Goal: Task Accomplishment & Management: Use online tool/utility

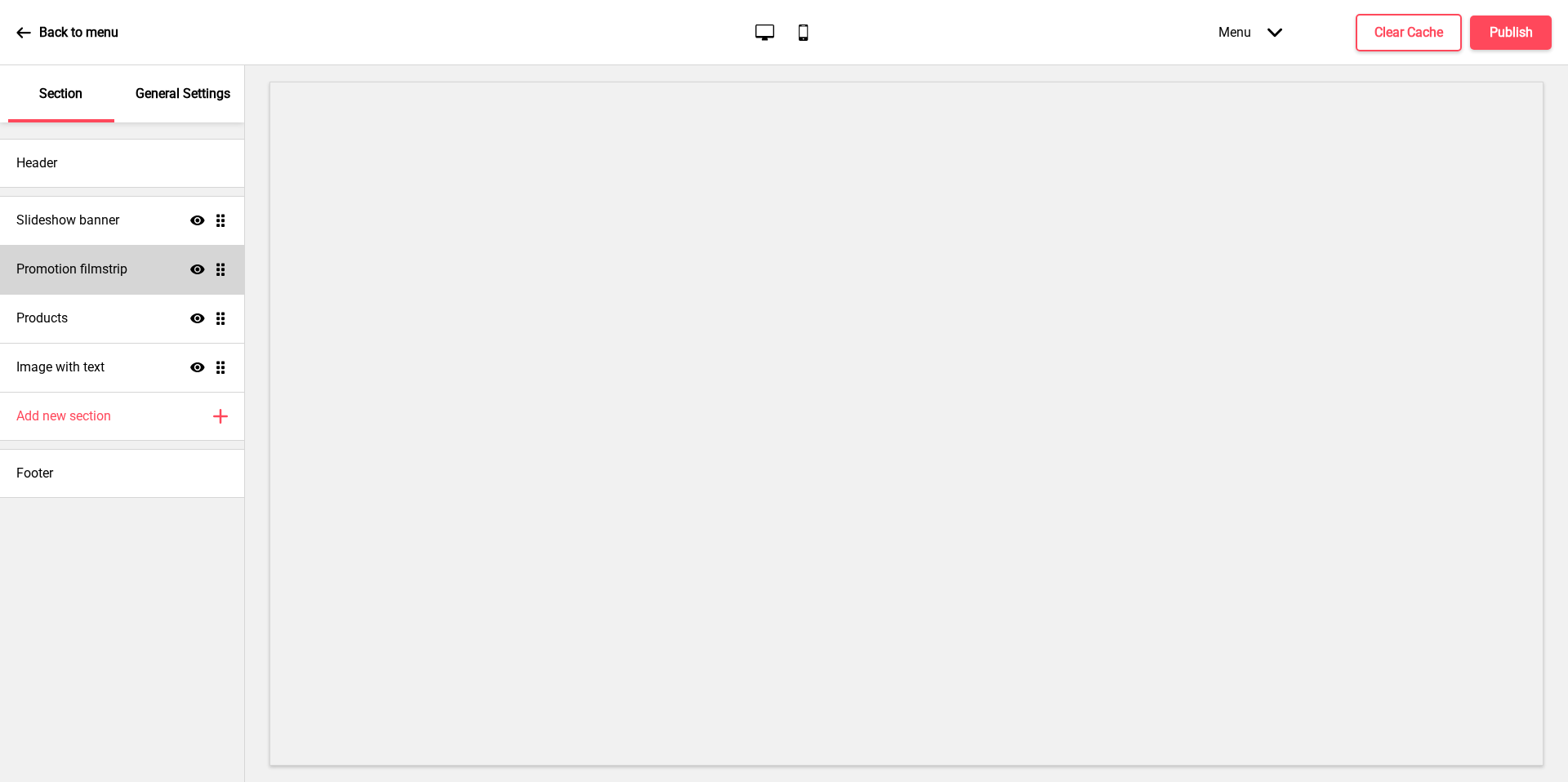
click at [139, 271] on div "Promotion filmstrip Show Drag" at bounding box center [122, 269] width 244 height 49
select select "center"
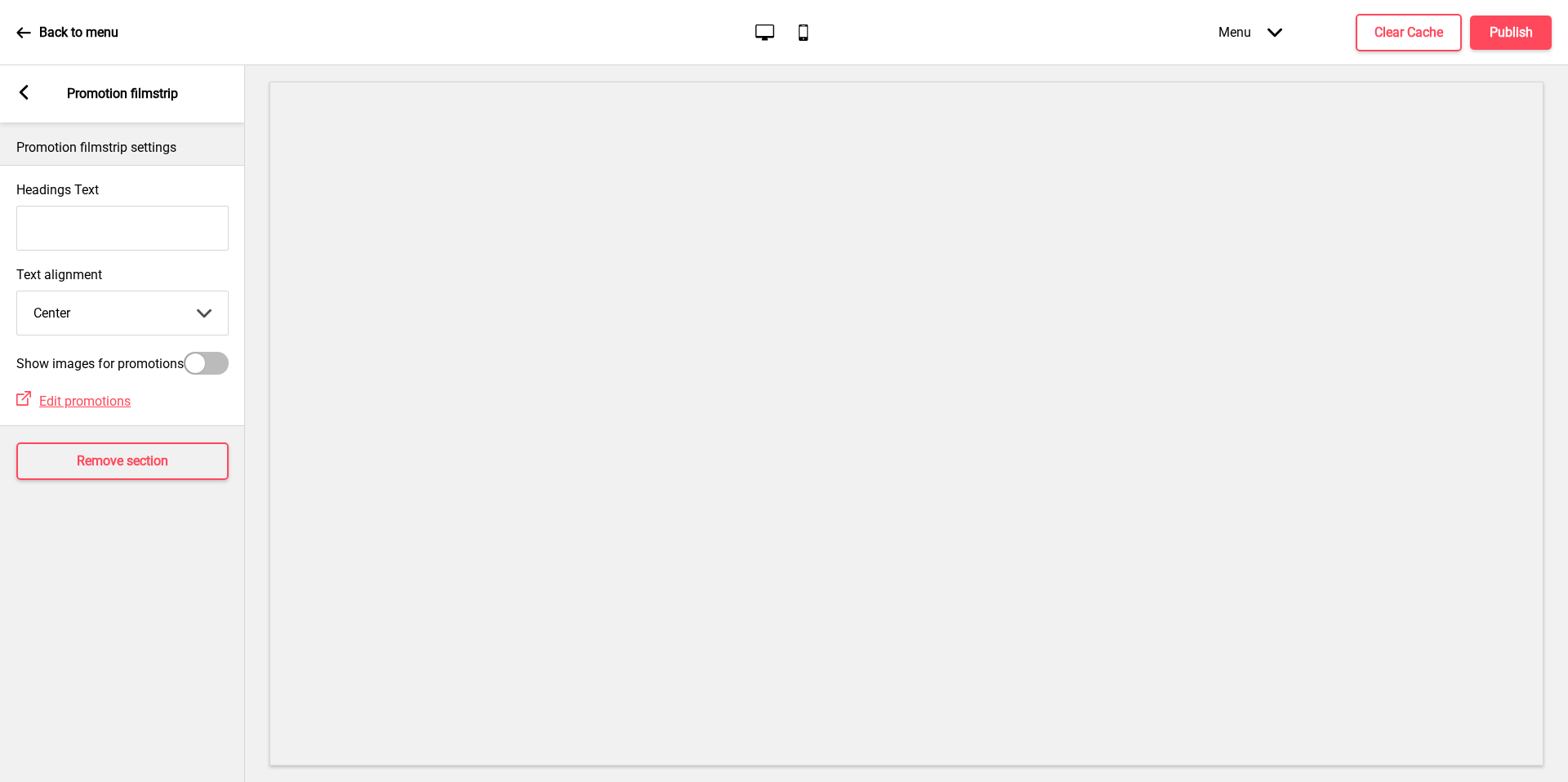
click at [207, 363] on div at bounding box center [206, 363] width 45 height 23
click at [207, 363] on div at bounding box center [217, 363] width 20 height 20
click at [207, 363] on div at bounding box center [206, 363] width 45 height 23
click at [207, 363] on div at bounding box center [217, 363] width 20 height 20
checkbox input "false"
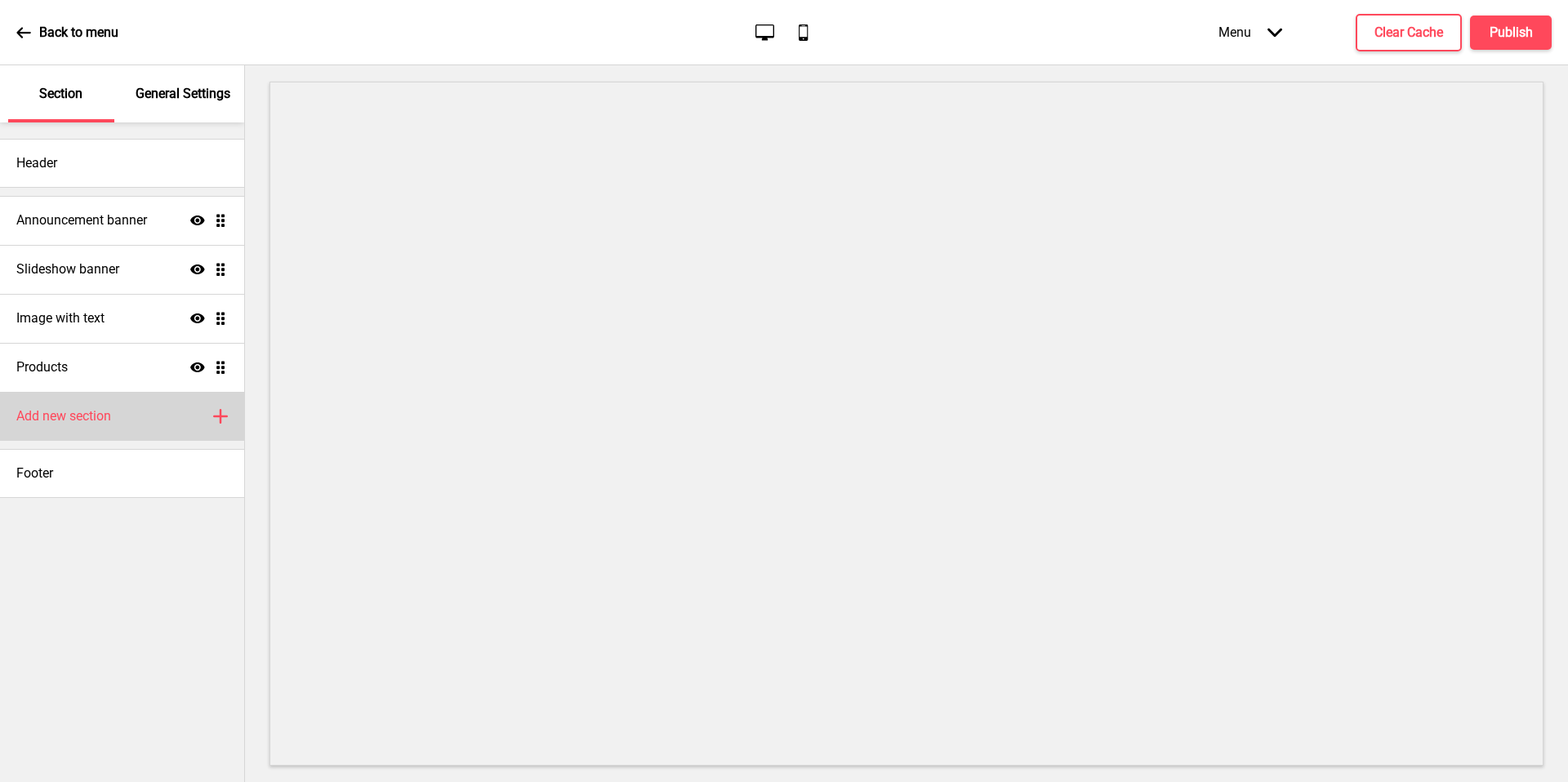
click at [128, 425] on div "Add new section Plus" at bounding box center [122, 416] width 244 height 49
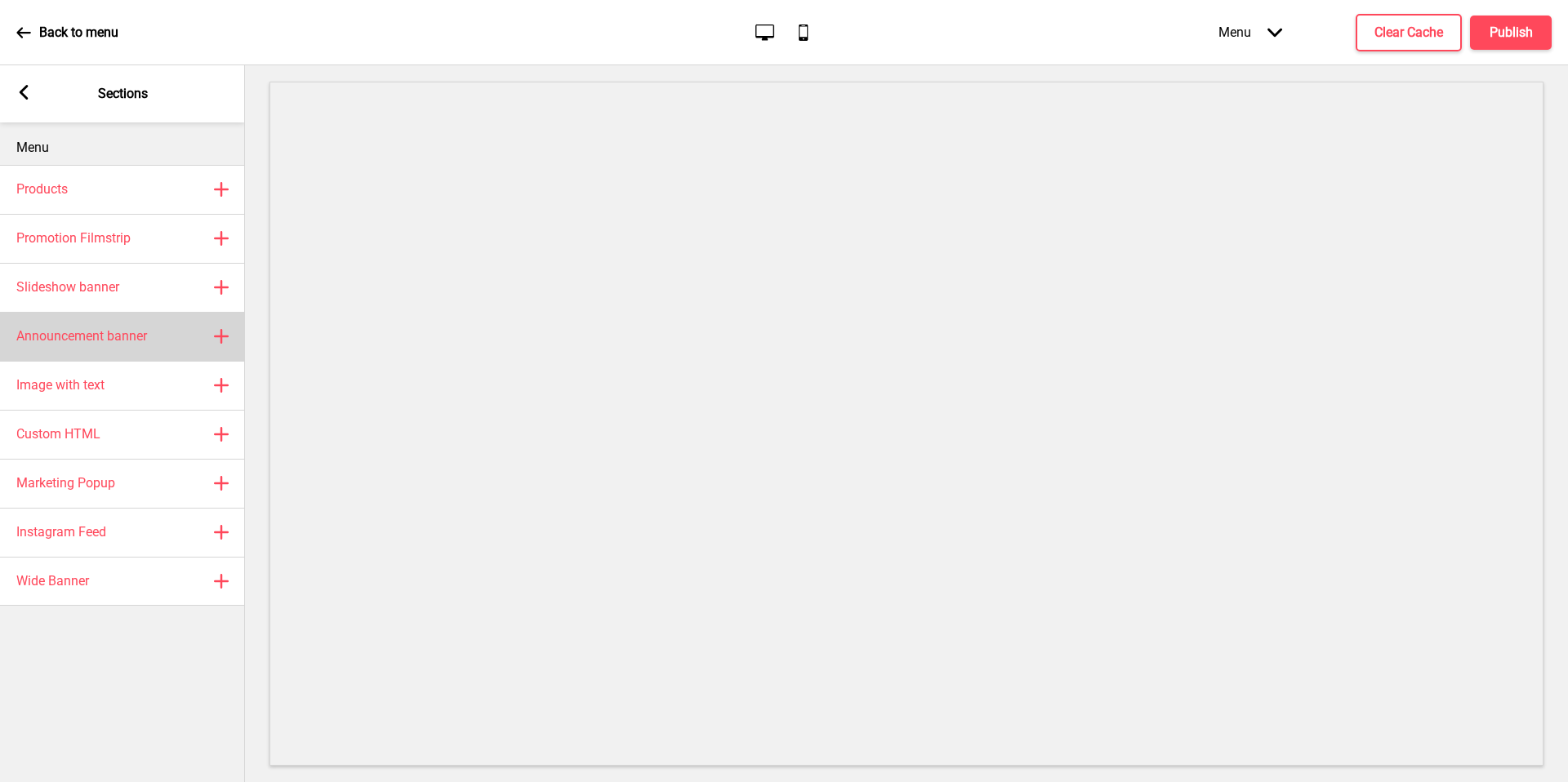
click at [190, 327] on div "Announcement banner Plus" at bounding box center [122, 336] width 245 height 49
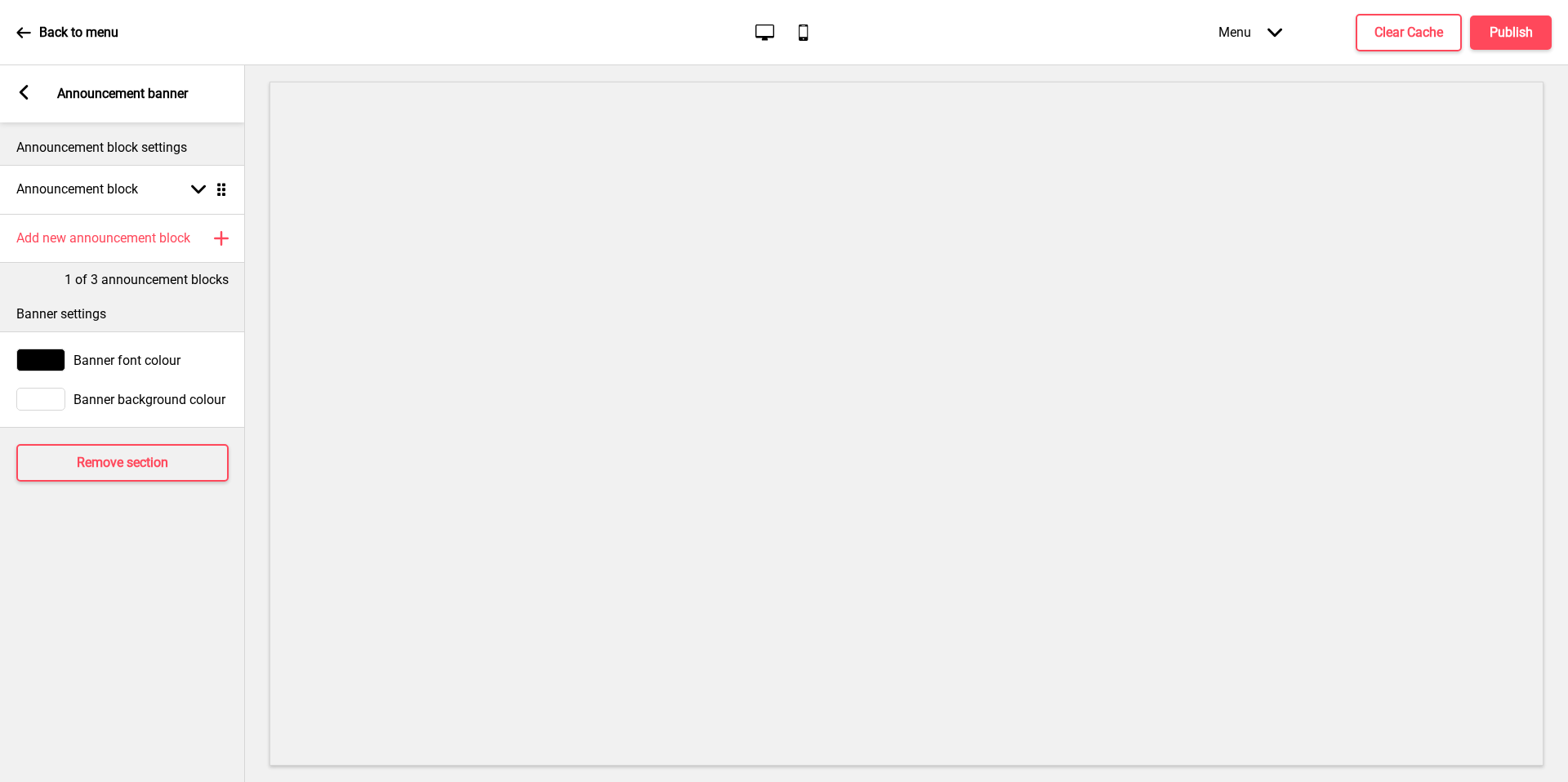
click at [29, 85] on icon "Arrow left" at bounding box center [23, 92] width 14 height 14
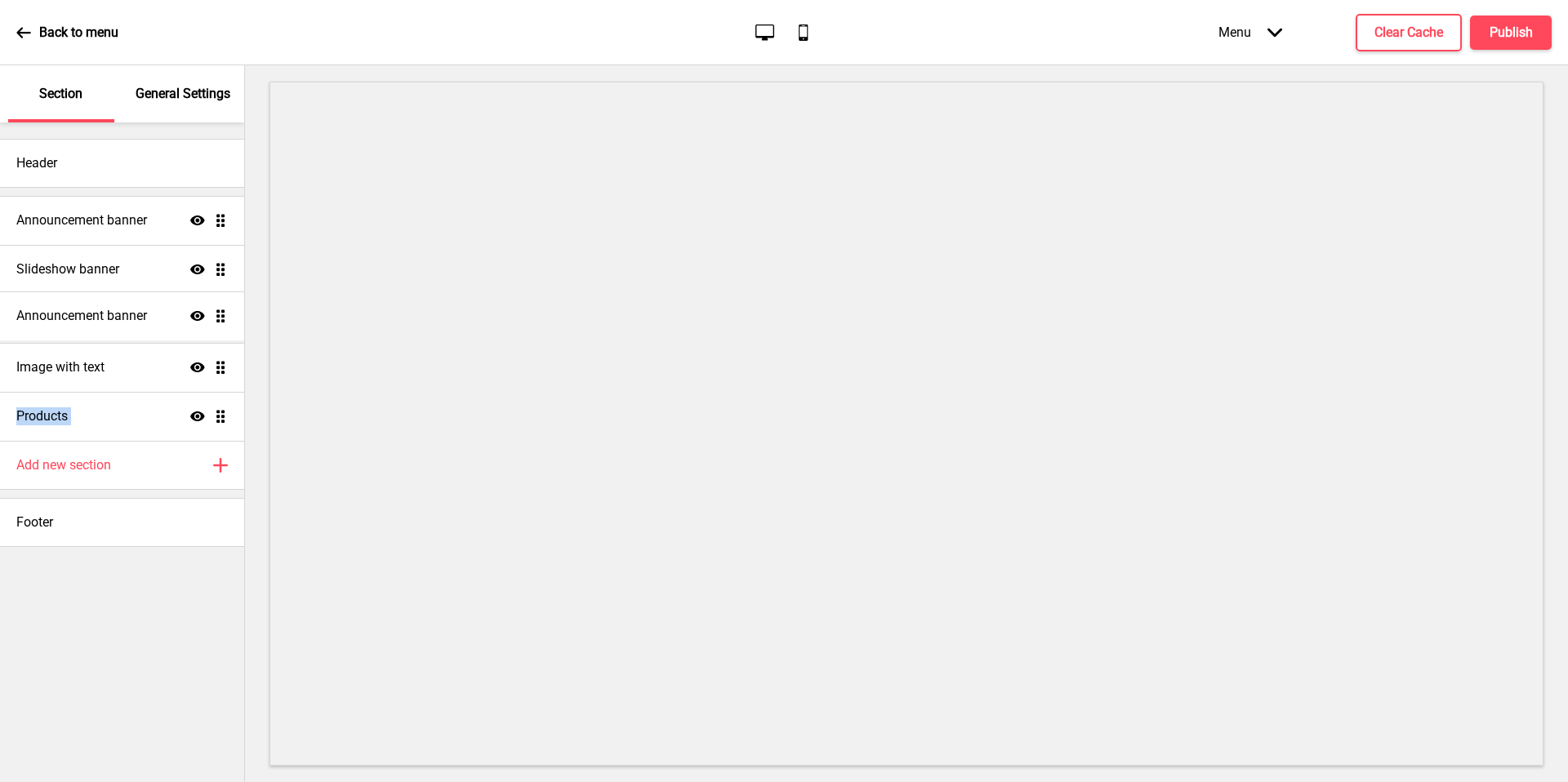
drag, startPoint x: 224, startPoint y: 422, endPoint x: 210, endPoint y: 321, distance: 102.0
click at [210, 321] on ul "Announcement banner Show Drag Slideshow banner Show Drag Image with text Show D…" at bounding box center [122, 318] width 244 height 245
click at [121, 321] on h4 "Announcement banner" at bounding box center [81, 318] width 131 height 18
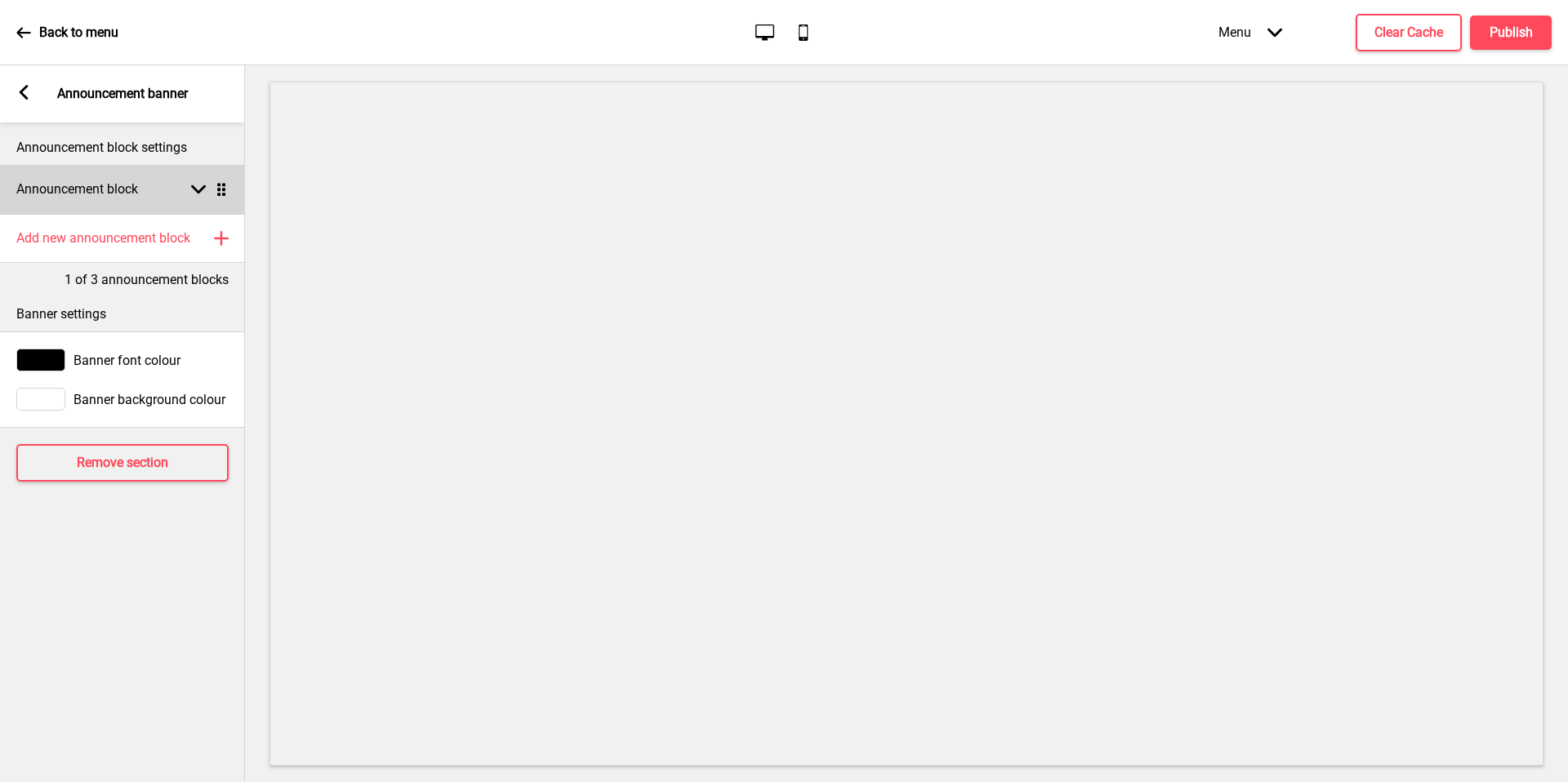
click at [135, 192] on h4 "Announcement block" at bounding box center [77, 189] width 122 height 18
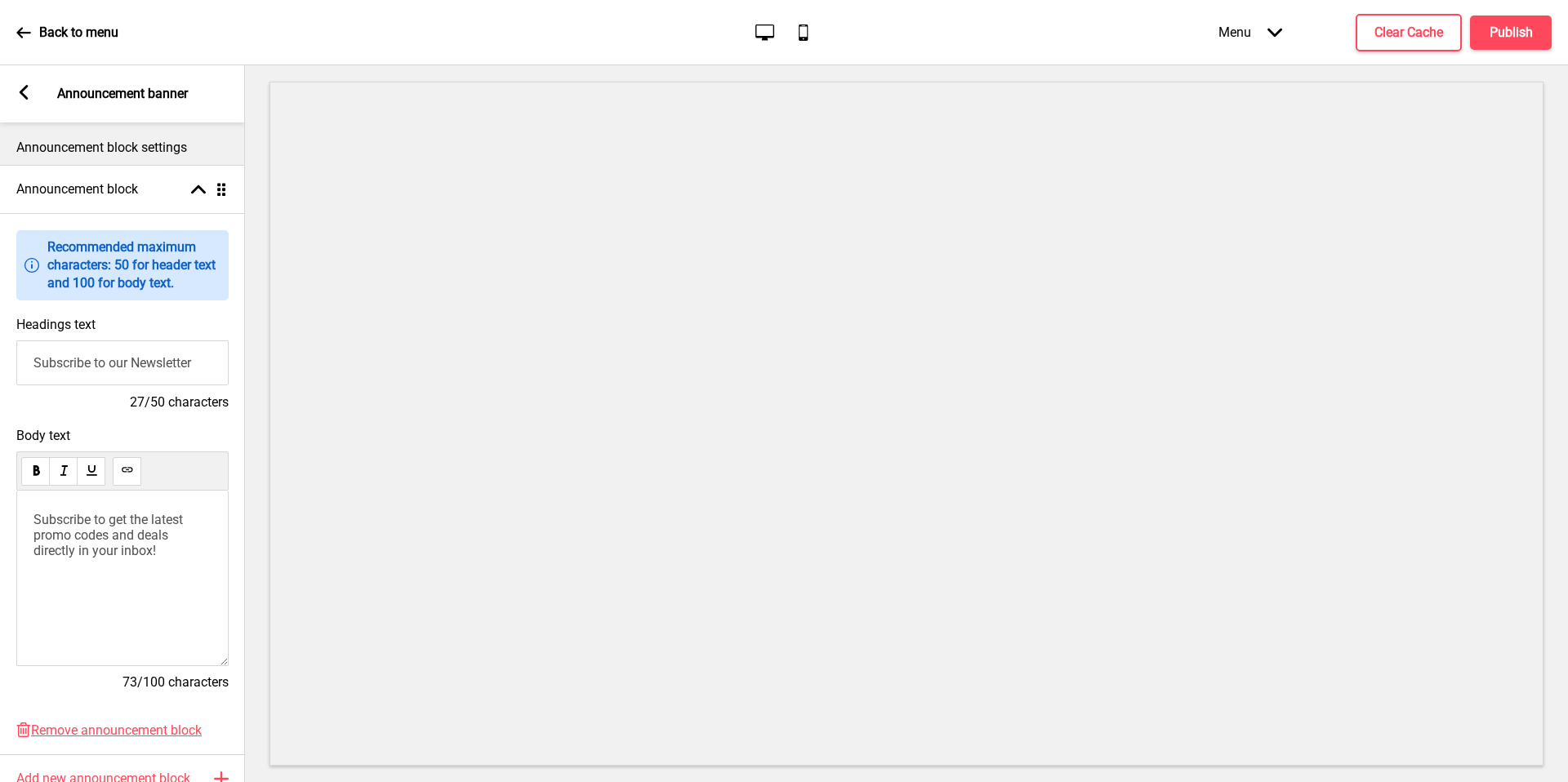
click at [128, 374] on input "Subscribe to our Newsletter" at bounding box center [122, 362] width 213 height 45
click at [108, 555] on span "Subscribe to get the latest promo codes and deals directly in your inbox!" at bounding box center [110, 535] width 153 height 47
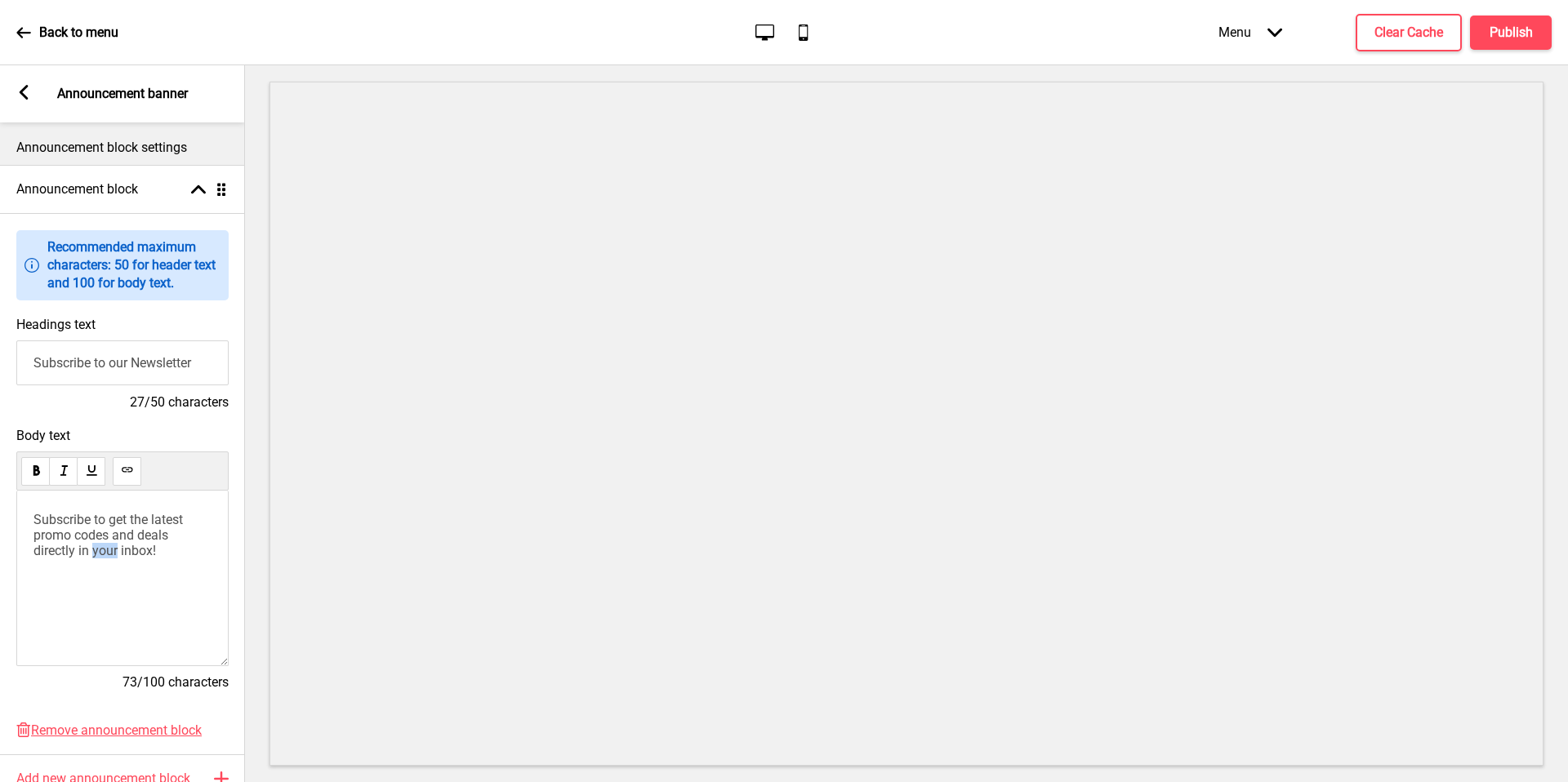
click at [108, 555] on span "Subscribe to get the latest promo codes and deals directly in your inbox!" at bounding box center [110, 535] width 153 height 47
click at [161, 367] on input "Subscribe to our Newsletter" at bounding box center [122, 362] width 213 height 45
type input "Planning ahead?"
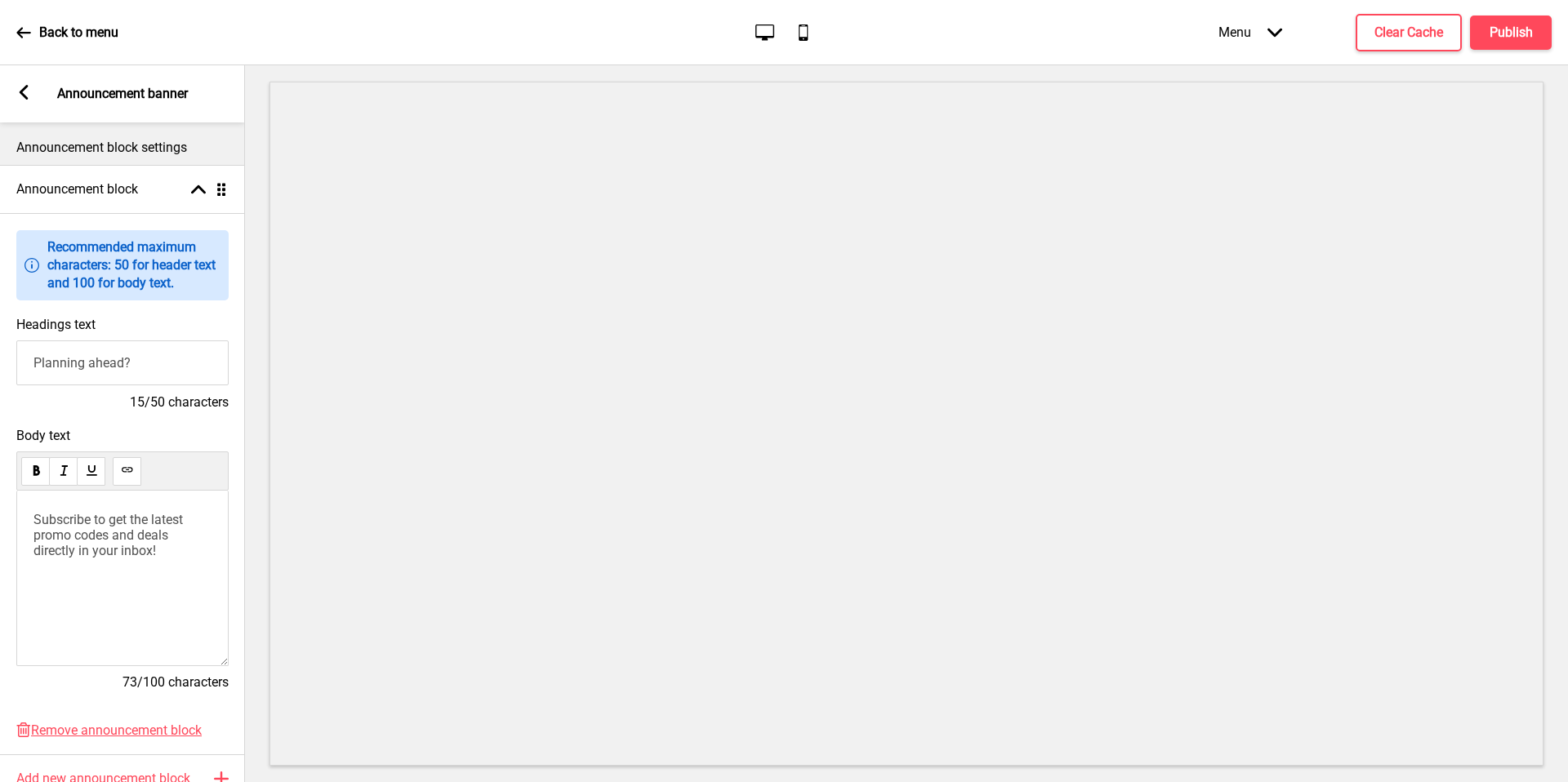
click at [110, 568] on div "Subscribe to get the latest promo codes and deals directly in your inbox!" at bounding box center [122, 579] width 213 height 175
click at [119, 542] on span "Subscribe to get the latest promo codes and deals directly in your inbox!" at bounding box center [110, 535] width 153 height 47
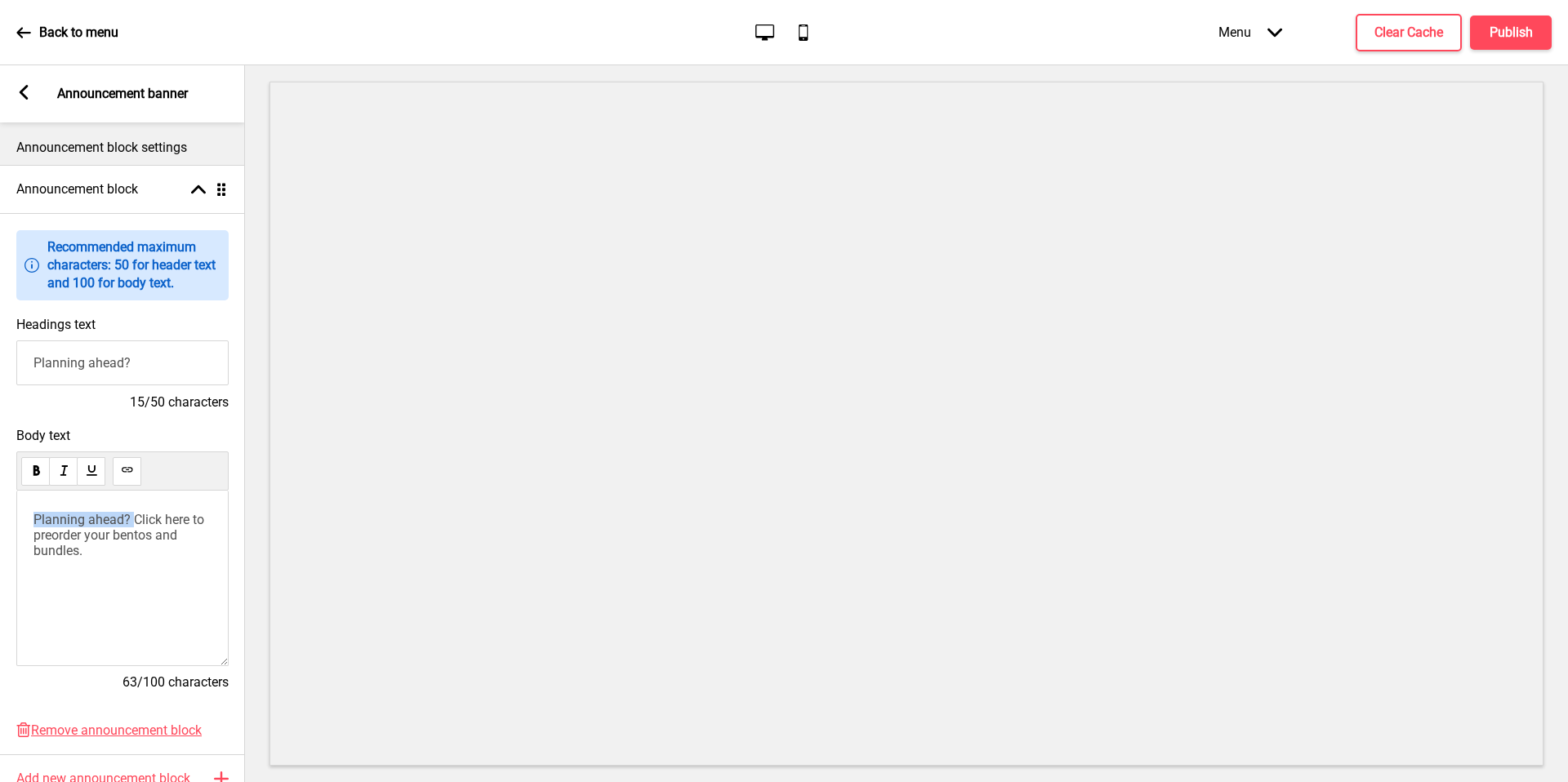
drag, startPoint x: 137, startPoint y: 518, endPoint x: 0, endPoint y: 506, distance: 137.5
click at [0, 506] on div "Body text Planning ahead? Click here to preorder your bentos and bundles. 63/10…" at bounding box center [122, 566] width 245 height 295
click at [85, 520] on span "Click here to preorder your bentos and bundles." at bounding box center [110, 527] width 153 height 31
click at [85, 518] on span "Click HERE to preorder your bentos and bundles." at bounding box center [113, 527] width 160 height 31
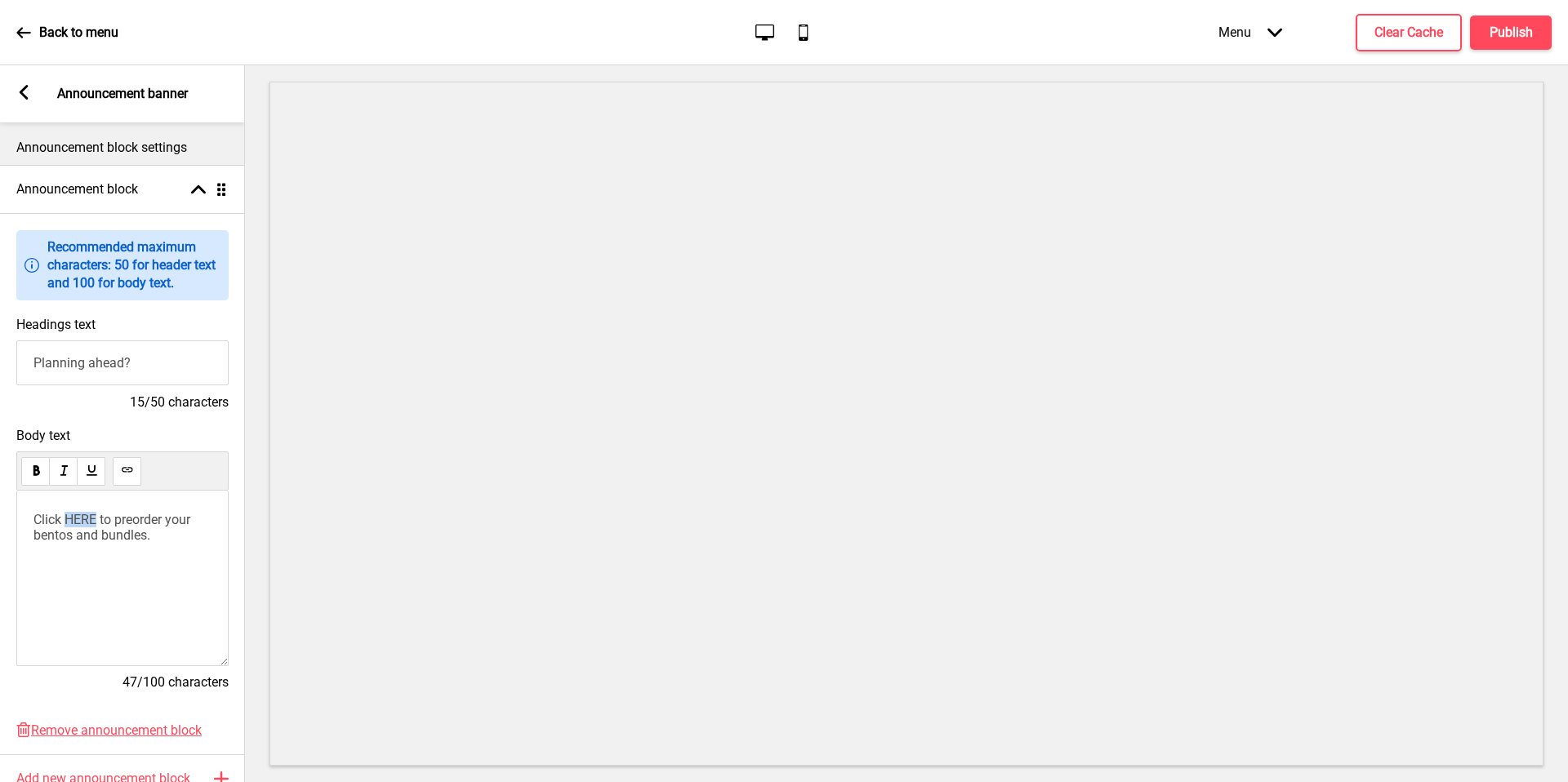
click at [85, 518] on span "Click HERE to preorder your bentos and bundles." at bounding box center [113, 527] width 160 height 31
click at [122, 484] on button at bounding box center [127, 471] width 29 height 29
click at [132, 463] on icon at bounding box center [127, 469] width 12 height 12
click at [61, 512] on span "Click" at bounding box center [47, 520] width 28 height 15
click at [69, 519] on span "HERE" at bounding box center [76, 520] width 31 height 15
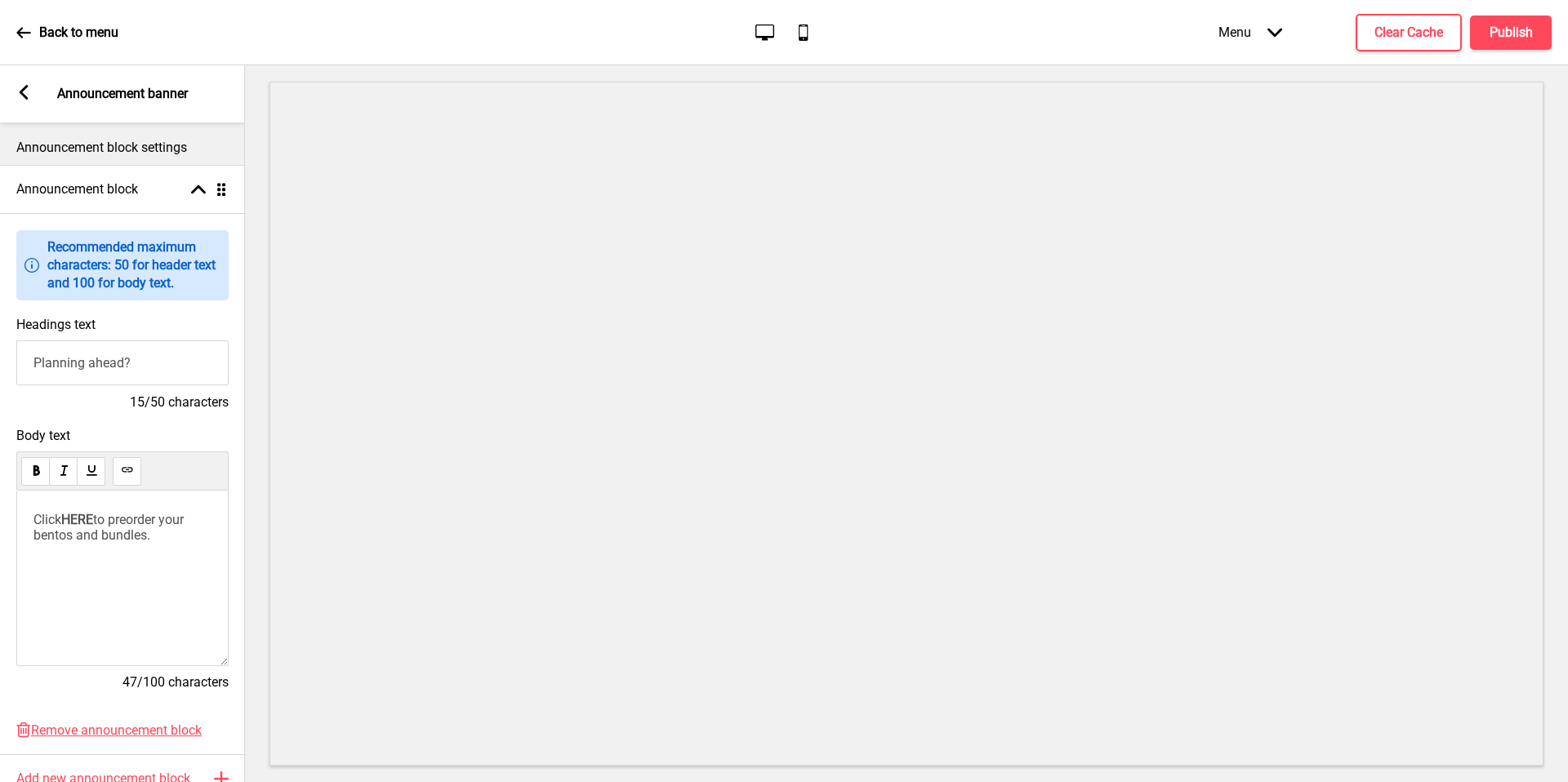
click at [86, 522] on span "HERE" at bounding box center [76, 520] width 31 height 15
click at [26, 529] on div "Click HERE https://bumburestaurantpreorder.oddle.me/ to preorder your bentos an…" at bounding box center [122, 579] width 213 height 175
click at [1509, 31] on h4 "Publish" at bounding box center [1511, 32] width 43 height 18
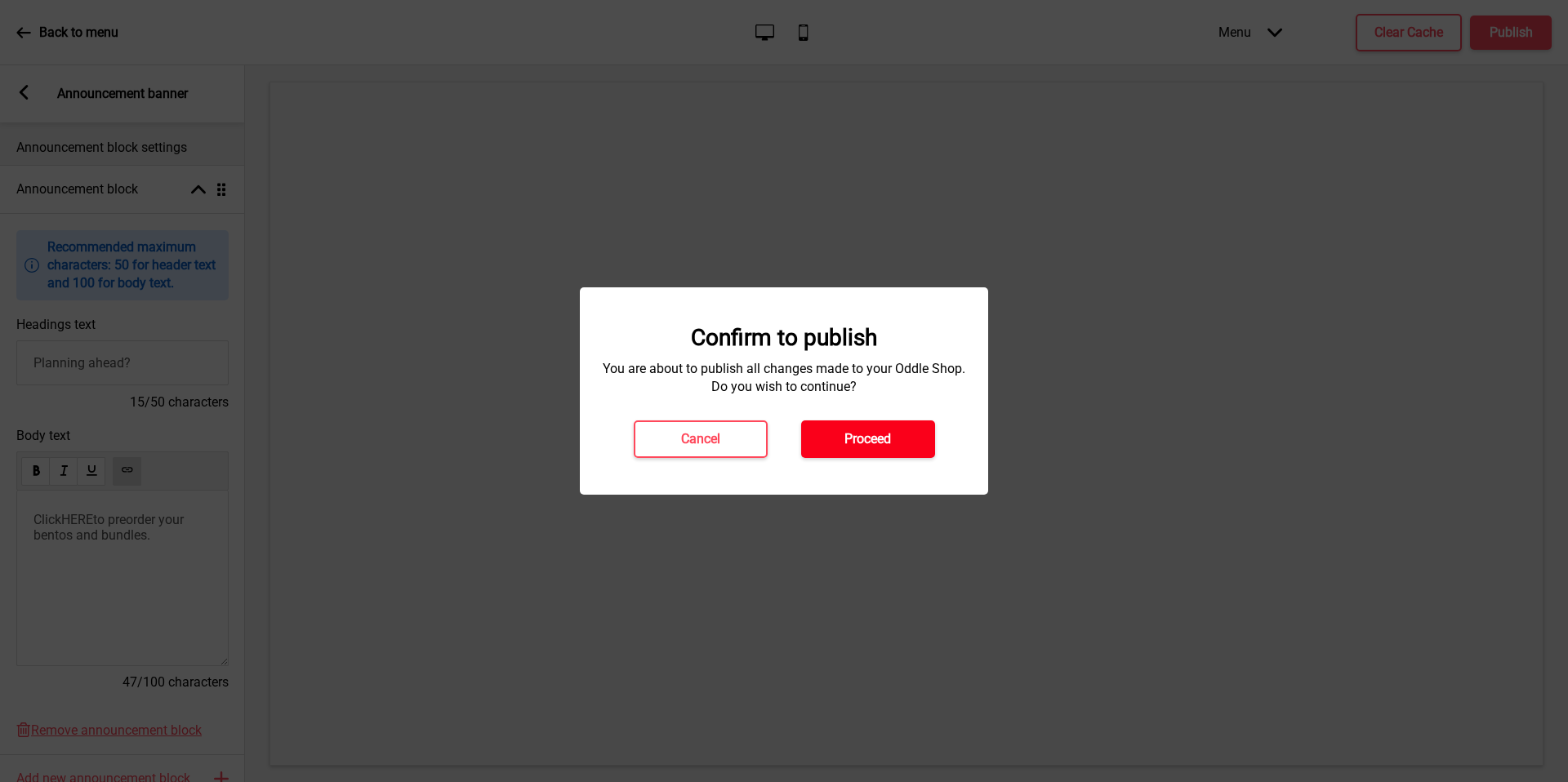
click at [884, 442] on h4 "Proceed" at bounding box center [867, 439] width 47 height 18
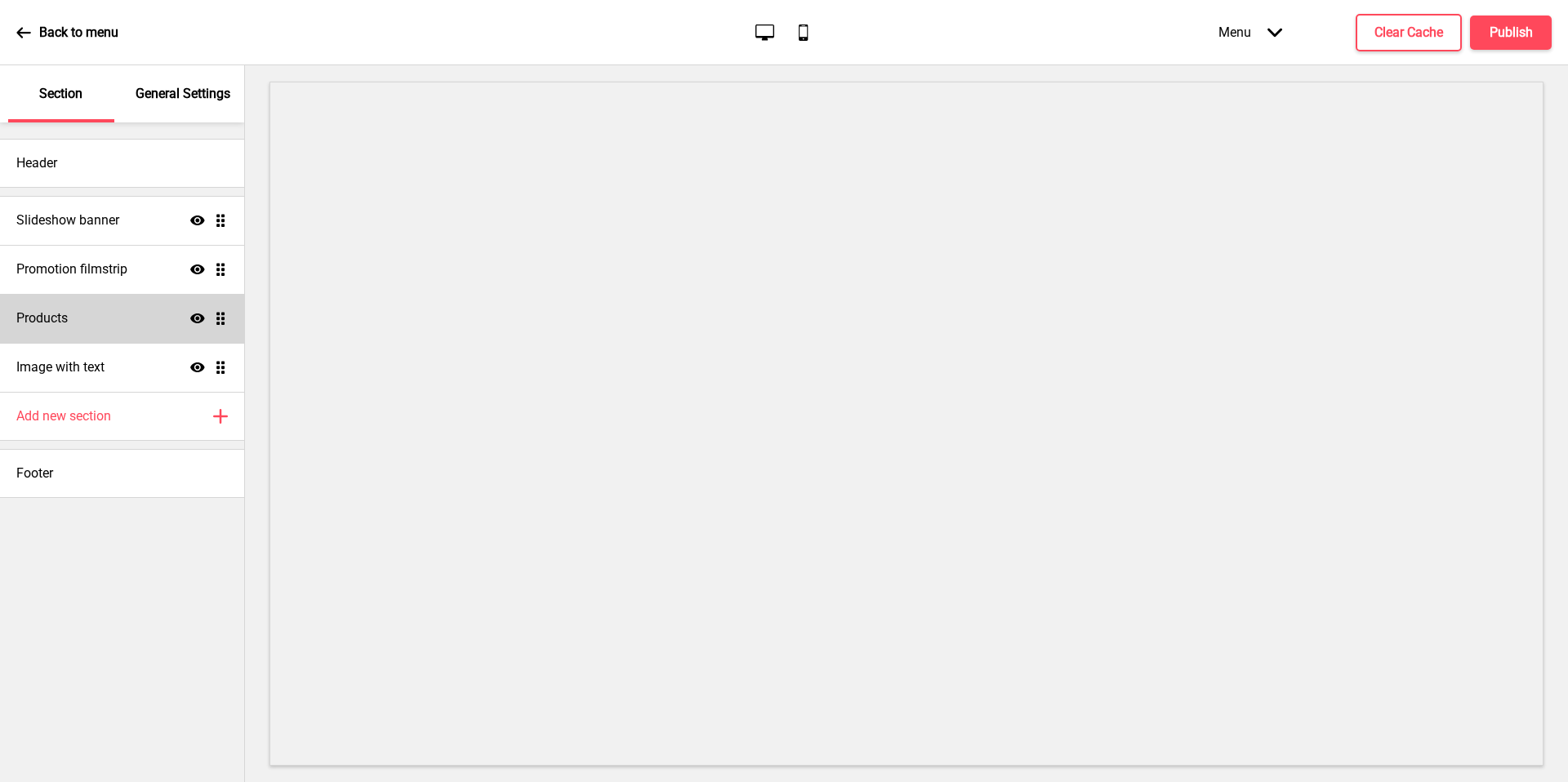
click at [201, 268] on icon at bounding box center [196, 269] width 14 height 10
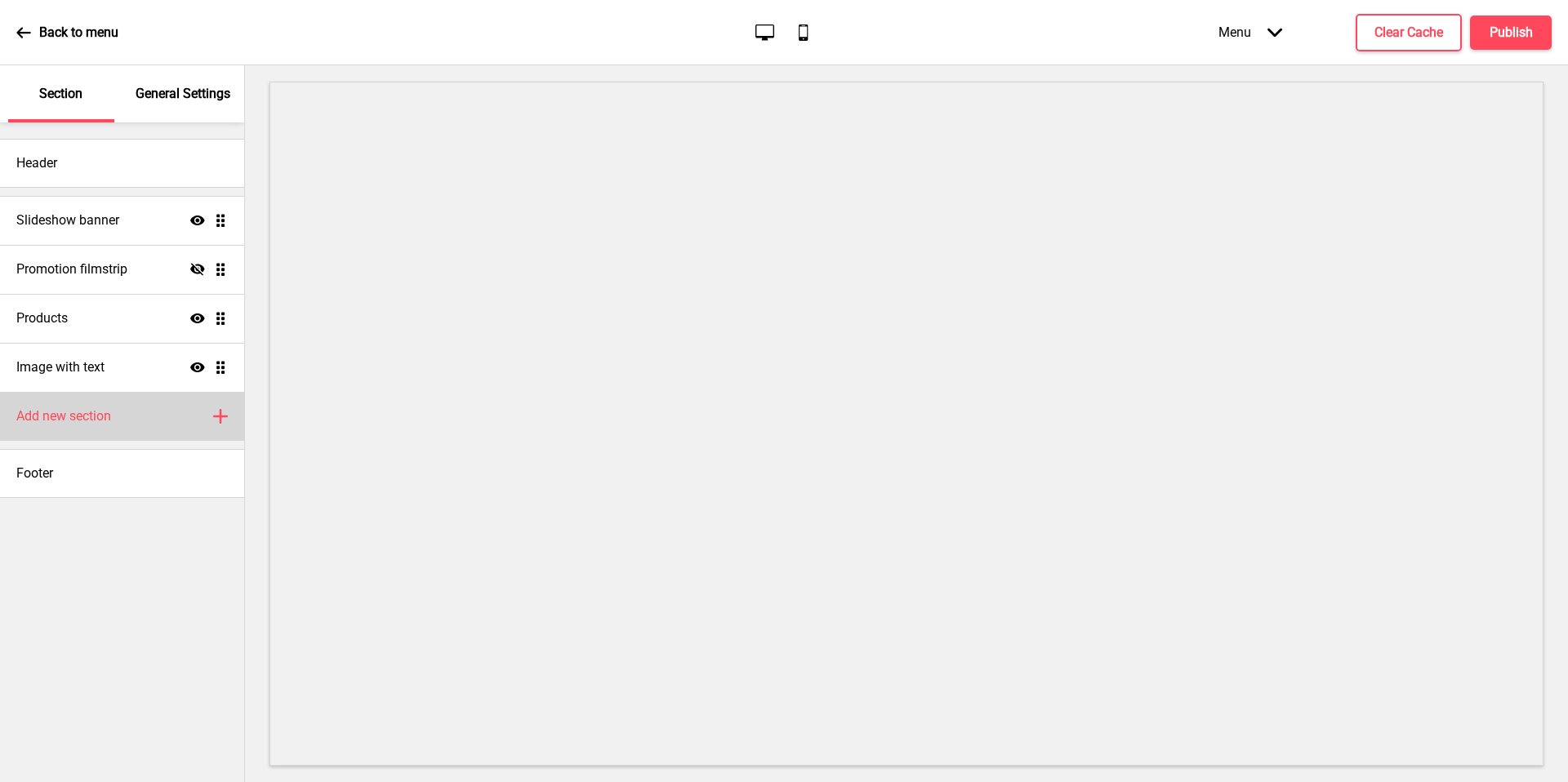
click at [113, 411] on div "Add new section Plus" at bounding box center [122, 416] width 244 height 49
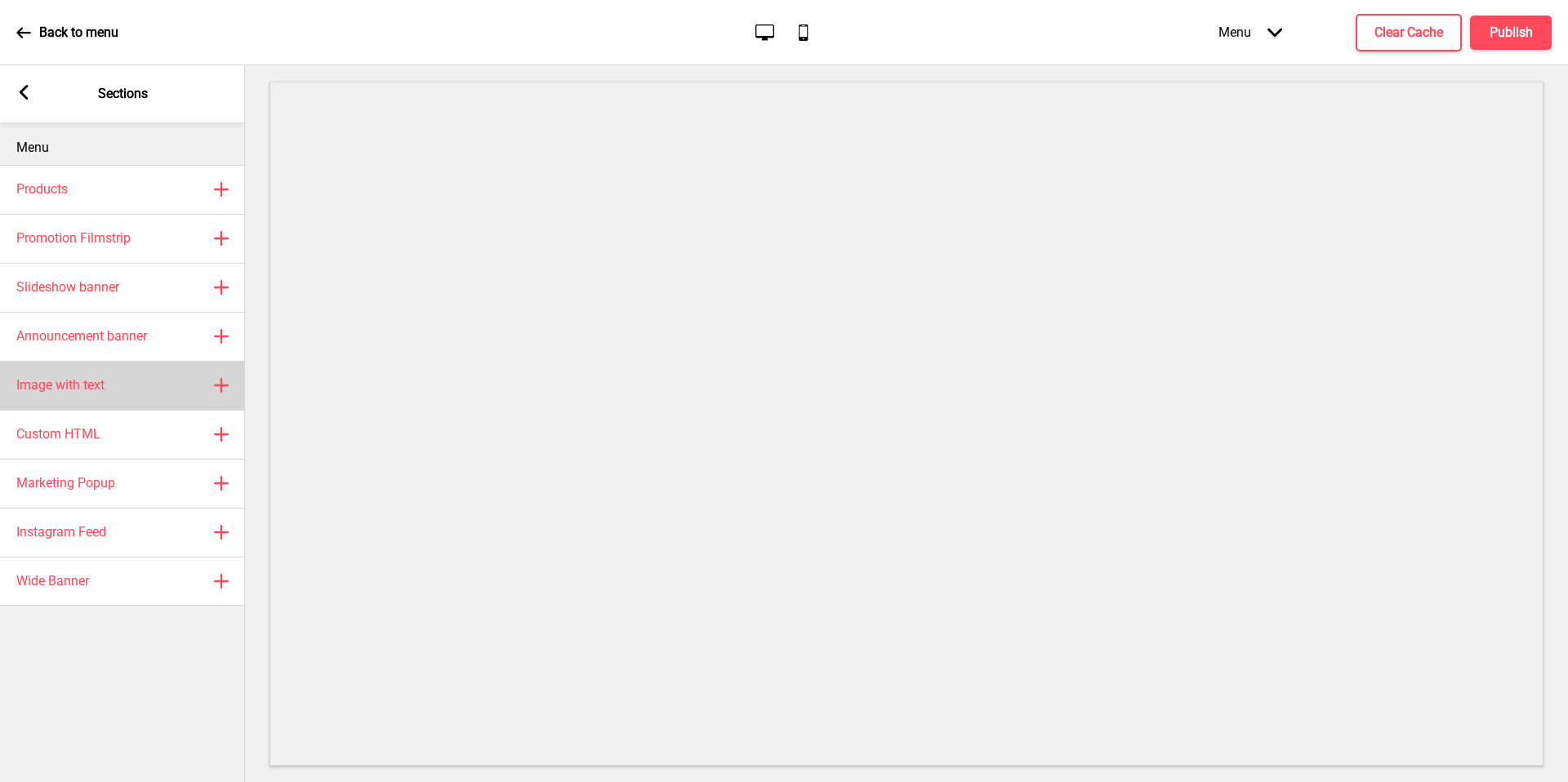
click at [150, 379] on div "Image with text Plus" at bounding box center [122, 384] width 245 height 49
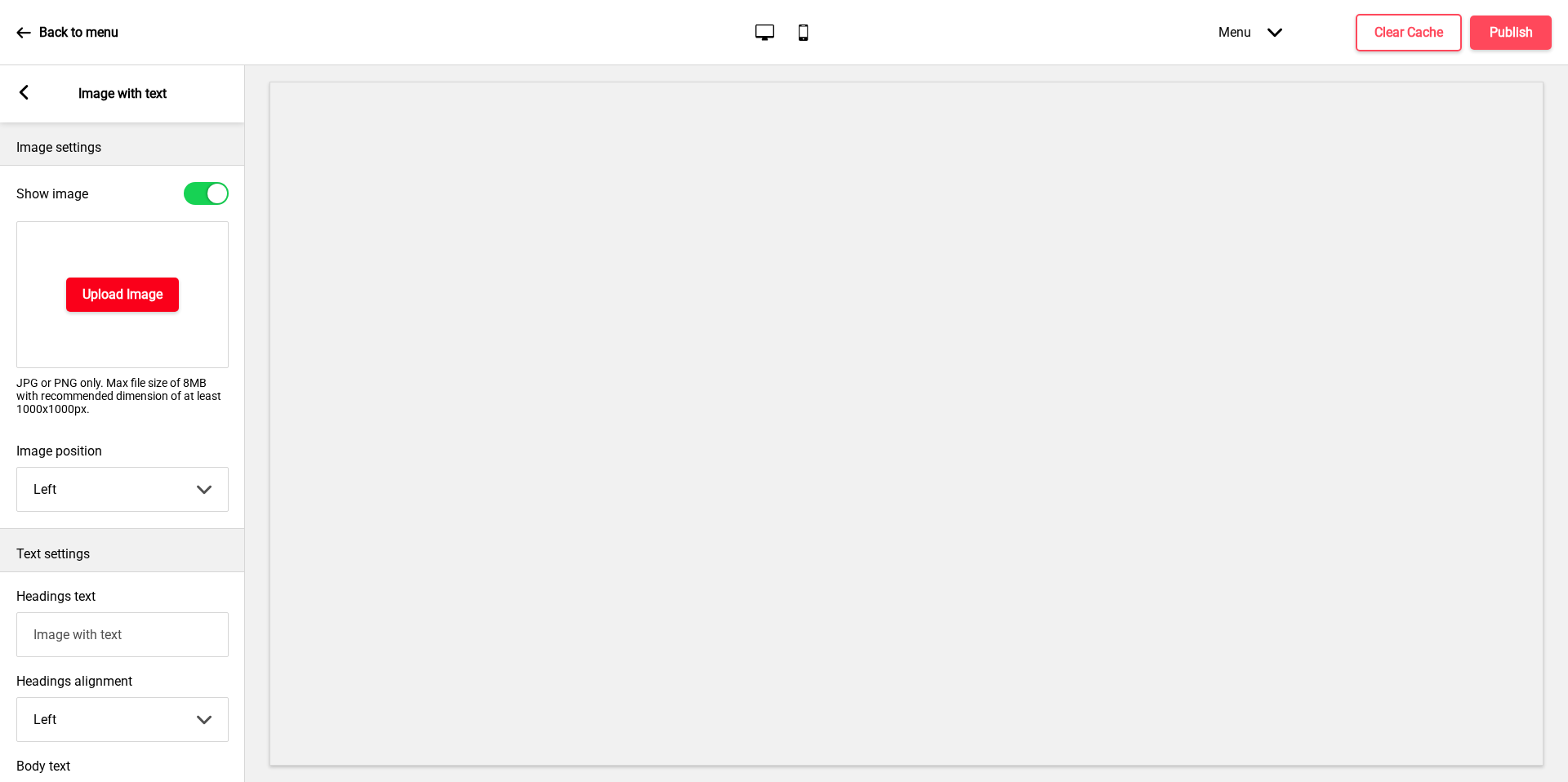
click at [151, 299] on h4 "Upload Image" at bounding box center [122, 295] width 80 height 18
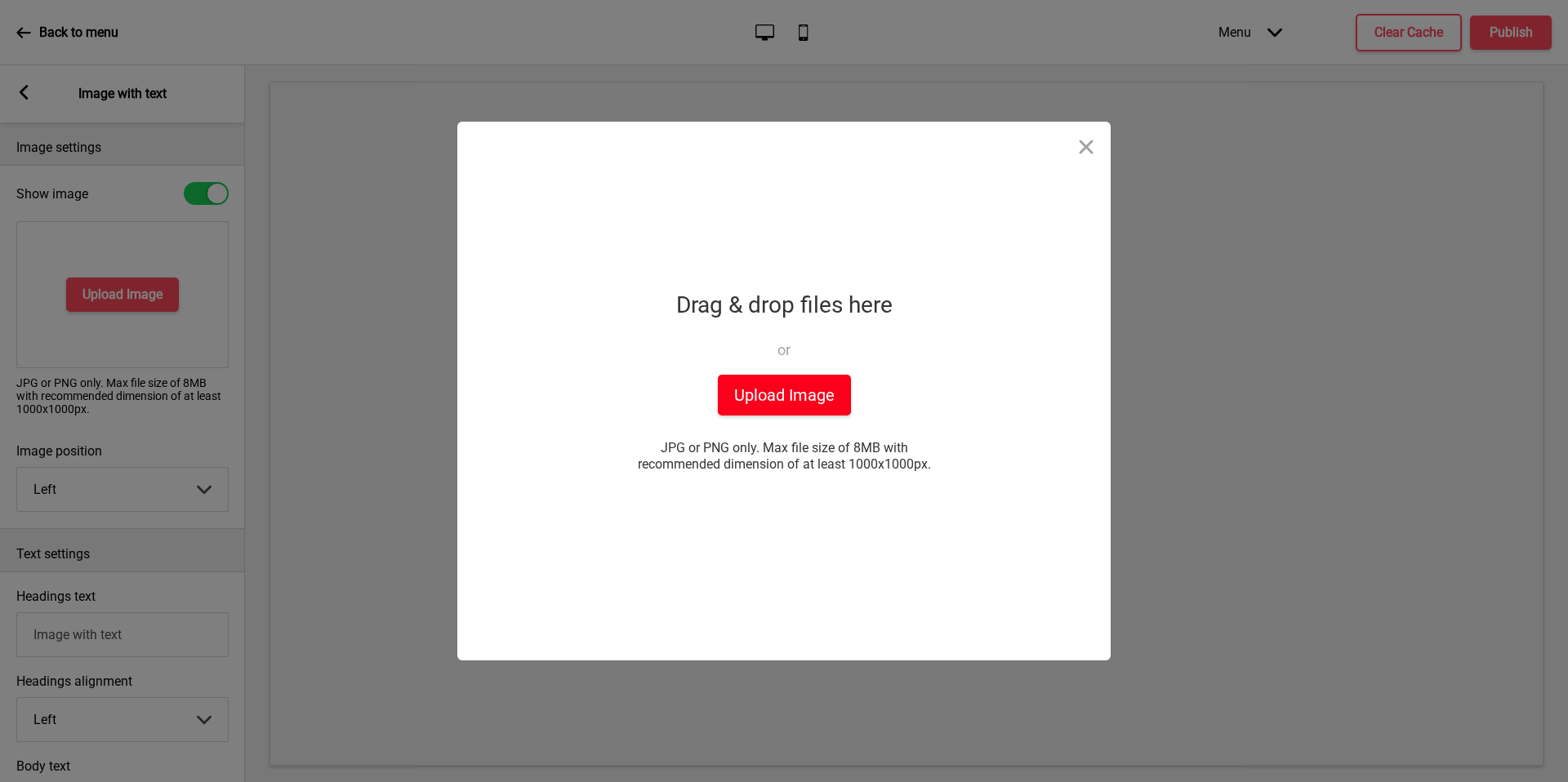
click at [770, 393] on button "Upload Image" at bounding box center [785, 395] width 134 height 41
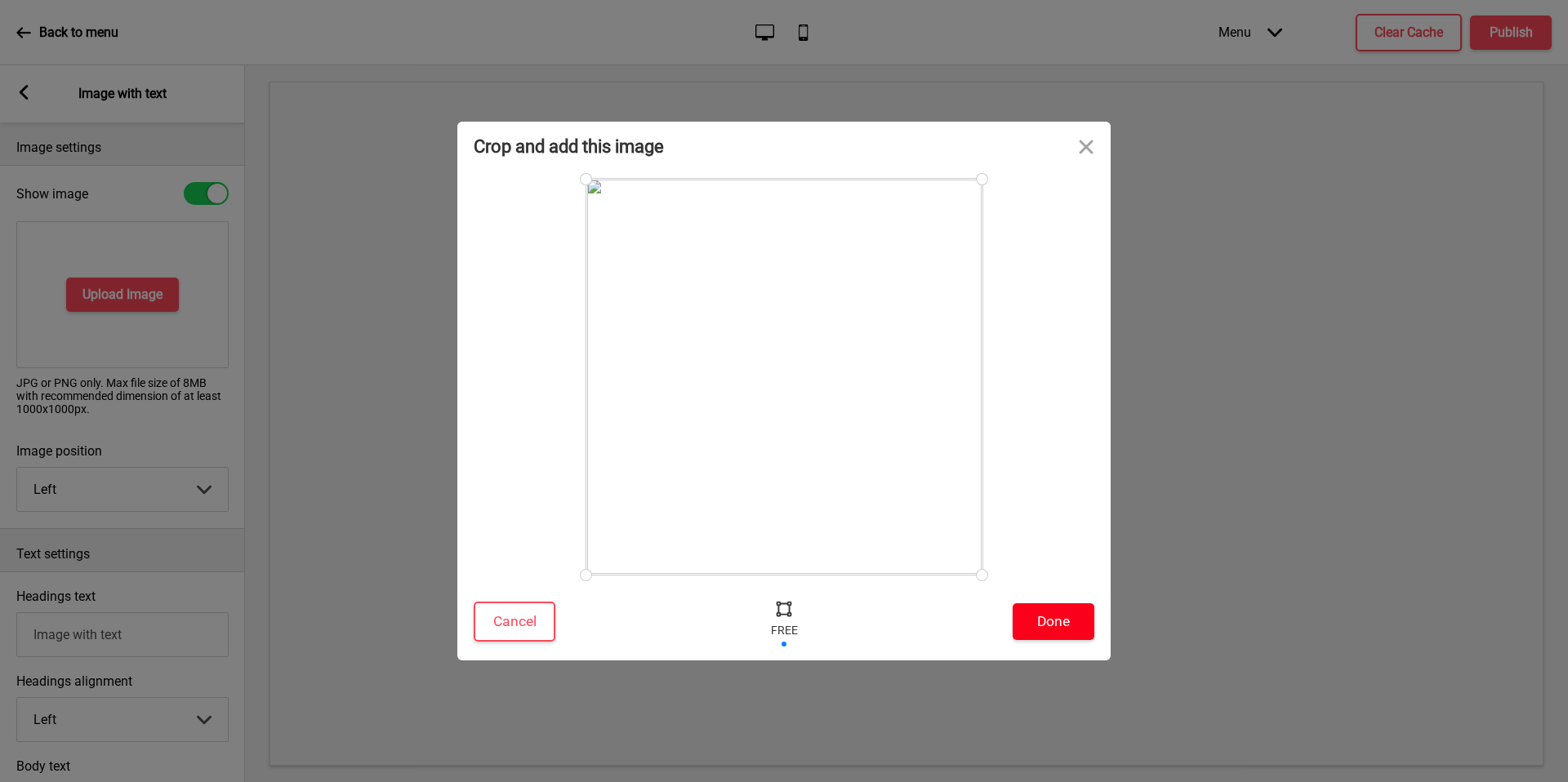
click at [1059, 624] on button "Done" at bounding box center [1054, 622] width 82 height 37
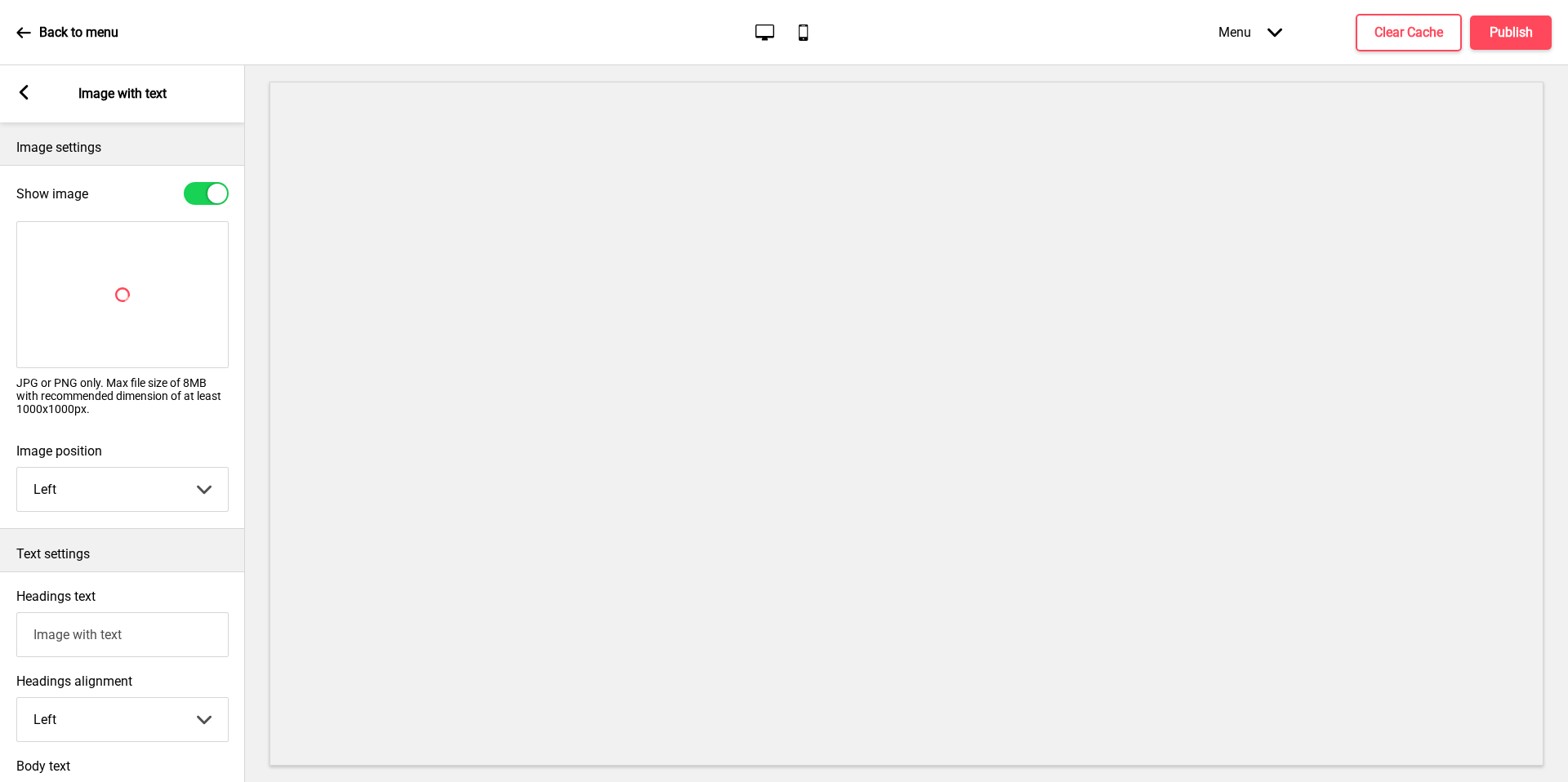
click at [28, 105] on div "Arrow left Image with text" at bounding box center [122, 93] width 245 height 57
click at [20, 91] on icon at bounding box center [24, 92] width 9 height 14
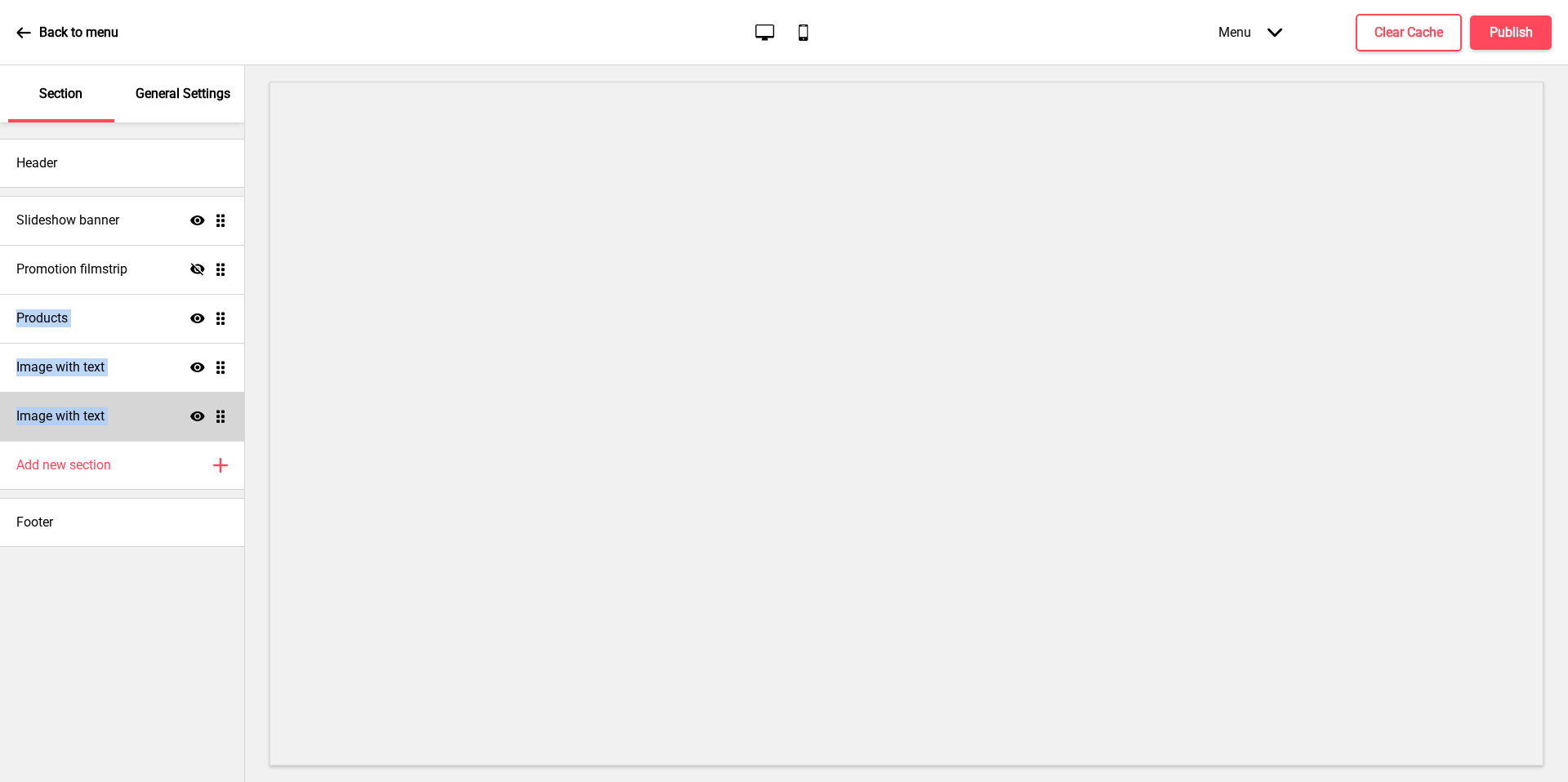
drag, startPoint x: 229, startPoint y: 415, endPoint x: 213, endPoint y: 407, distance: 17.9
click at [212, 274] on ul "Slideshow banner Show Drag Promotion filmstrip Hide Drag Products Show Drag Ima…" at bounding box center [122, 318] width 244 height 245
drag, startPoint x: 215, startPoint y: 413, endPoint x: 196, endPoint y: 218, distance: 195.9
click at [196, 218] on ul "Slideshow banner Show Drag Promotion filmstrip Hide Drag Products Show Drag Ima…" at bounding box center [122, 318] width 244 height 245
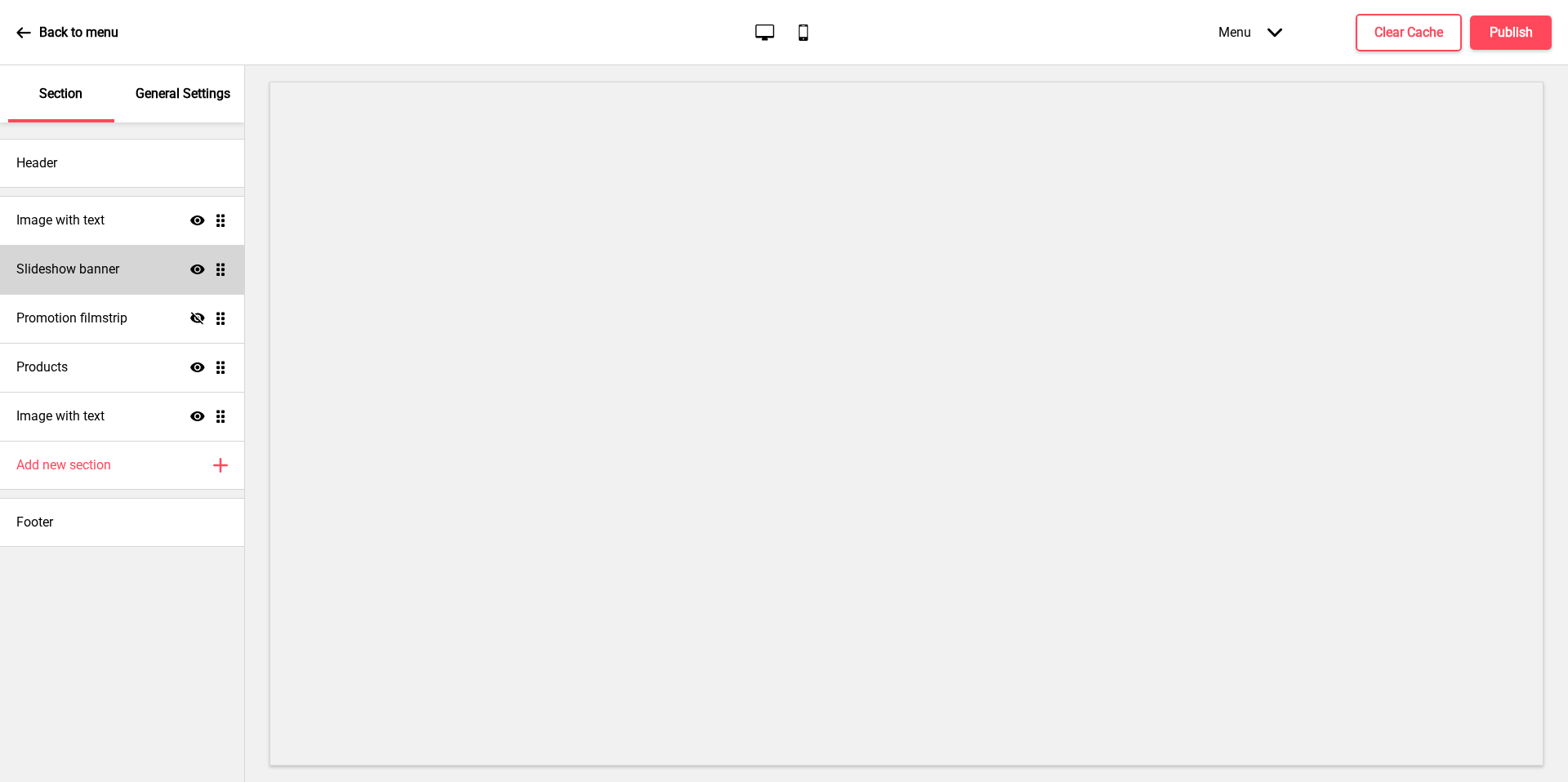
click at [196, 263] on icon "Show" at bounding box center [196, 269] width 14 height 14
click at [115, 213] on div "Image with text Show Drag" at bounding box center [122, 219] width 244 height 49
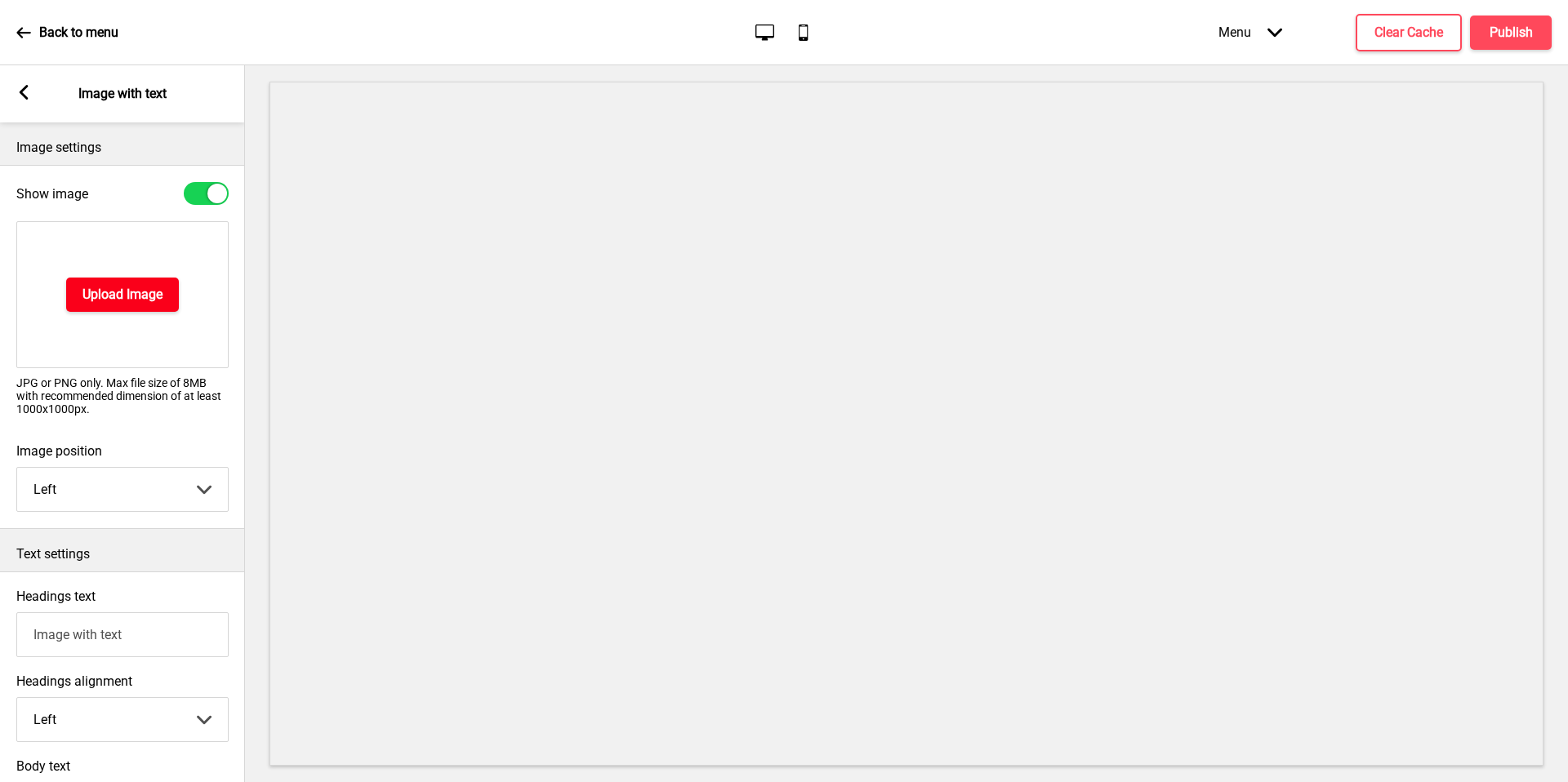
click at [123, 290] on h4 "Upload Image" at bounding box center [122, 295] width 80 height 18
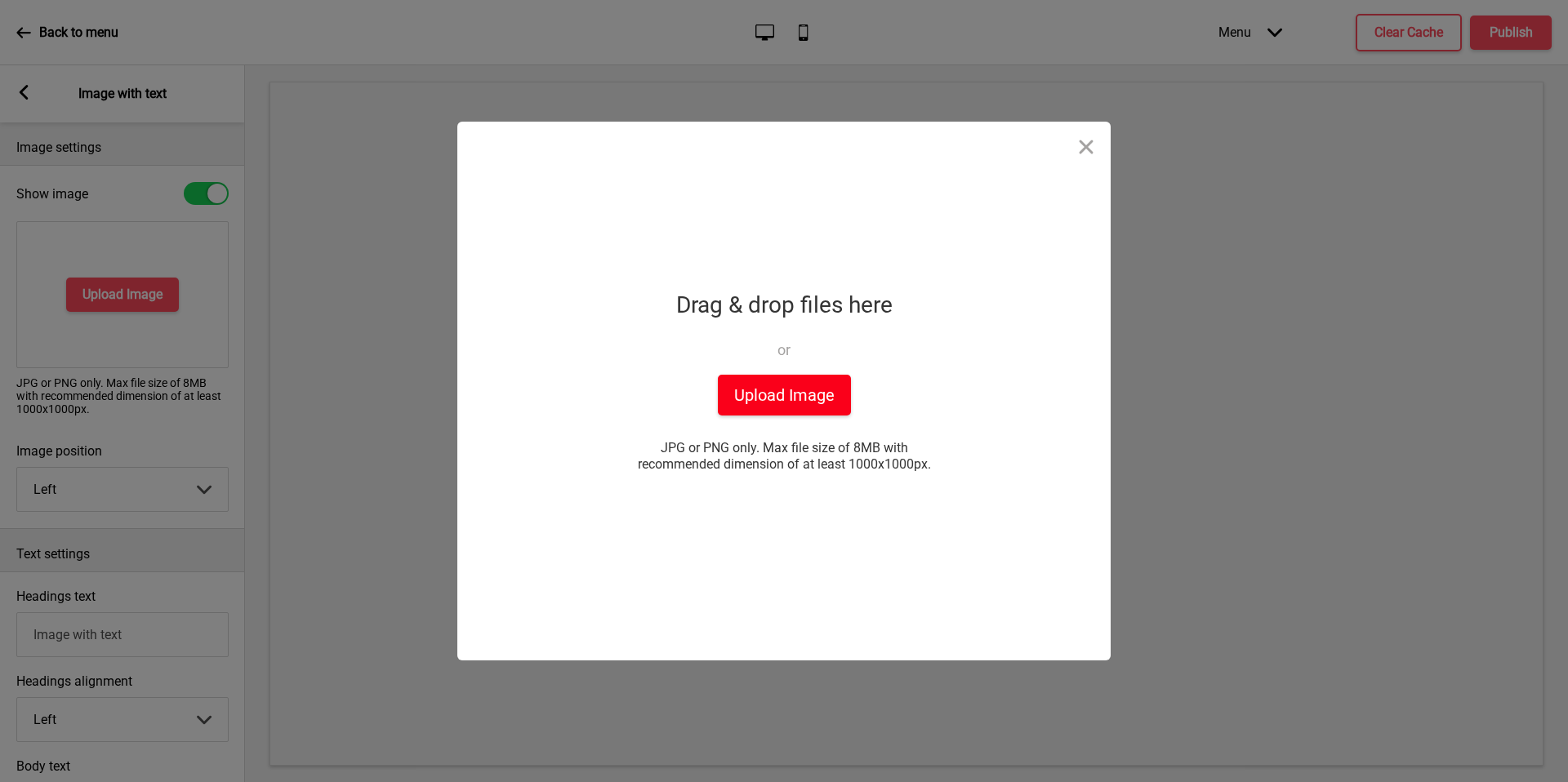
click at [781, 381] on button "Upload Image" at bounding box center [785, 395] width 134 height 41
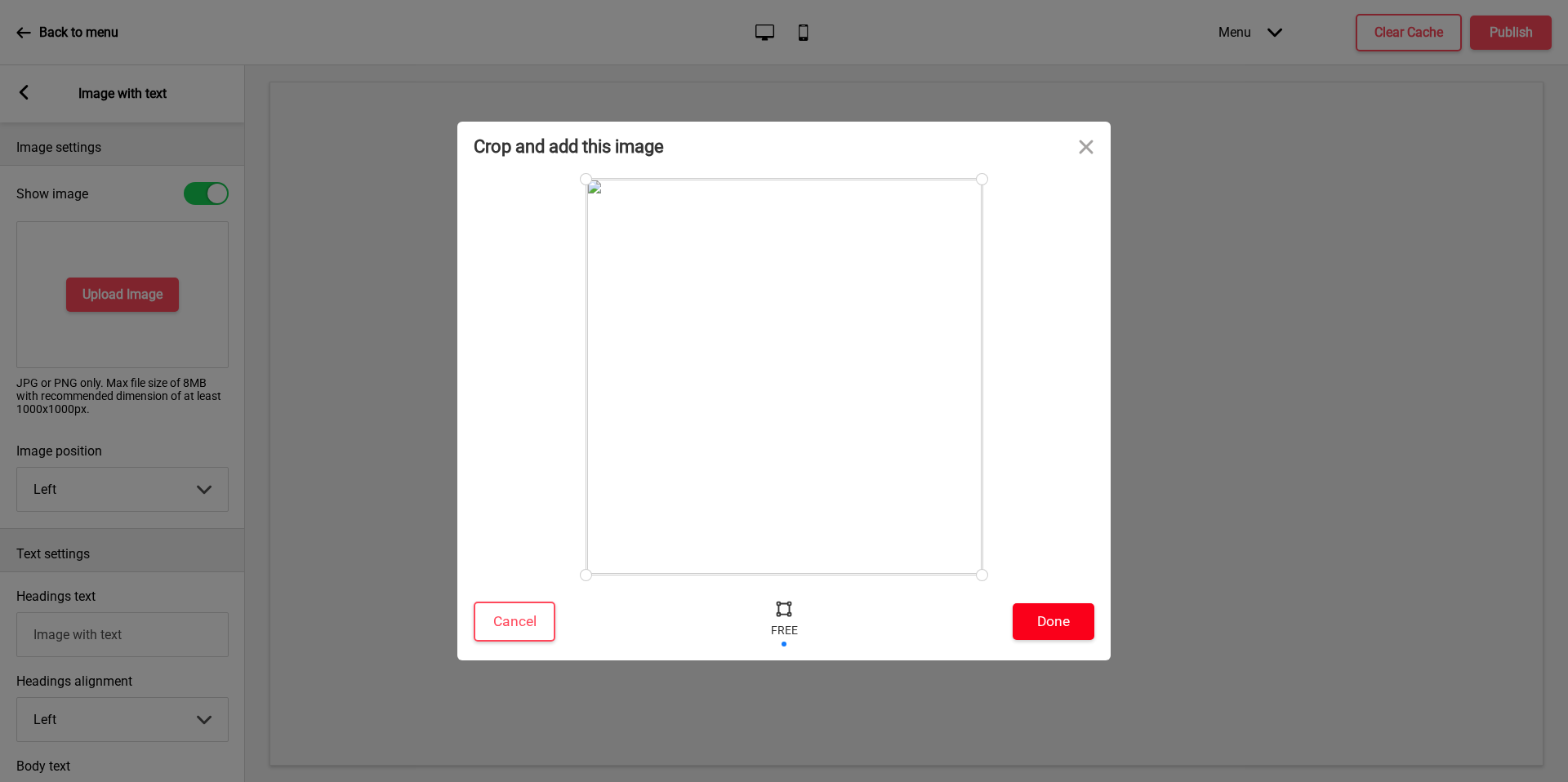
click at [1037, 615] on button "Done" at bounding box center [1054, 622] width 82 height 37
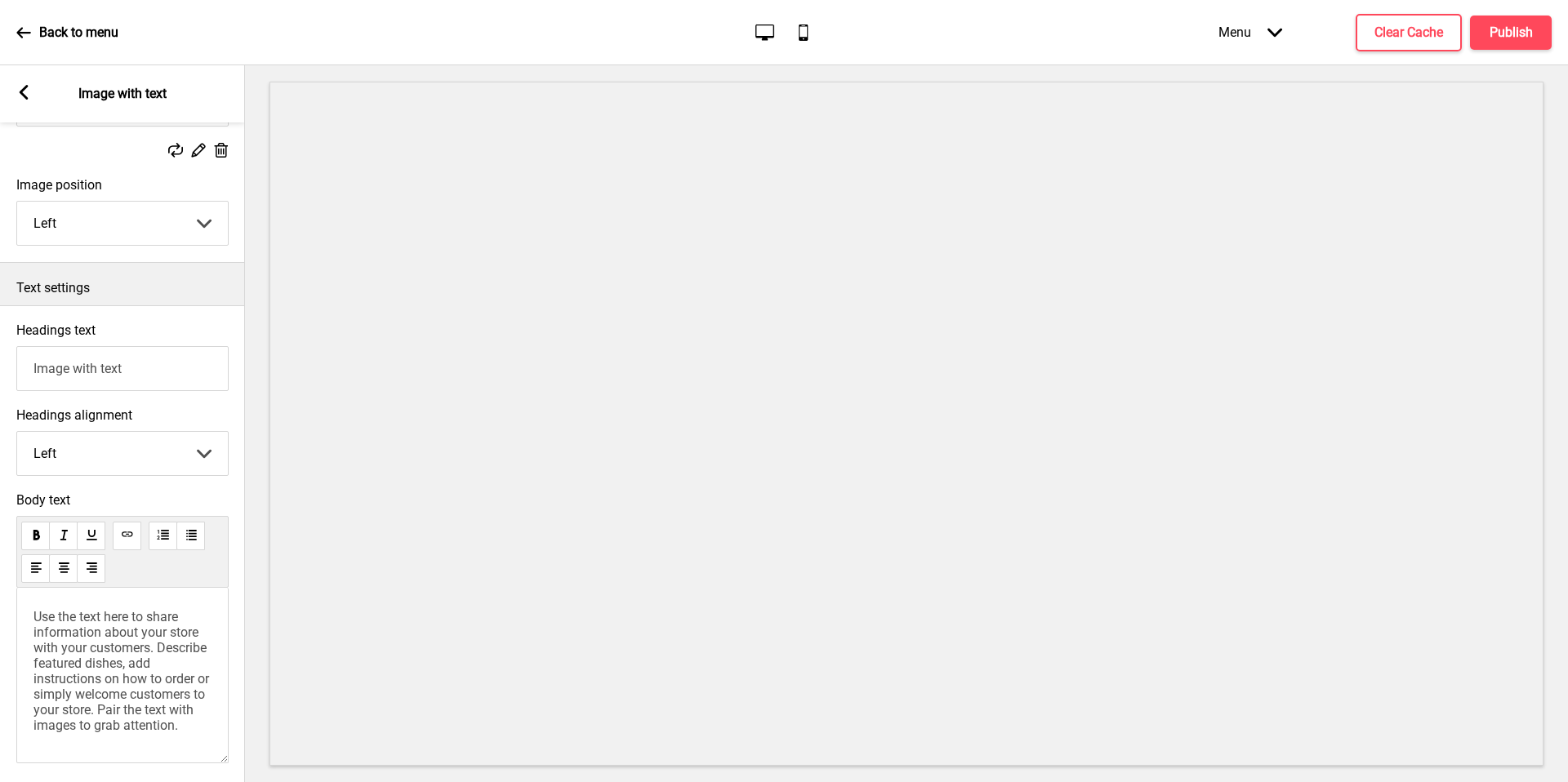
scroll to position [334, 0]
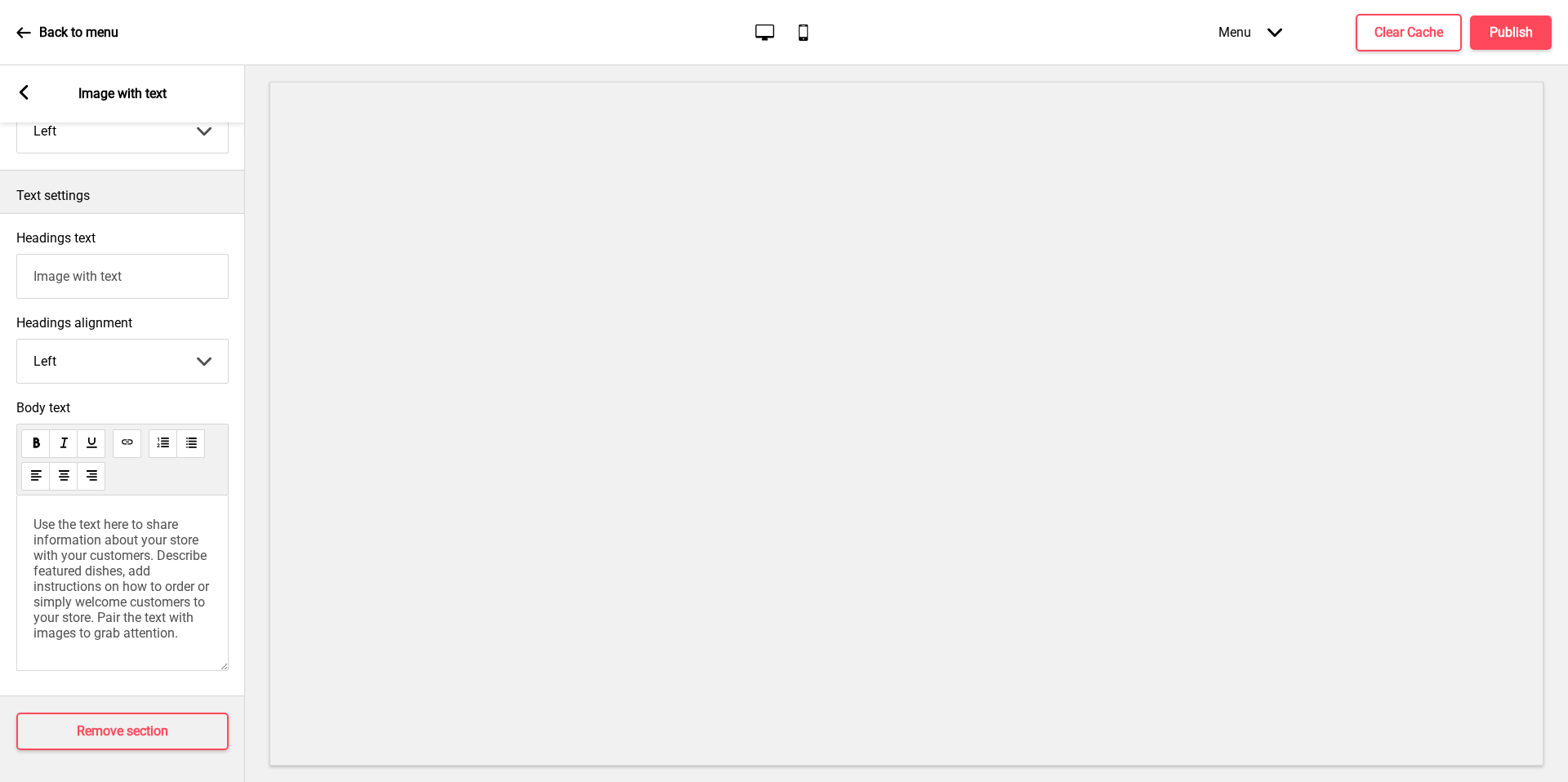
click at [195, 561] on span "Use the text here to share information about your store with your customers. De…" at bounding box center [122, 579] width 178 height 124
click at [32, 97] on div "Arrow left Image with text" at bounding box center [122, 93] width 245 height 57
click at [14, 97] on div "Arrow left Image with text" at bounding box center [122, 93] width 245 height 57
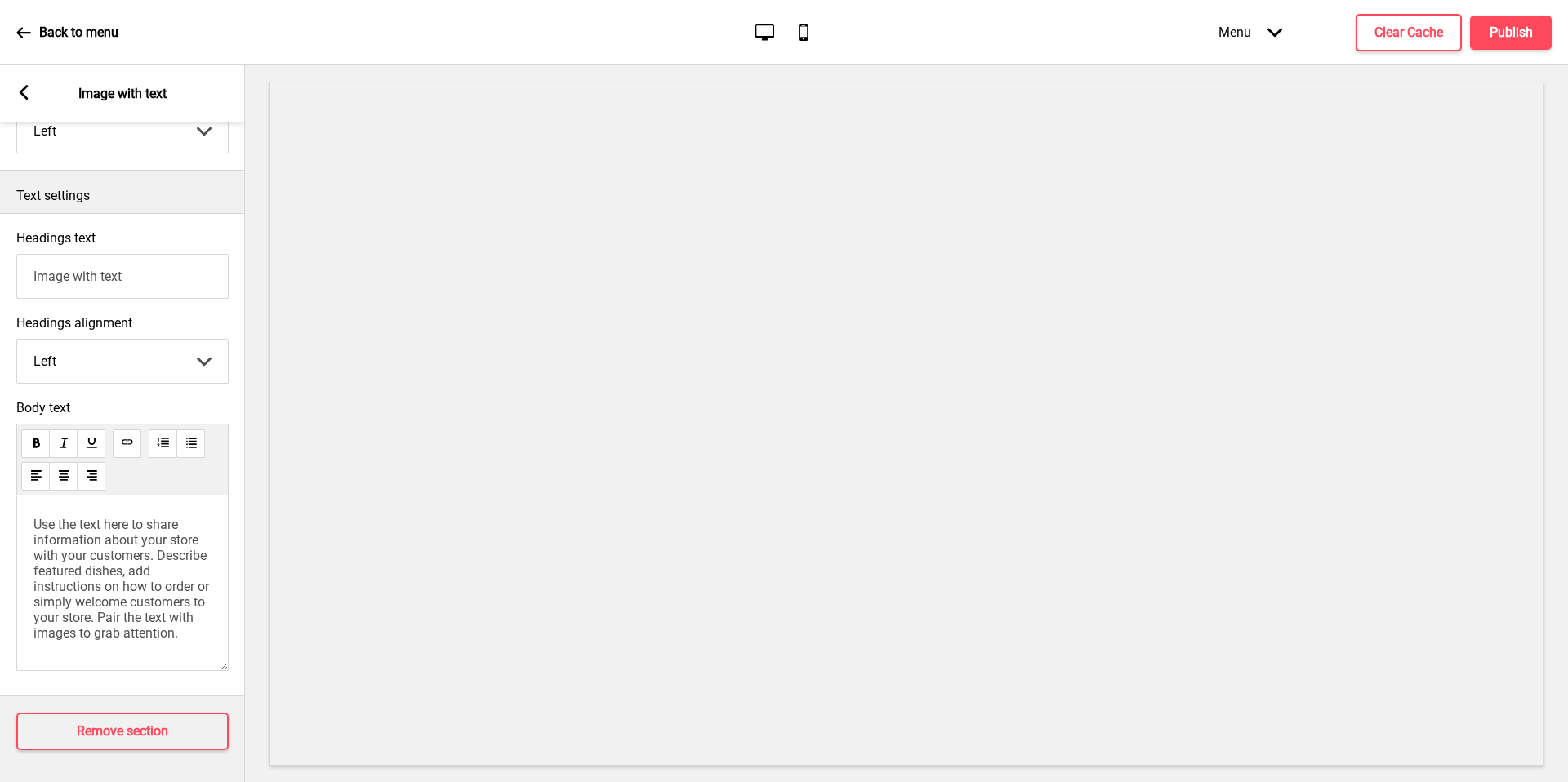
click at [24, 96] on icon at bounding box center [24, 92] width 9 height 14
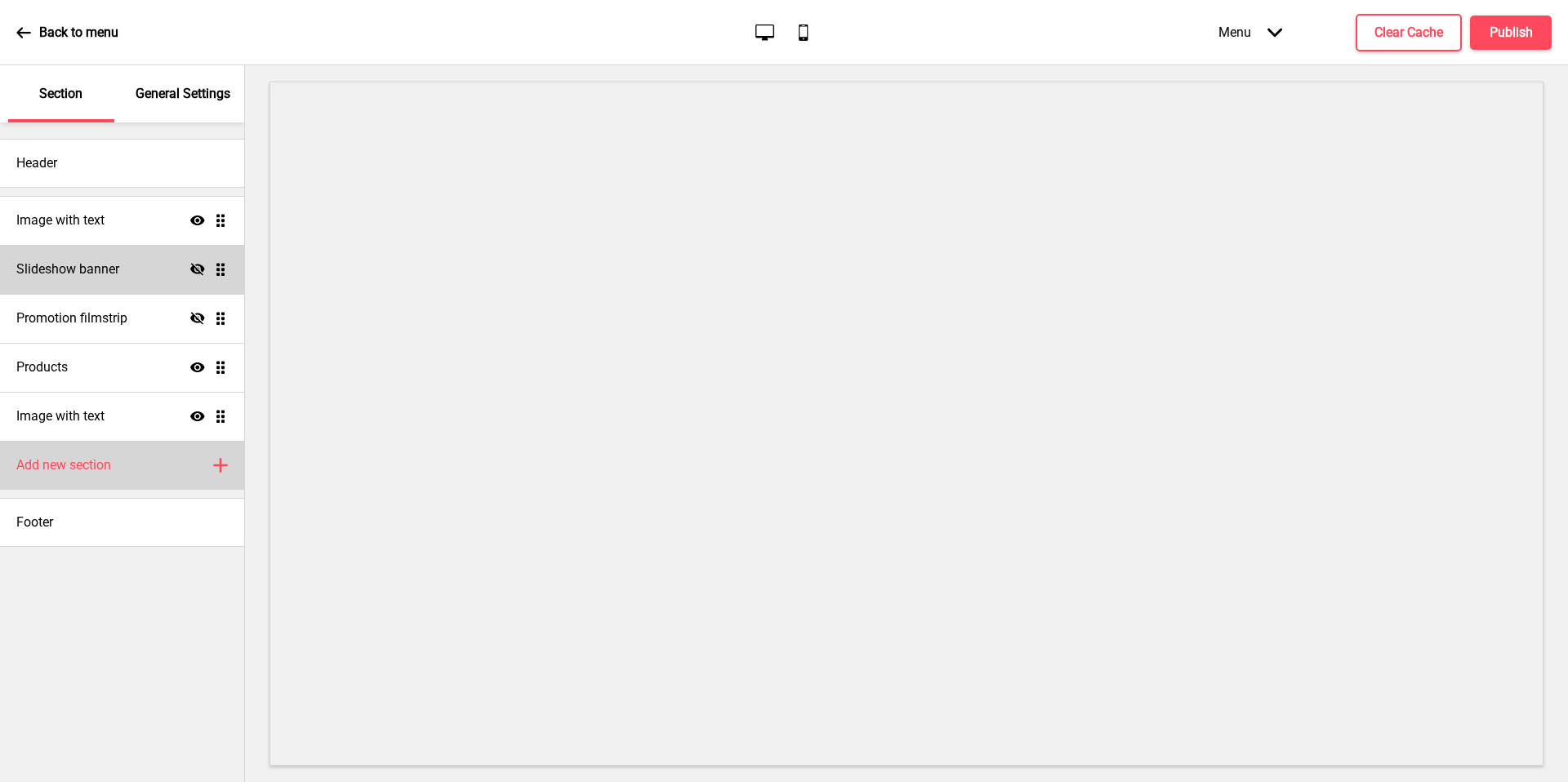
click at [170, 478] on div "Add new section Plus" at bounding box center [122, 464] width 244 height 49
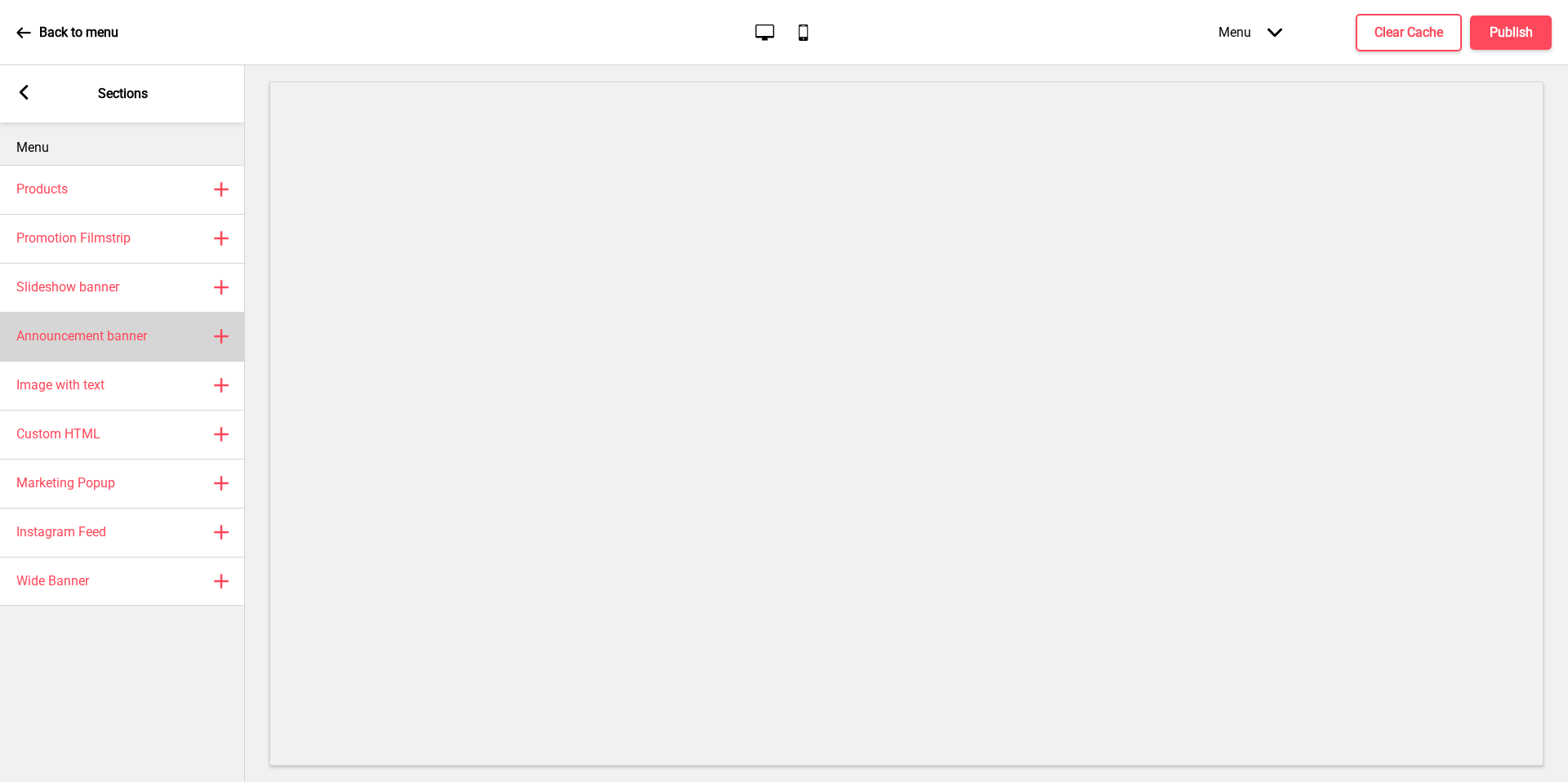
click at [153, 343] on div "Announcement banner Plus" at bounding box center [122, 336] width 245 height 49
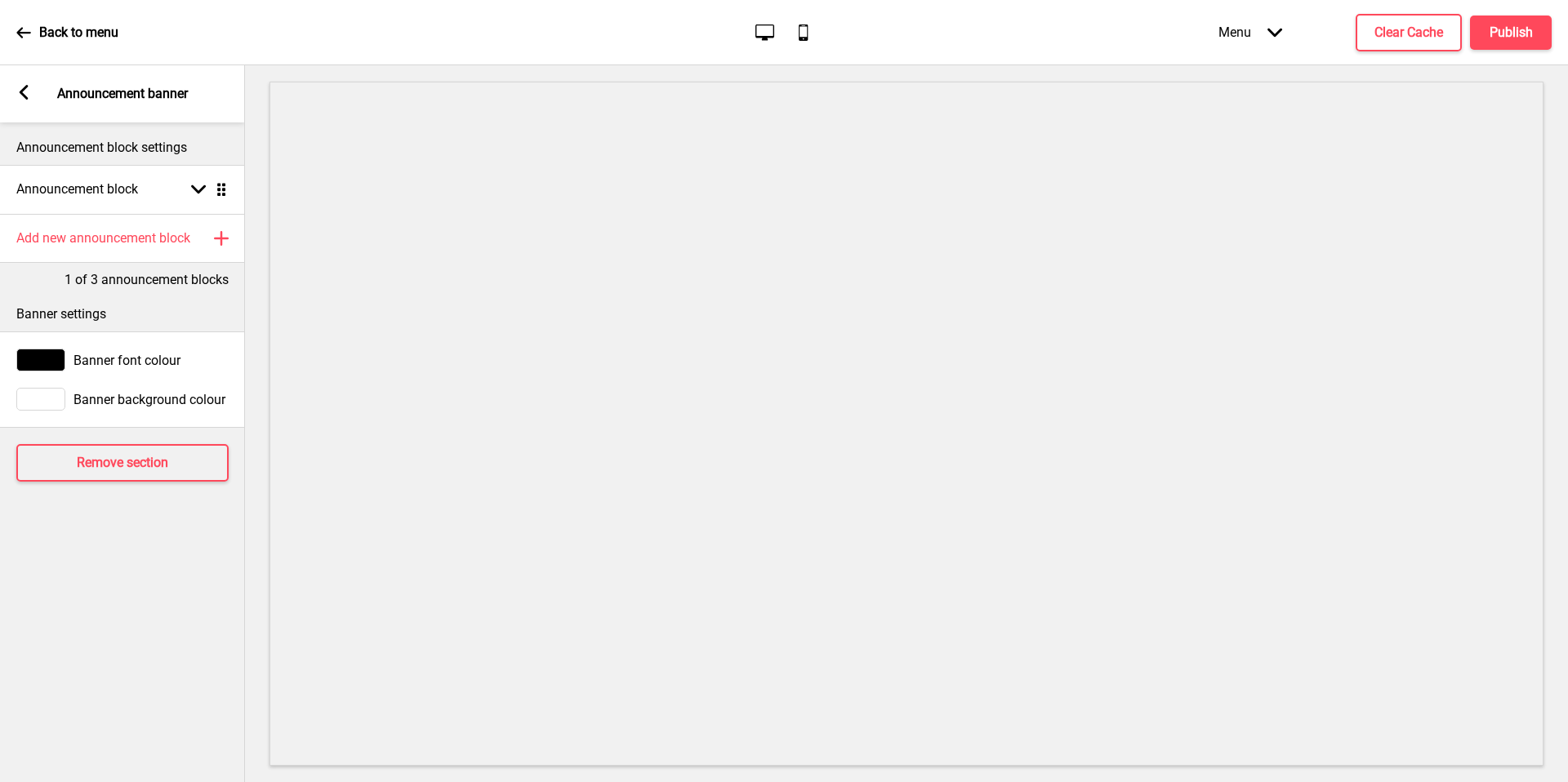
click at [25, 90] on icon at bounding box center [24, 92] width 9 height 14
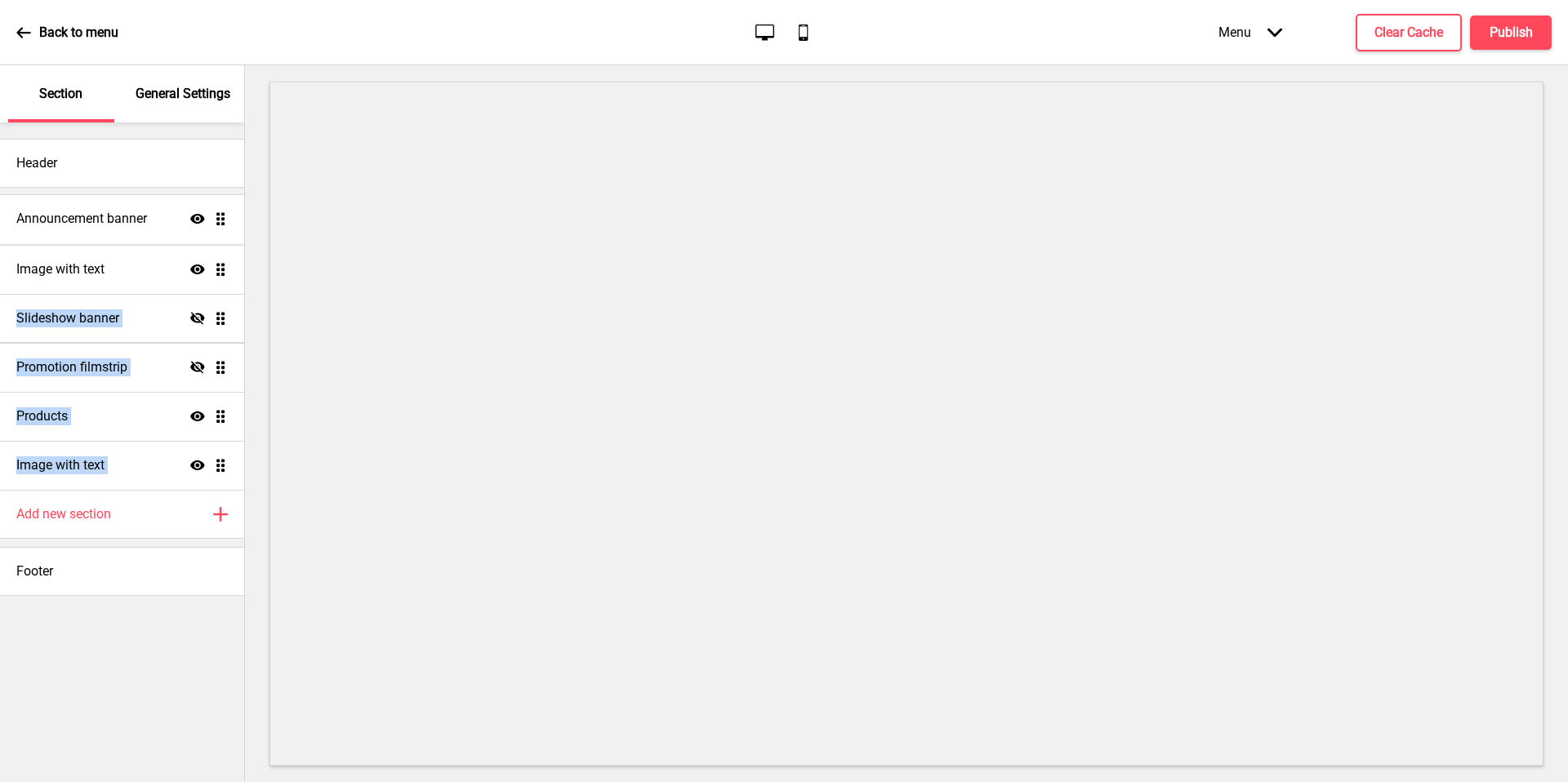
drag, startPoint x: 221, startPoint y: 460, endPoint x: 205, endPoint y: 213, distance: 247.5
click at [205, 213] on ul "Image with text Show Drag Slideshow banner Hide Drag Promotion filmstrip Hide D…" at bounding box center [122, 342] width 244 height 294
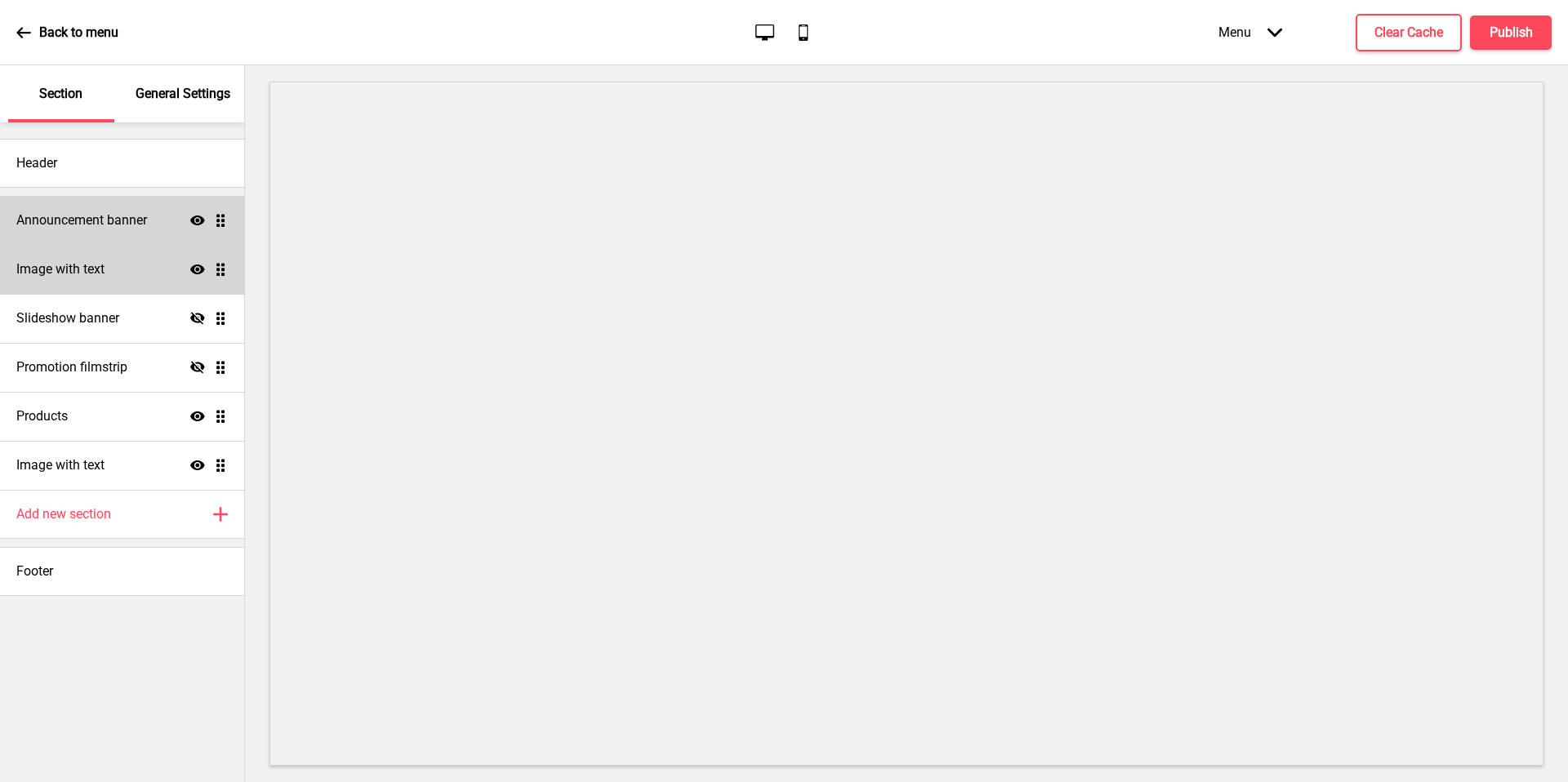
click at [122, 230] on div "Announcement banner Show Drag" at bounding box center [122, 219] width 244 height 49
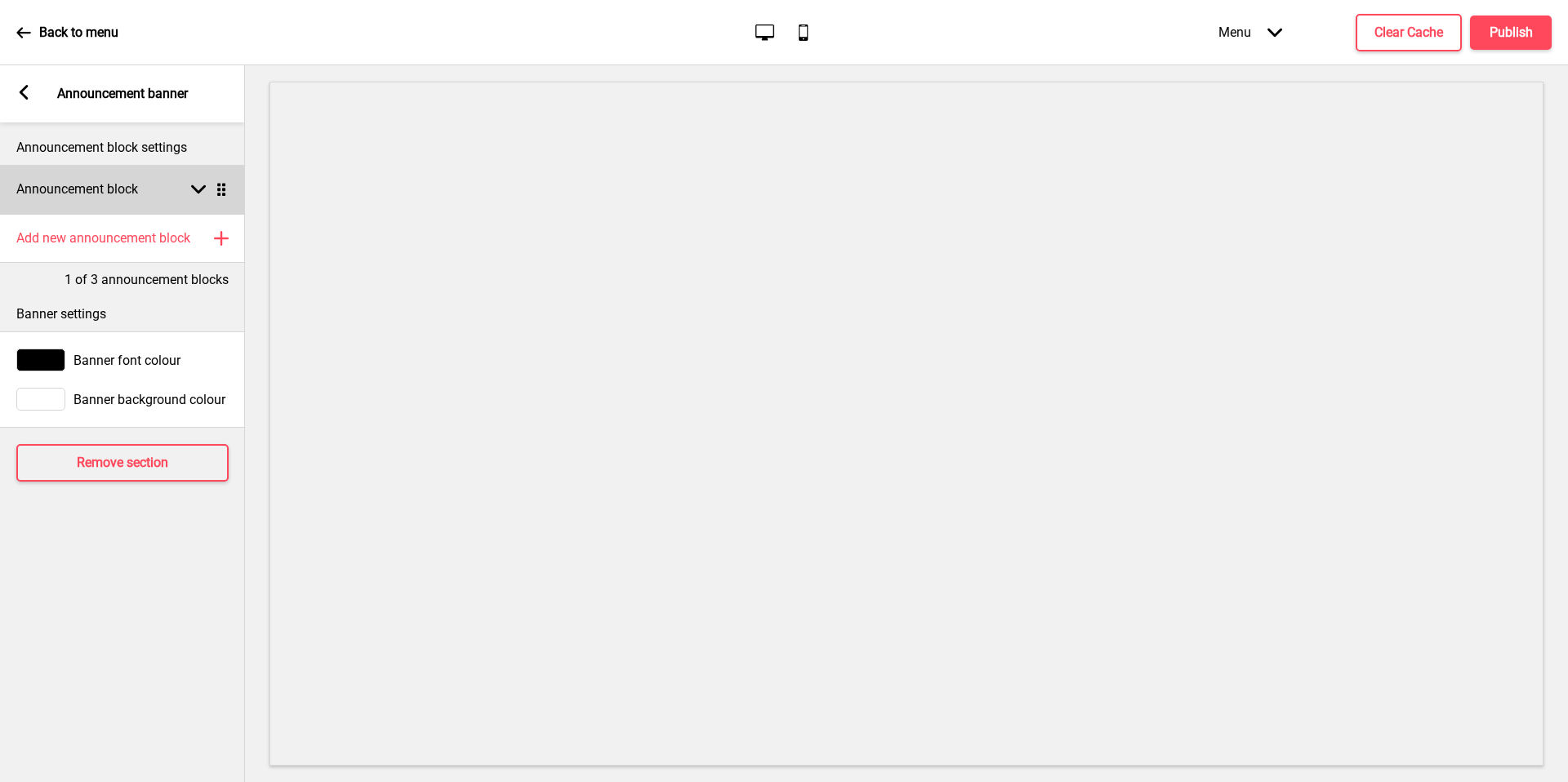
click at [124, 196] on h4 "Announcement block" at bounding box center [77, 189] width 122 height 18
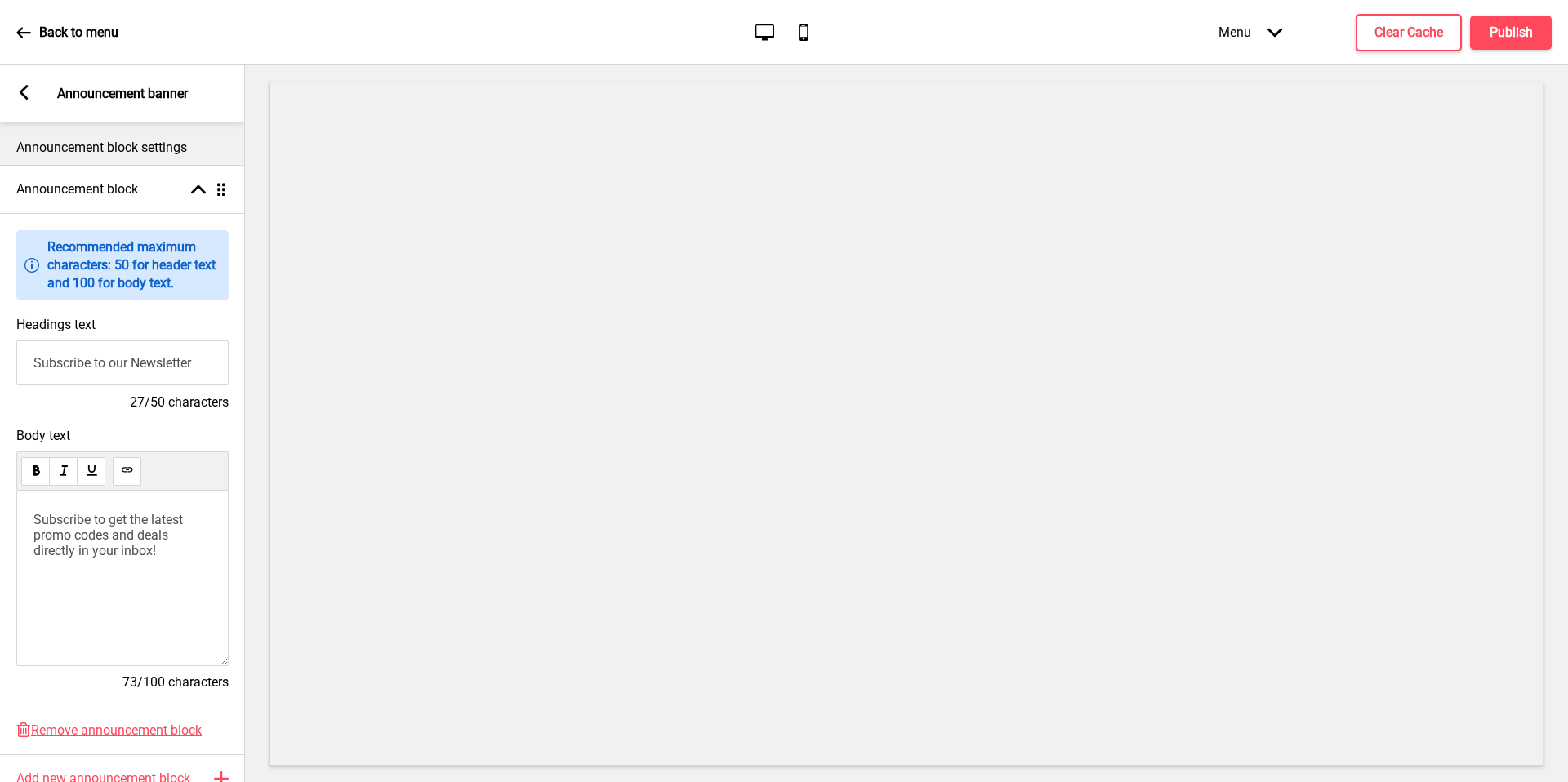
click at [137, 374] on input "Subscribe to our Newsletter" at bounding box center [122, 362] width 213 height 45
type input "Planning ahead?"
click at [99, 536] on span "Subscribe to get the latest promo codes and deals directly in your inbox!" at bounding box center [110, 535] width 153 height 47
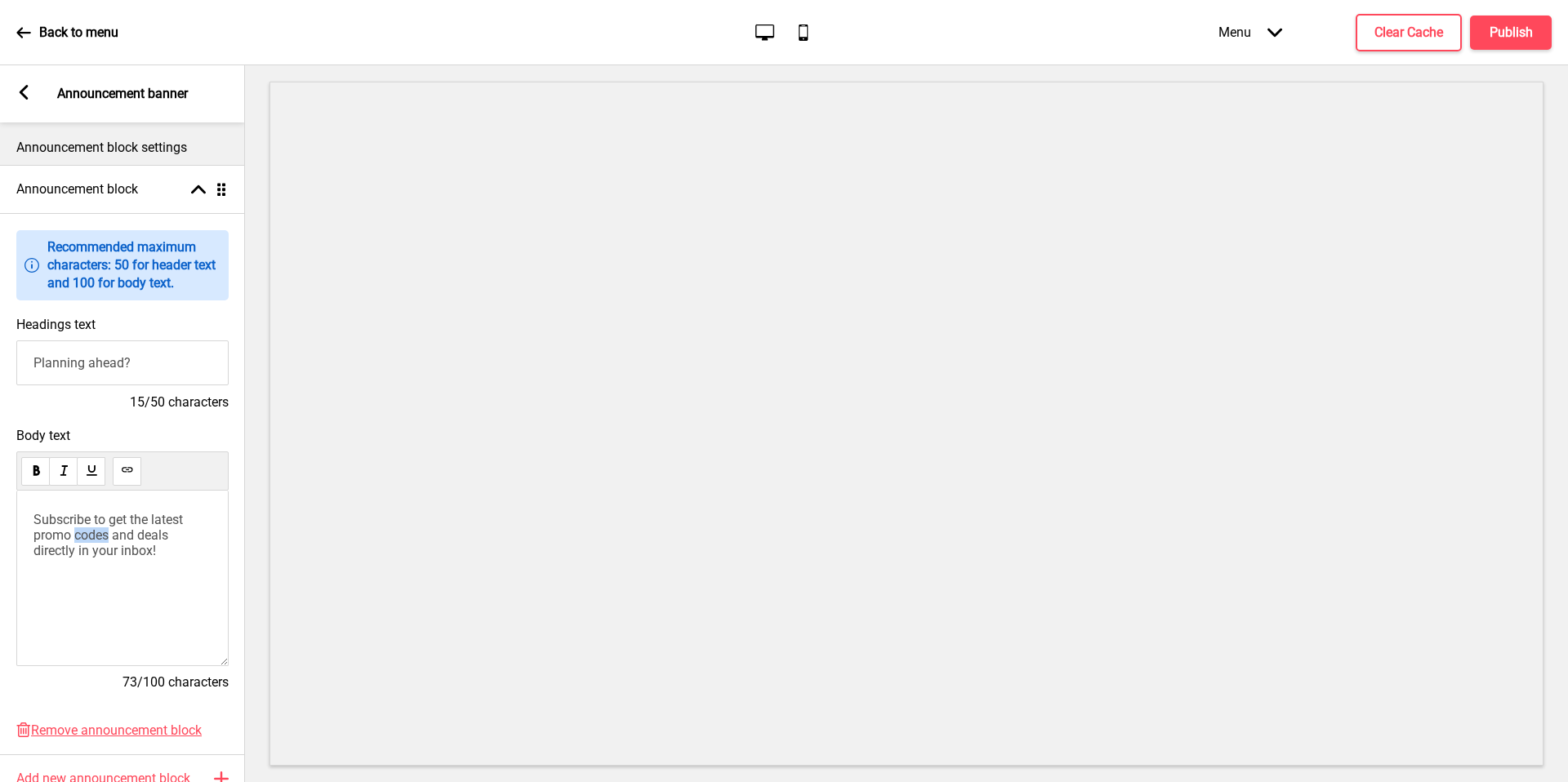
click at [99, 536] on span "Subscribe to get the latest promo codes and deals directly in your inbox!" at bounding box center [110, 535] width 153 height 47
drag, startPoint x: 159, startPoint y: 520, endPoint x: 0, endPoint y: 492, distance: 161.4
click at [0, 492] on div "Body text Click here to preorder your bentos and bundles 46/100 characters" at bounding box center [122, 566] width 245 height 295
click at [110, 547] on div "Order your bentos and bundles" at bounding box center [122, 579] width 213 height 175
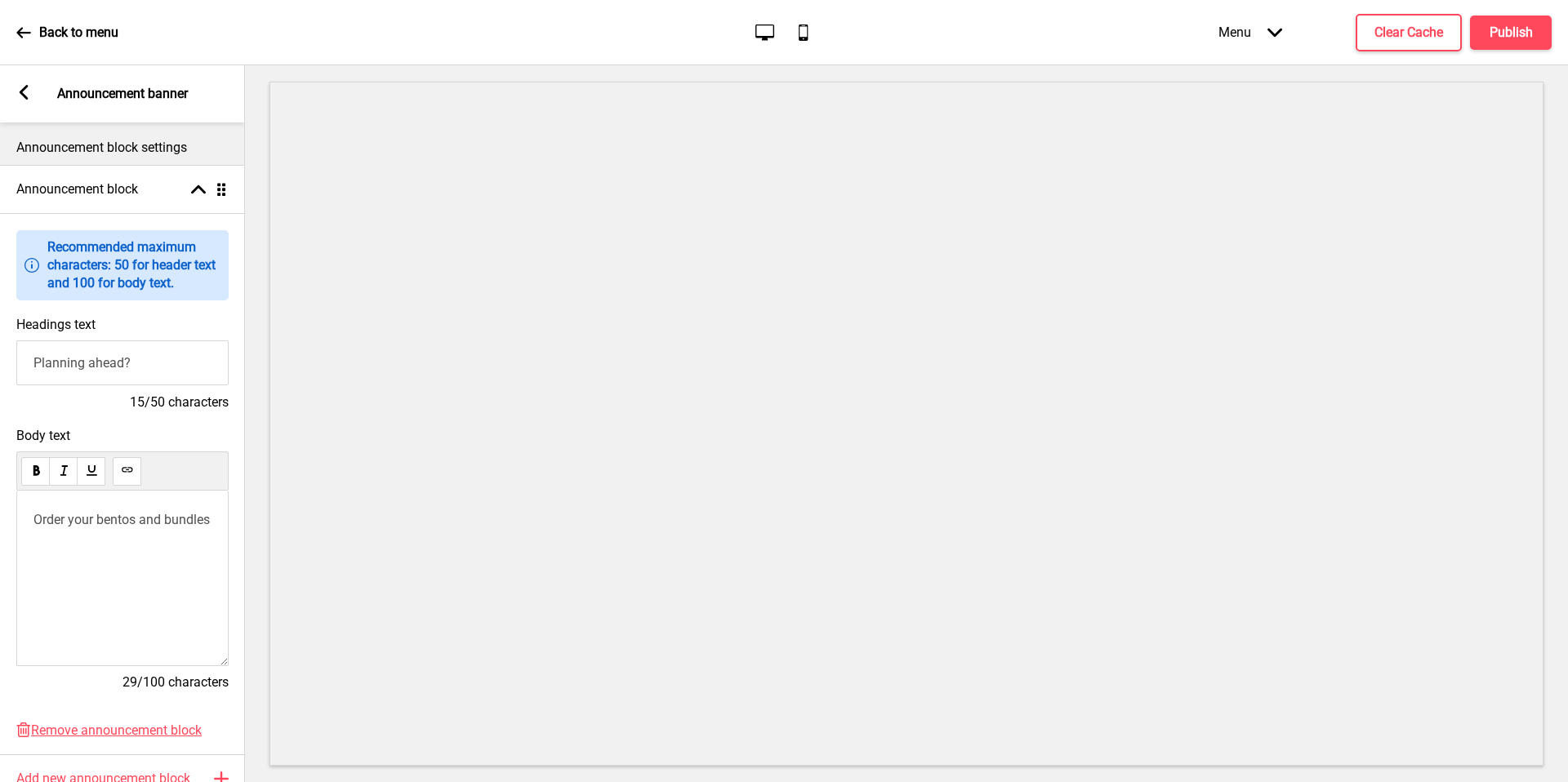
click at [107, 514] on span "Order your bentos and bundles" at bounding box center [121, 520] width 176 height 15
click at [146, 538] on span "From gatherings to parties, we’ve got you covered – order your bentos & bundles…" at bounding box center [120, 535] width 174 height 47
click at [135, 557] on p "From gatherings to parties, we’ve got you covered – order your bentos & bundles…" at bounding box center [122, 535] width 178 height 47
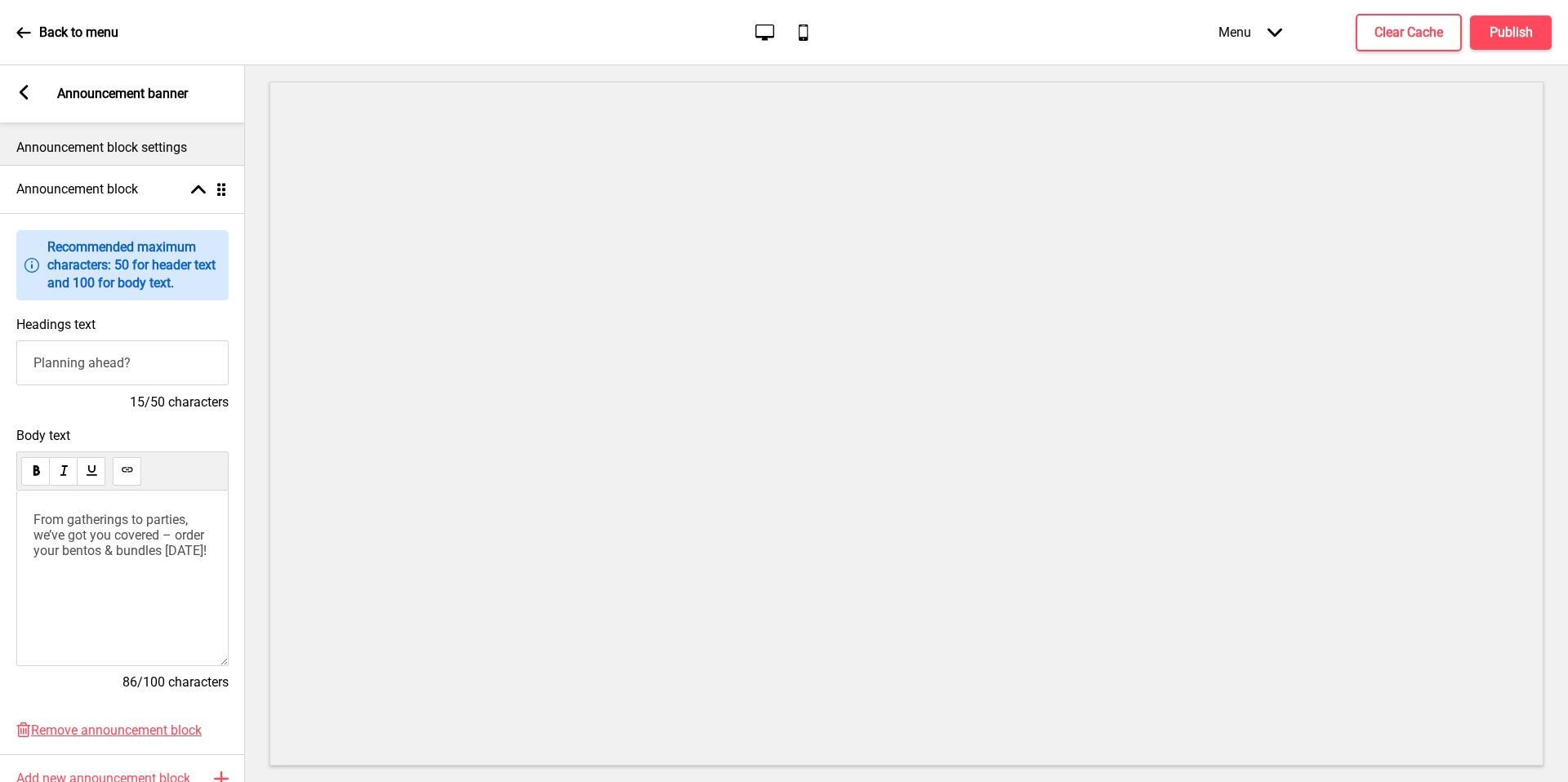
scroll to position [95, 0]
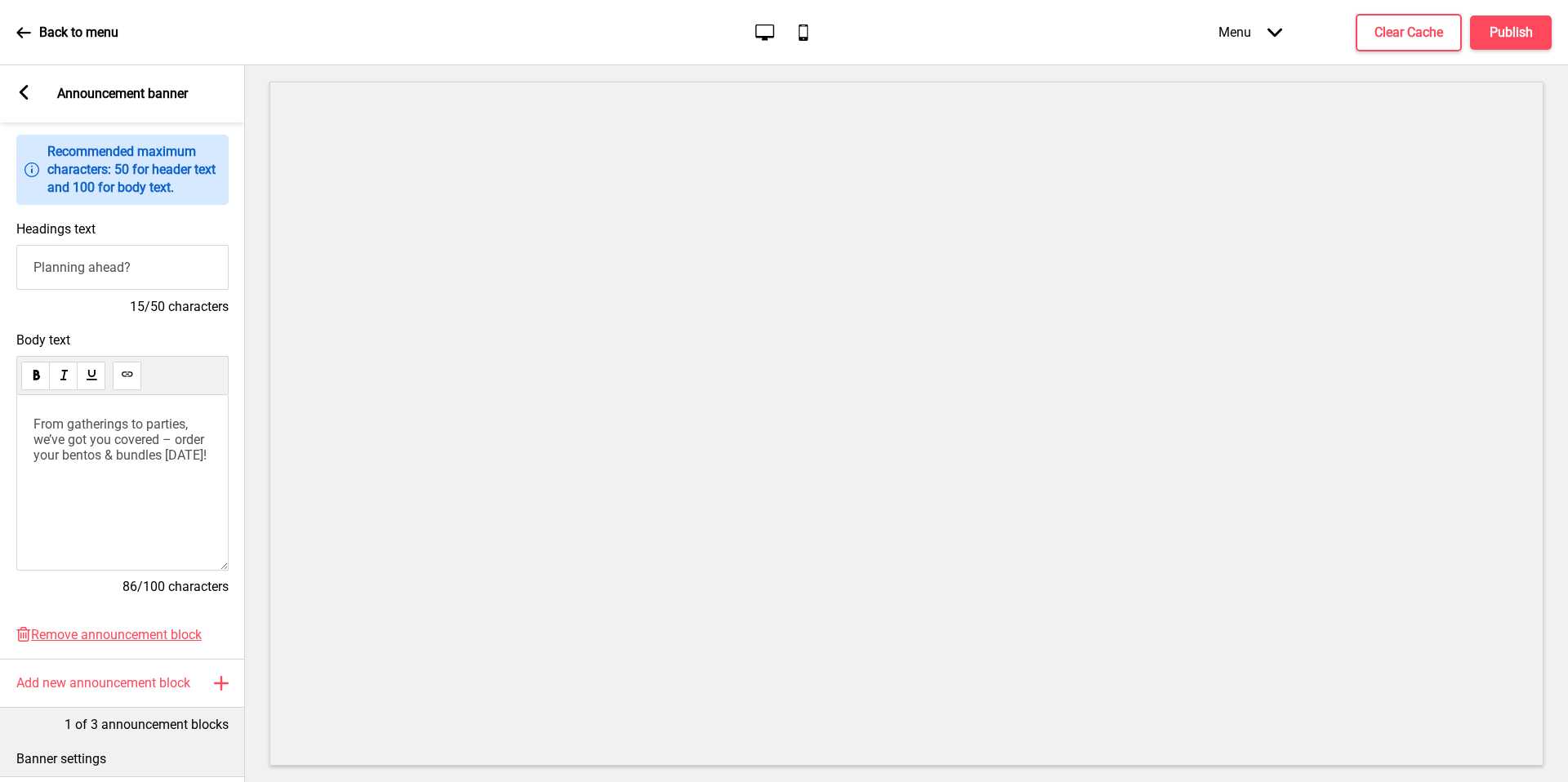
click at [19, 102] on div "Arrow left" at bounding box center [23, 93] width 14 height 18
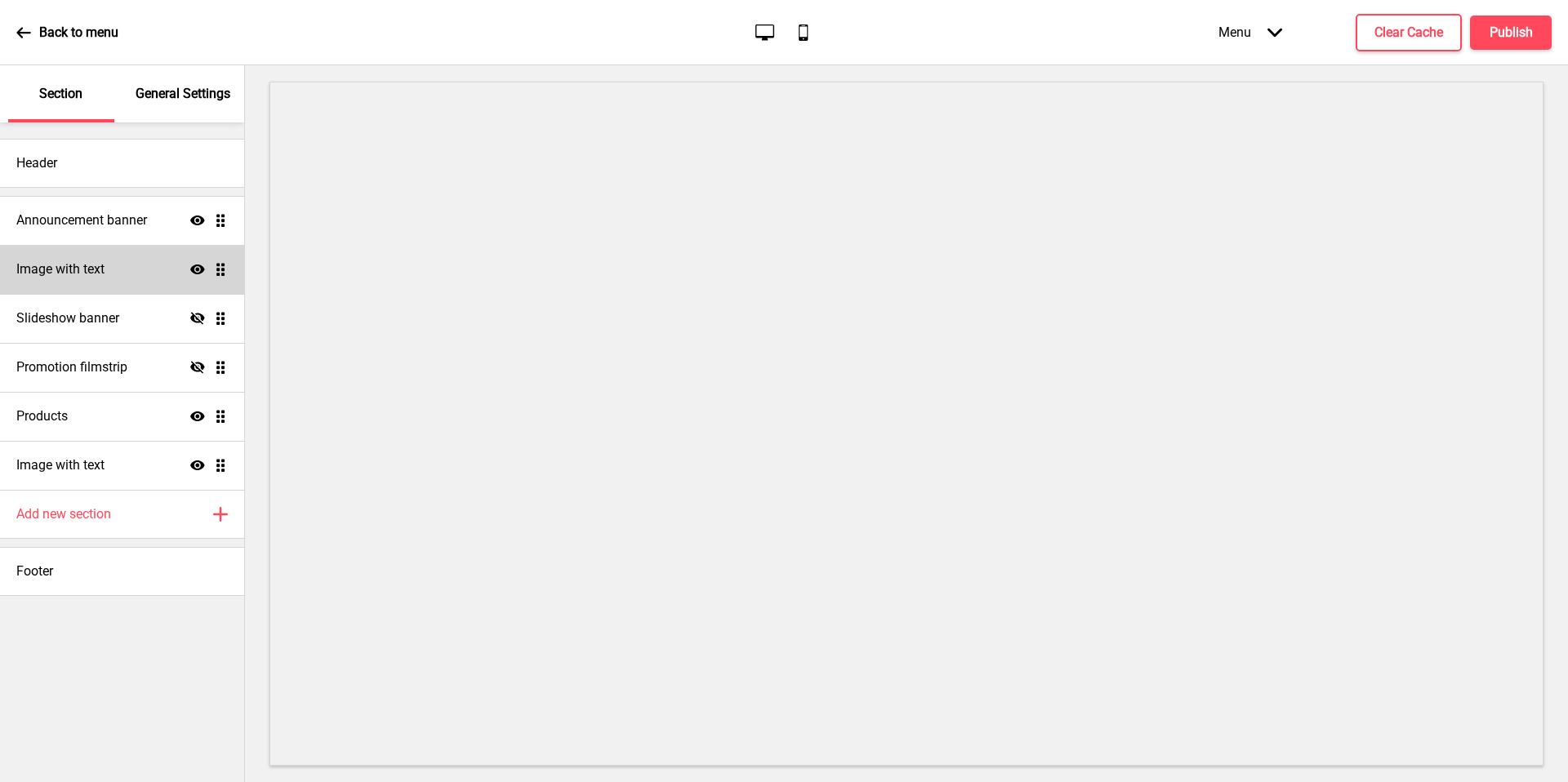
click at [20, 99] on div "Section" at bounding box center [61, 93] width 106 height 57
click at [129, 287] on div "Image with text Show Drag" at bounding box center [122, 269] width 244 height 49
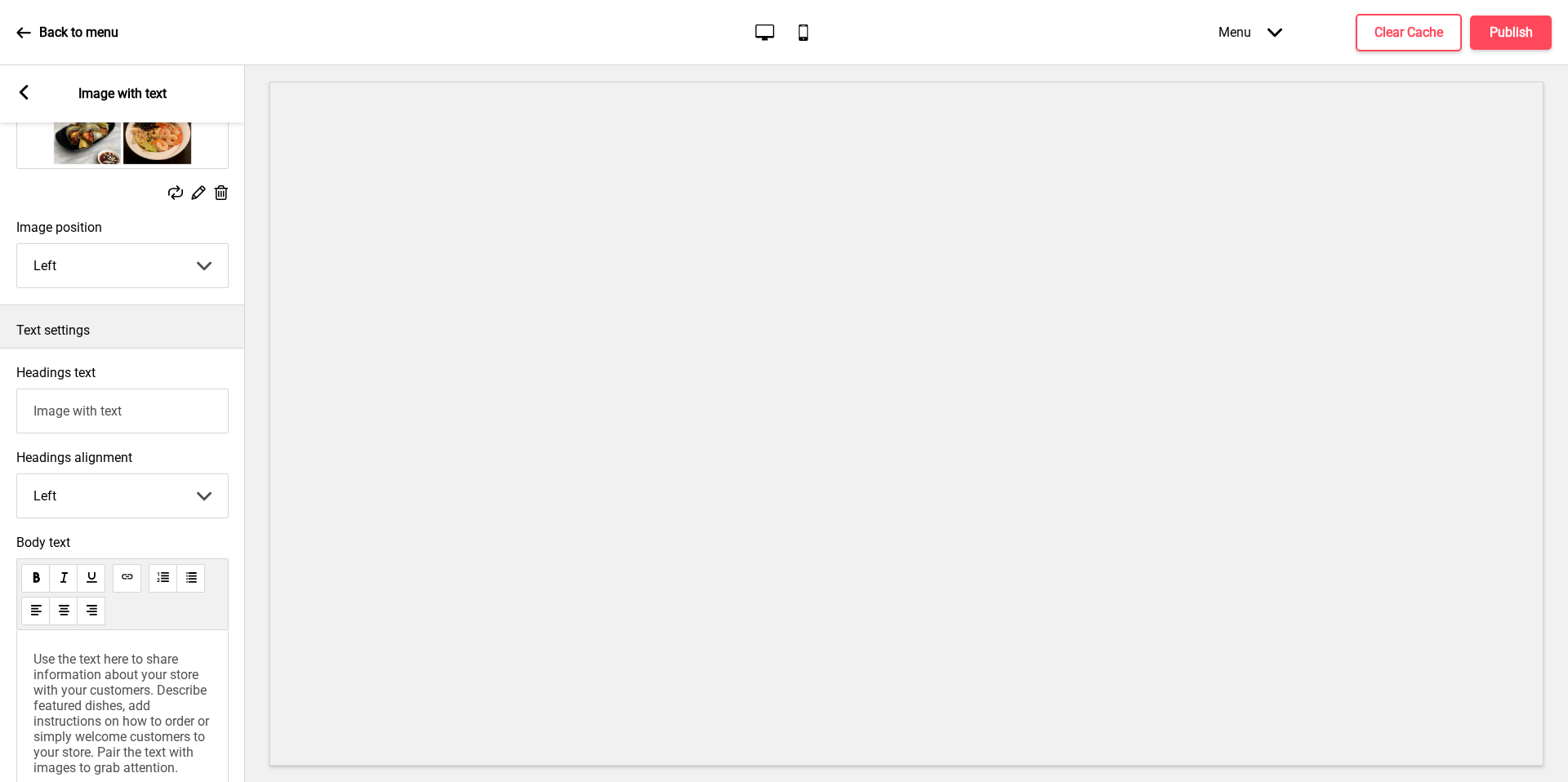
scroll to position [253, 0]
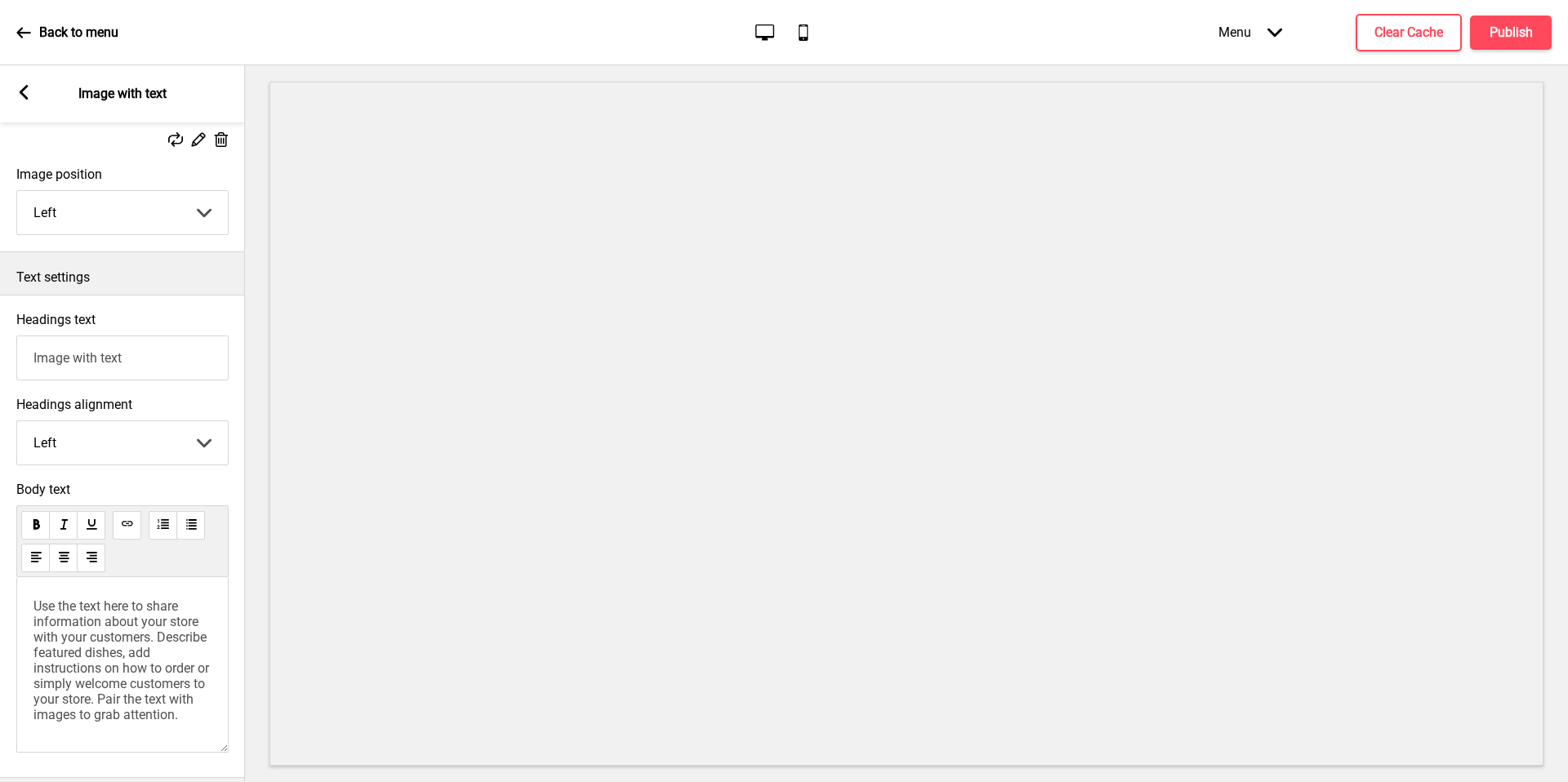
click at [146, 608] on span "Use the text here to share information about your store with your customers. De…" at bounding box center [122, 661] width 178 height 124
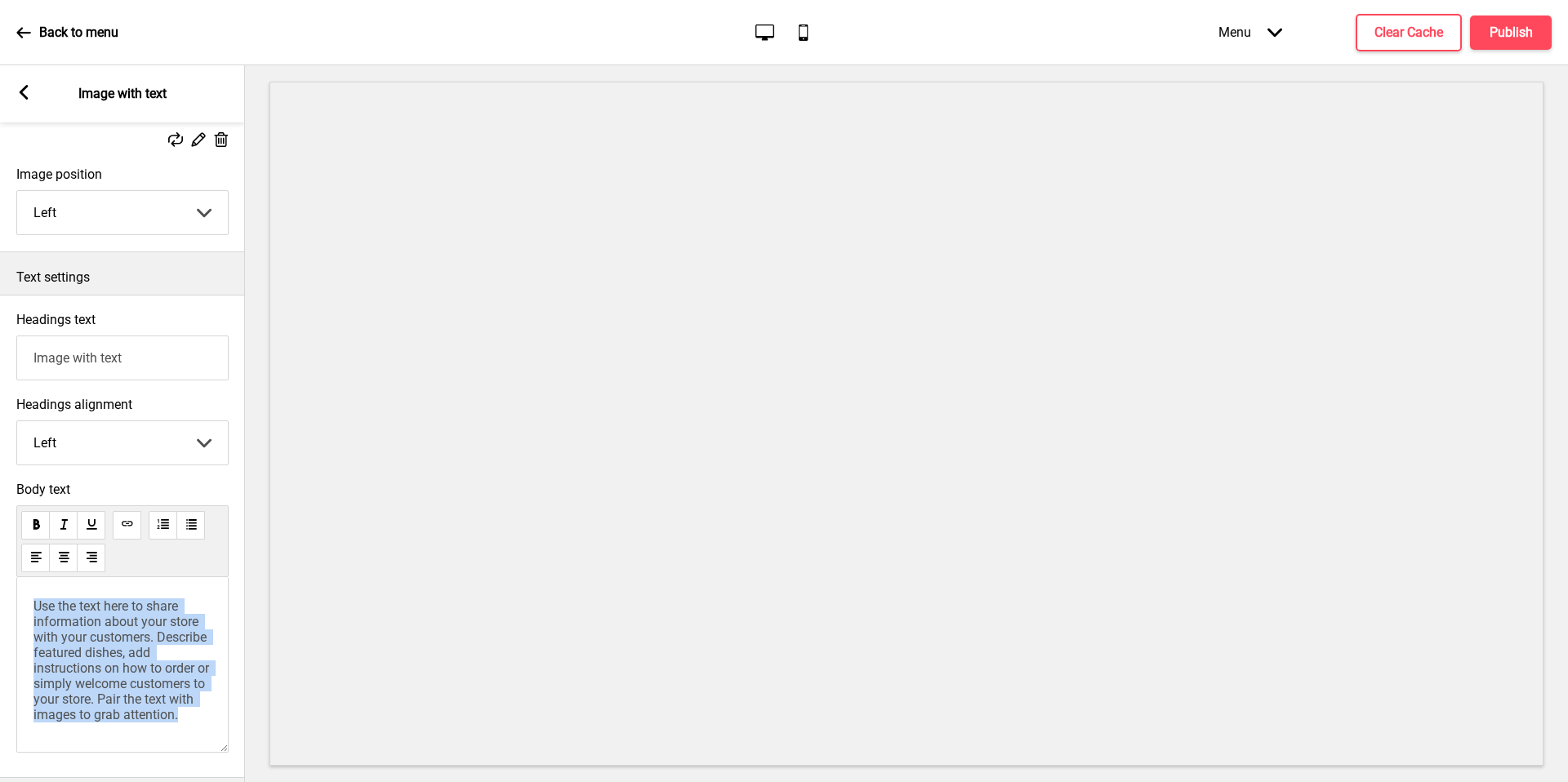
click at [146, 608] on span "Use the text here to share information about your store with your customers. De…" at bounding box center [122, 661] width 178 height 124
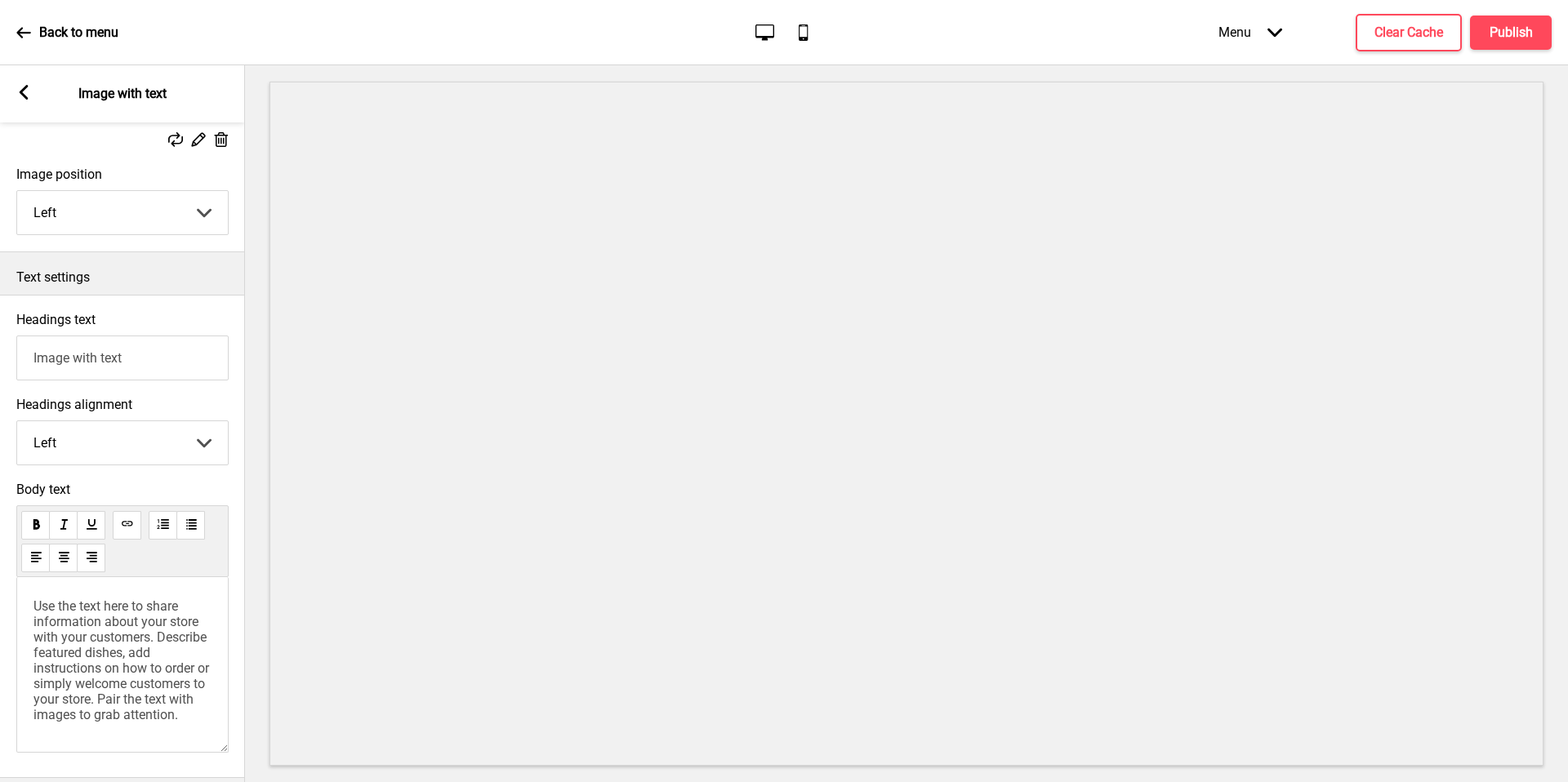
click at [144, 649] on span "Use the text here to share information about your store with your customers. De…" at bounding box center [122, 661] width 178 height 124
click at [173, 657] on span "Use the text here to share information about your store with your customers. De…" at bounding box center [122, 661] width 178 height 124
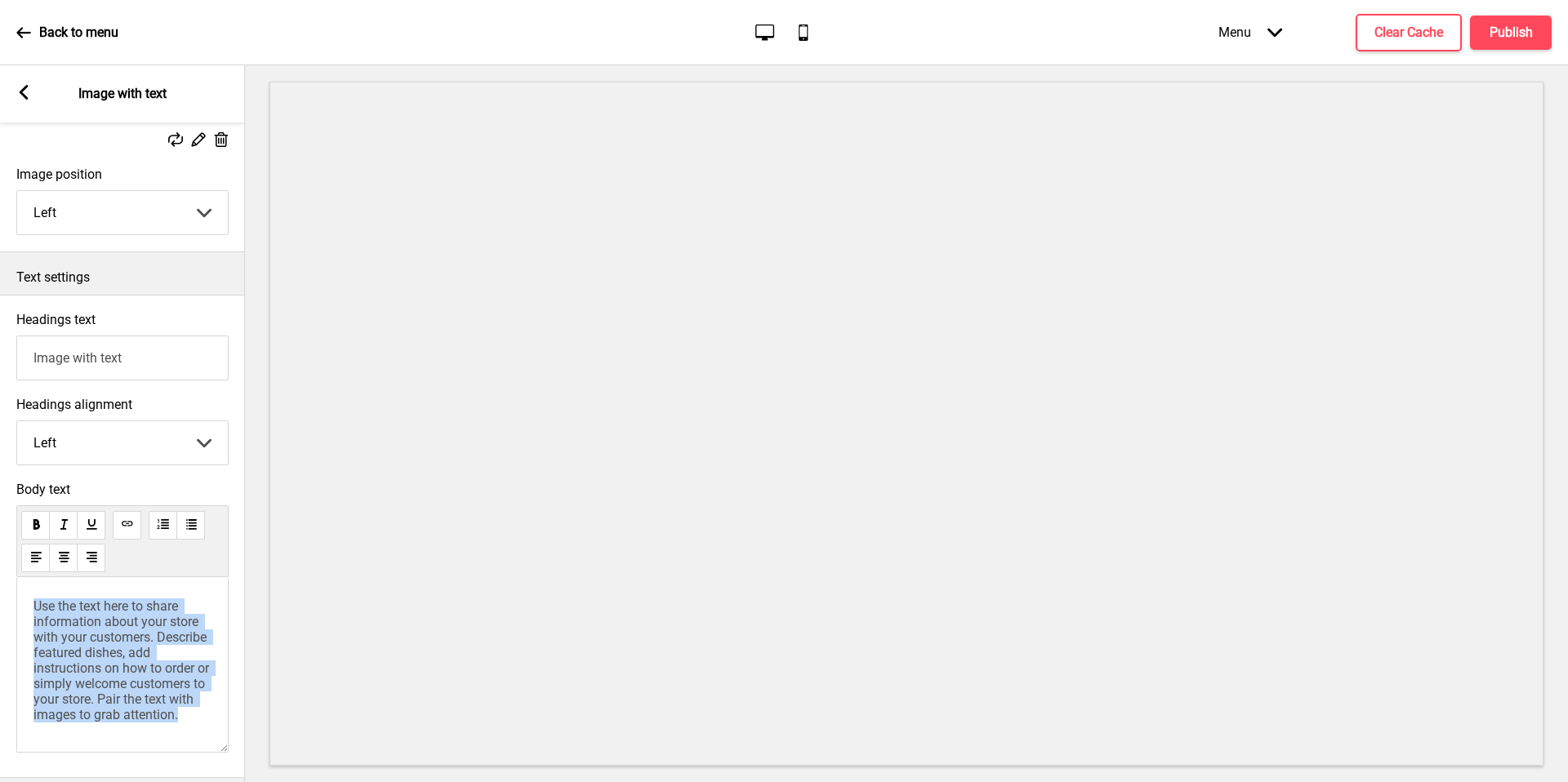
click at [173, 657] on span "Use the text here to share information about your store with your customers. De…" at bounding box center [122, 661] width 178 height 124
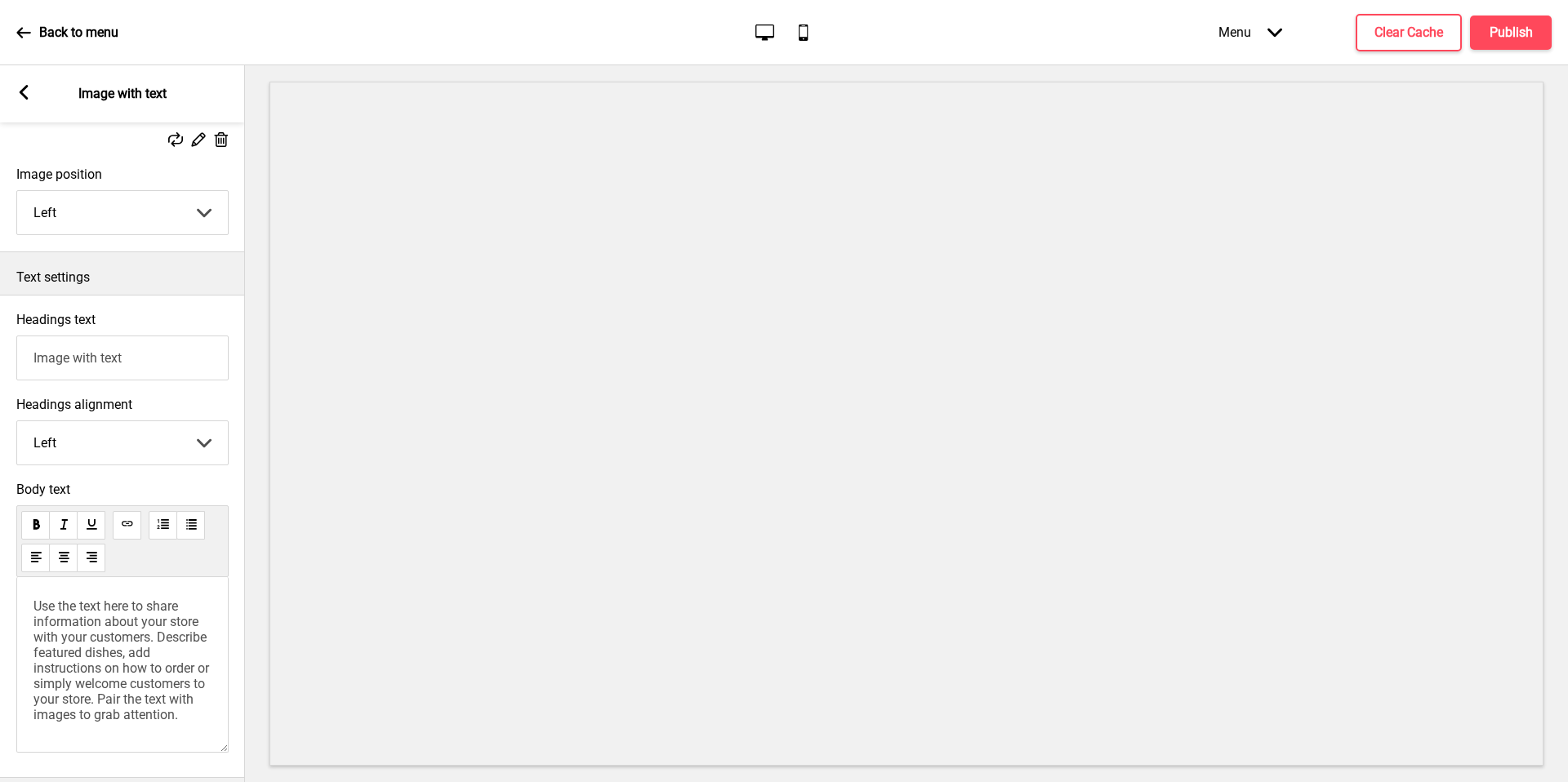
click at [155, 663] on span "Use the text here to share information about your store with your customers. De…" at bounding box center [122, 661] width 178 height 124
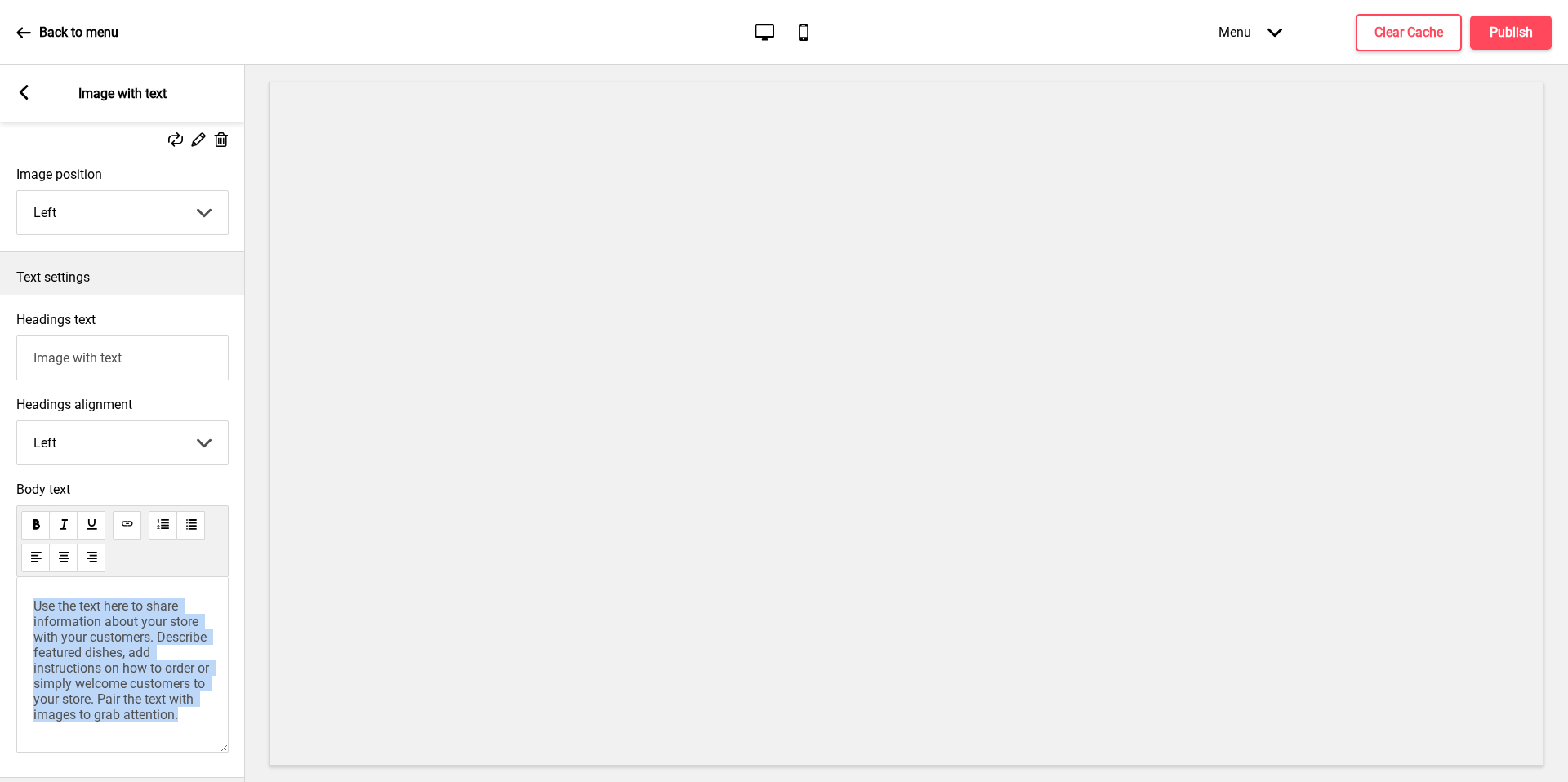
click at [155, 663] on span "Use the text here to share information about your store with your customers. De…" at bounding box center [122, 661] width 178 height 124
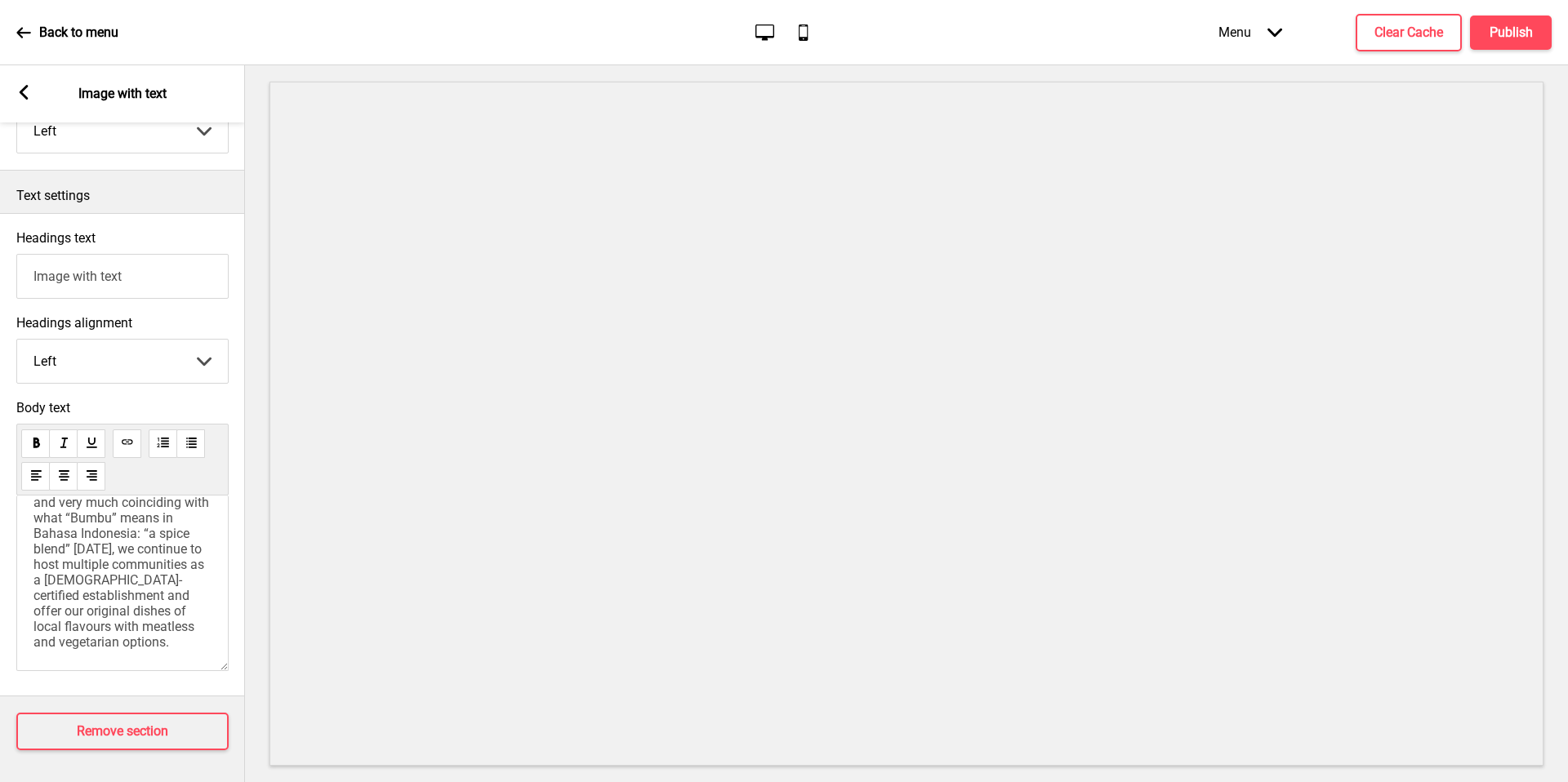
scroll to position [0, 0]
click at [160, 575] on span "Over the past two decades, our signature Bumbu Salad, Beef Rendang, Ayam Buah K…" at bounding box center [123, 733] width 179 height 434
click at [178, 576] on span "Over the past two decades, our signature Bumbu Salad, Beef Rendang, Ayam Buah K…" at bounding box center [123, 733] width 179 height 434
click at [146, 599] on span "Over the past two decades, our signature Bumbu Salad, Beef Rendang, Ayam Buah K…" at bounding box center [123, 733] width 179 height 434
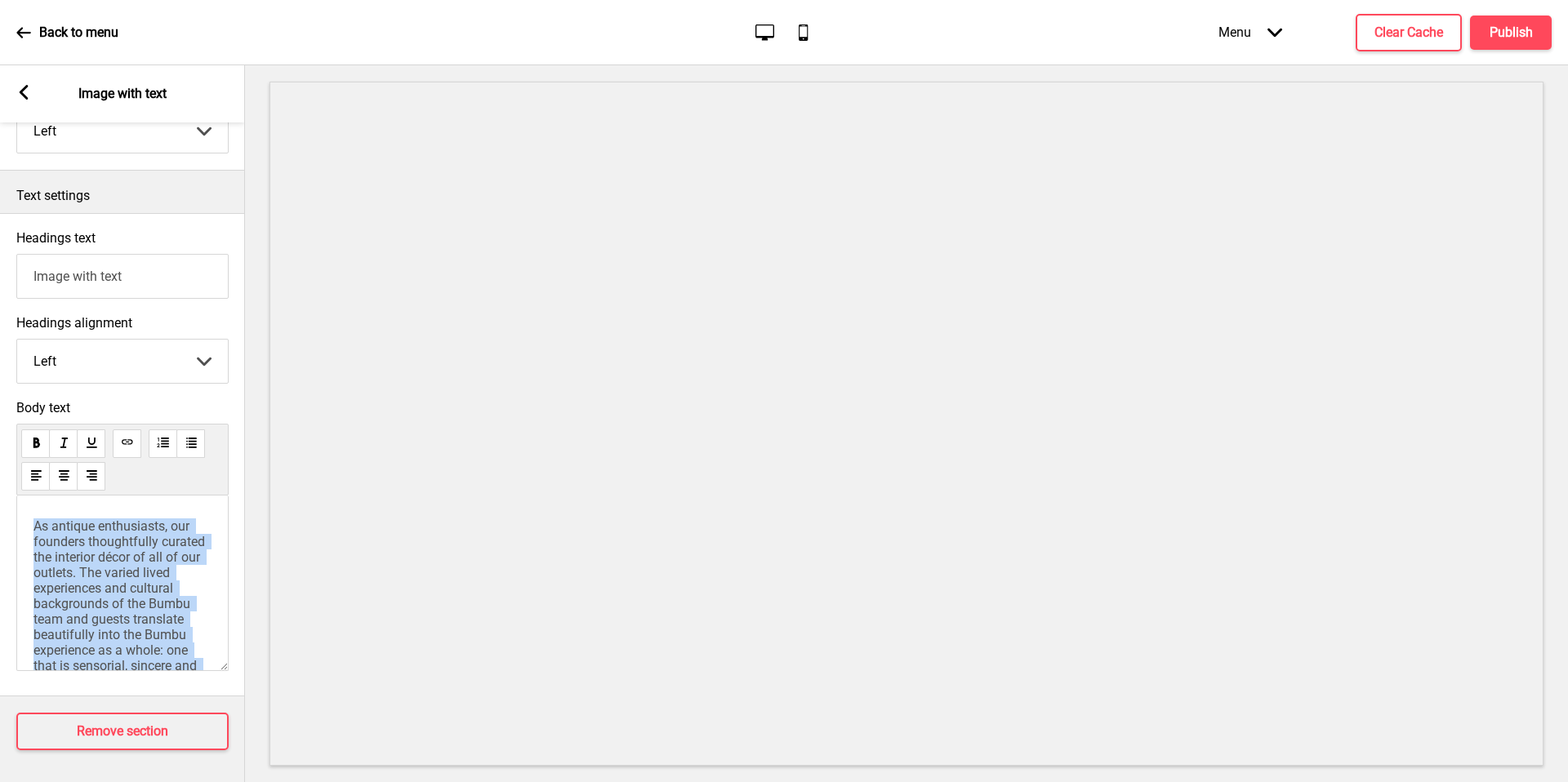
drag, startPoint x: 75, startPoint y: 628, endPoint x: 32, endPoint y: 505, distance: 130.3
click at [33, 505] on div "Over the past two decades, our signature Bumbu Salad, Beef Rendang, Ayam Buah K…" at bounding box center [122, 621] width 178 height 476
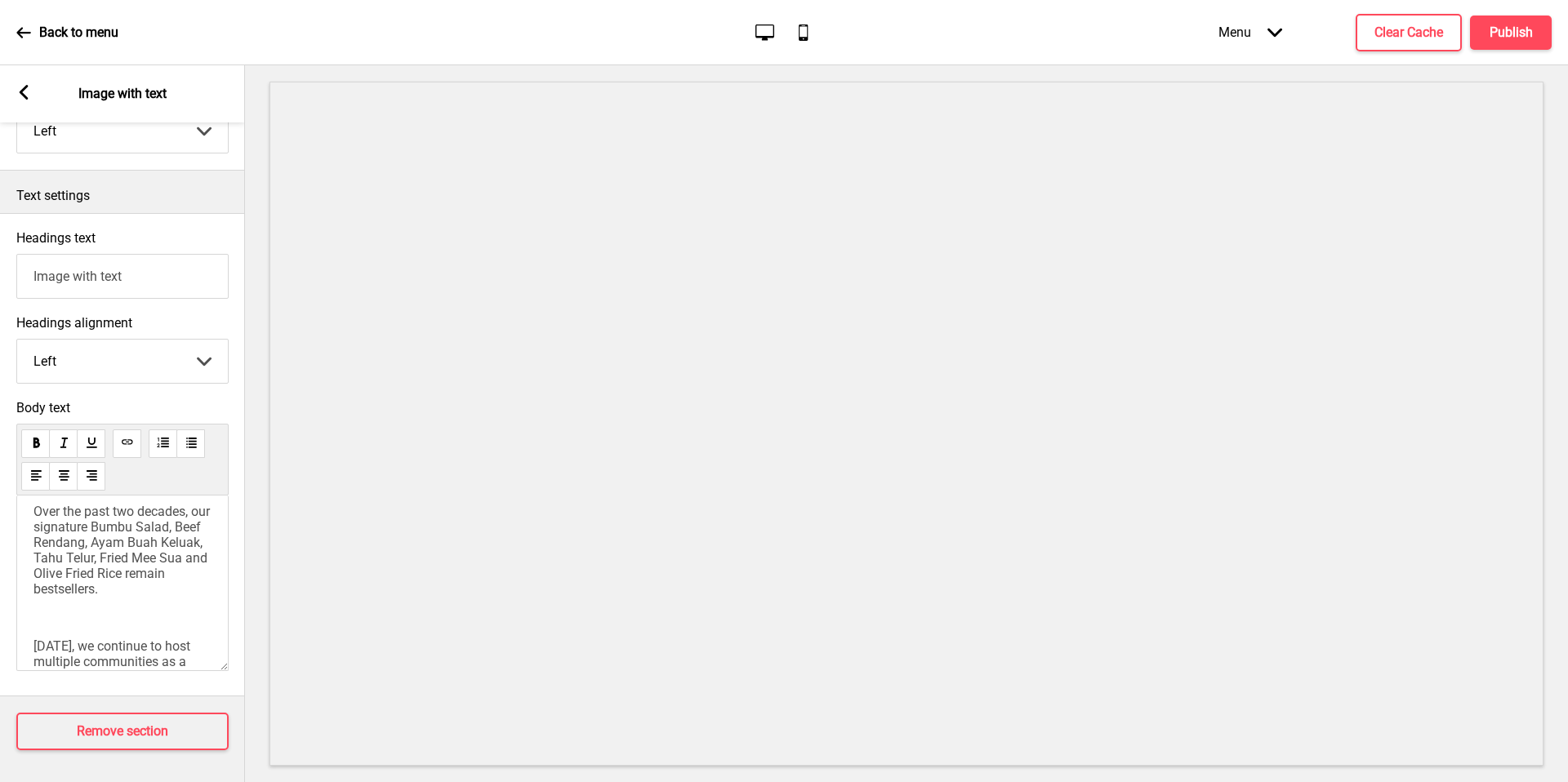
scroll to position [0, 0]
click at [112, 272] on input "Image with text" at bounding box center [122, 276] width 213 height 45
click at [128, 282] on input "Image with text" at bounding box center [122, 276] width 213 height 45
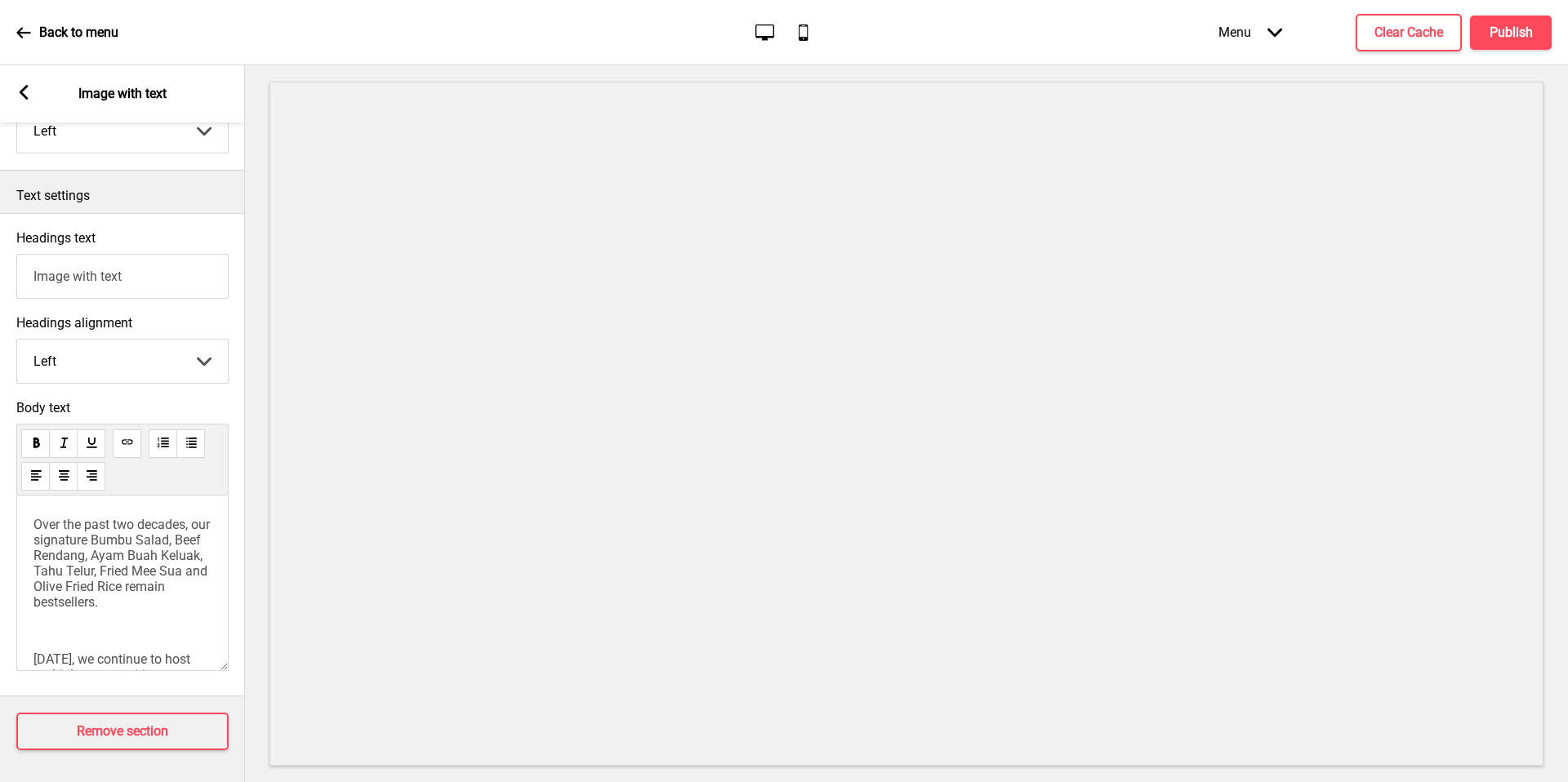
click at [128, 282] on input "Image with text" at bounding box center [122, 276] width 213 height 45
paste input "“Bumbu” means in Bahasa Indonesia: “a spice blend”"
click at [101, 278] on input "“Bumbu” means in Bahasa Indonesia: “a spice blend”" at bounding box center [122, 276] width 213 height 45
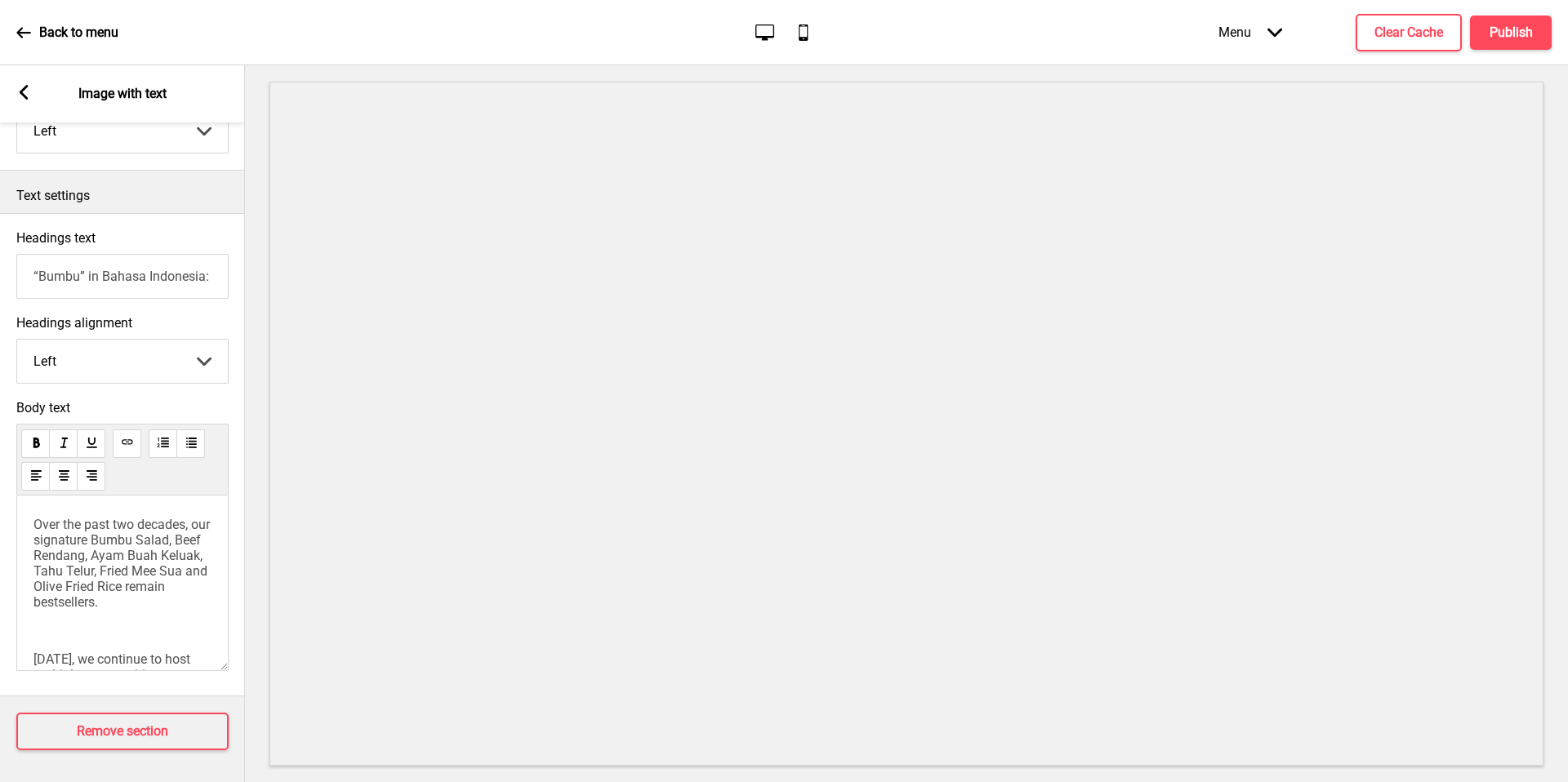
scroll to position [0, 96]
click at [132, 277] on input "“Bumbu” in Bahasa Indonesia: “a spice blend”" at bounding box center [122, 276] width 213 height 45
type input "“Bumbu” in Bahasa Indonesia: “A Spice Blend”"
click at [1506, 41] on button "Publish" at bounding box center [1511, 32] width 82 height 34
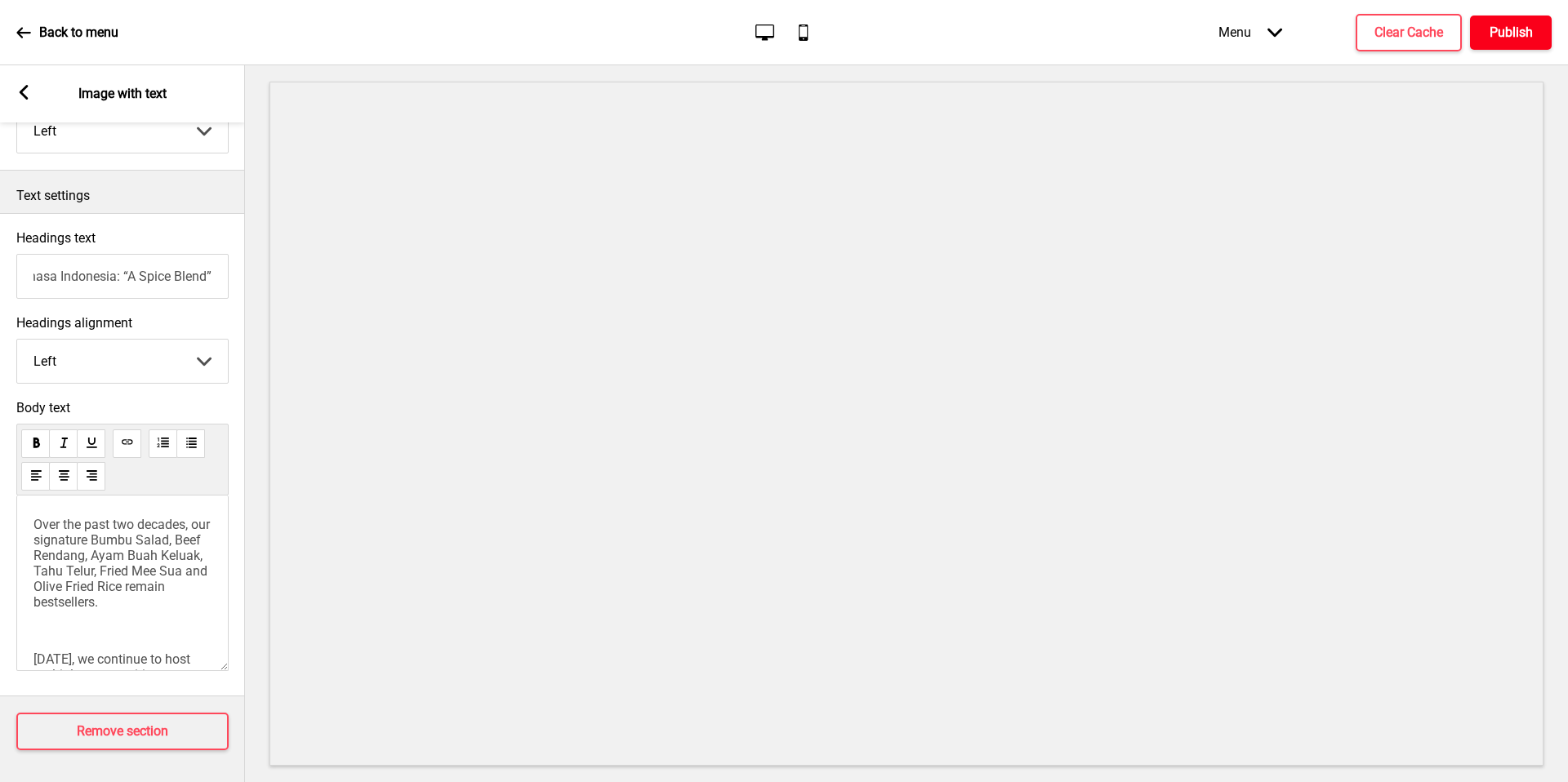
scroll to position [0, 0]
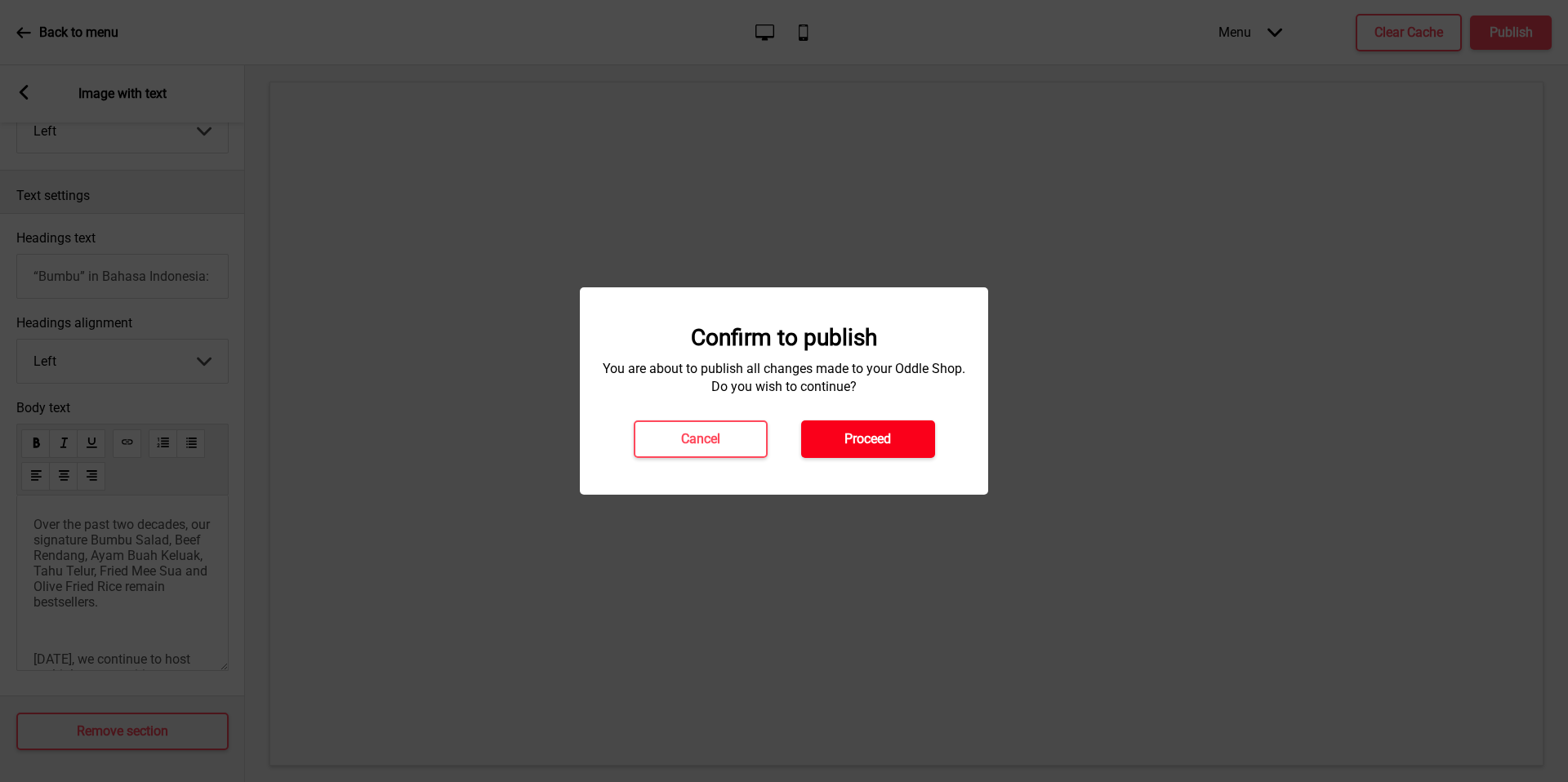
click at [883, 456] on button "Proceed" at bounding box center [868, 439] width 134 height 37
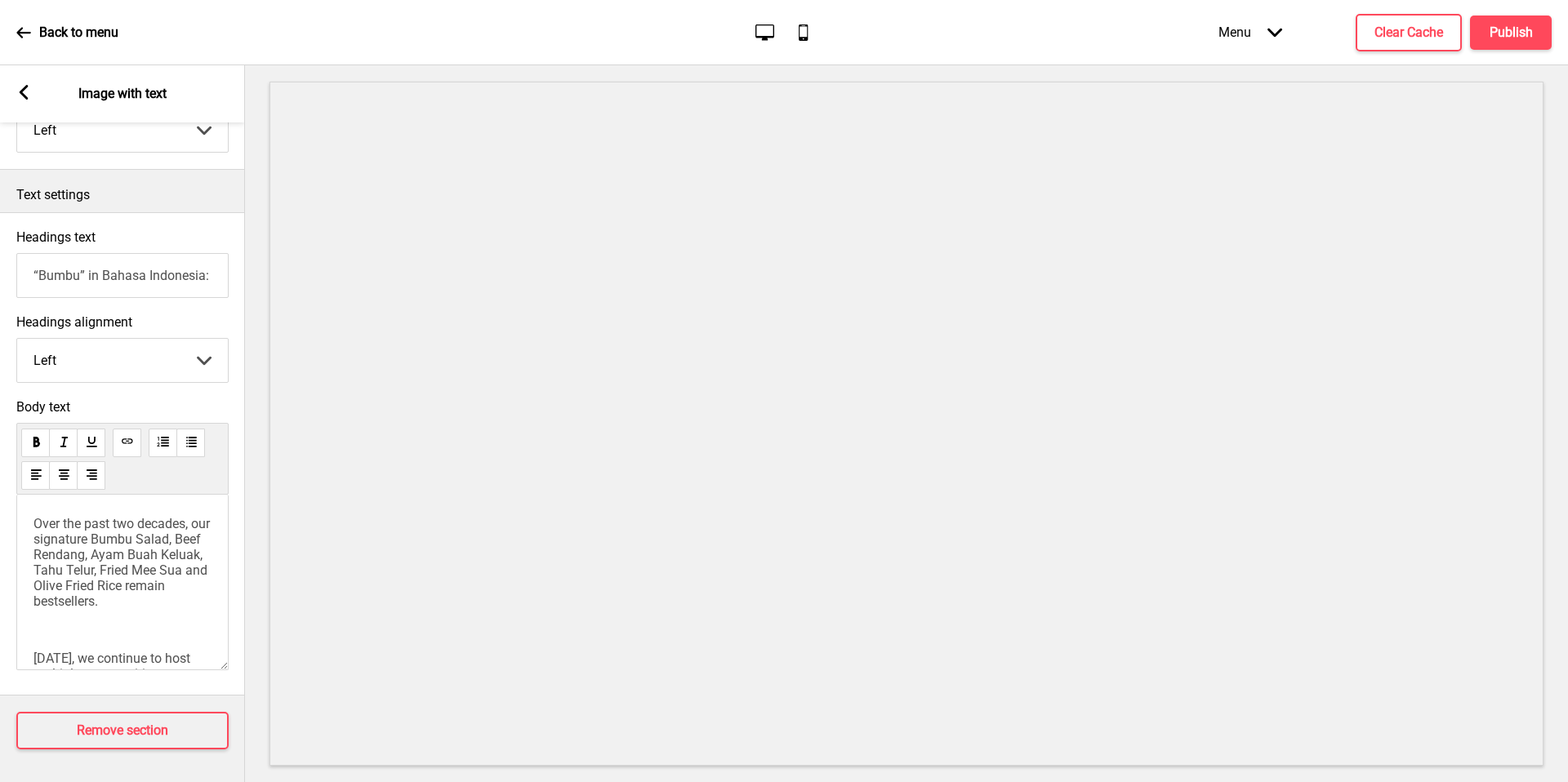
scroll to position [334, 0]
click at [1483, 26] on button "Publish" at bounding box center [1511, 32] width 82 height 34
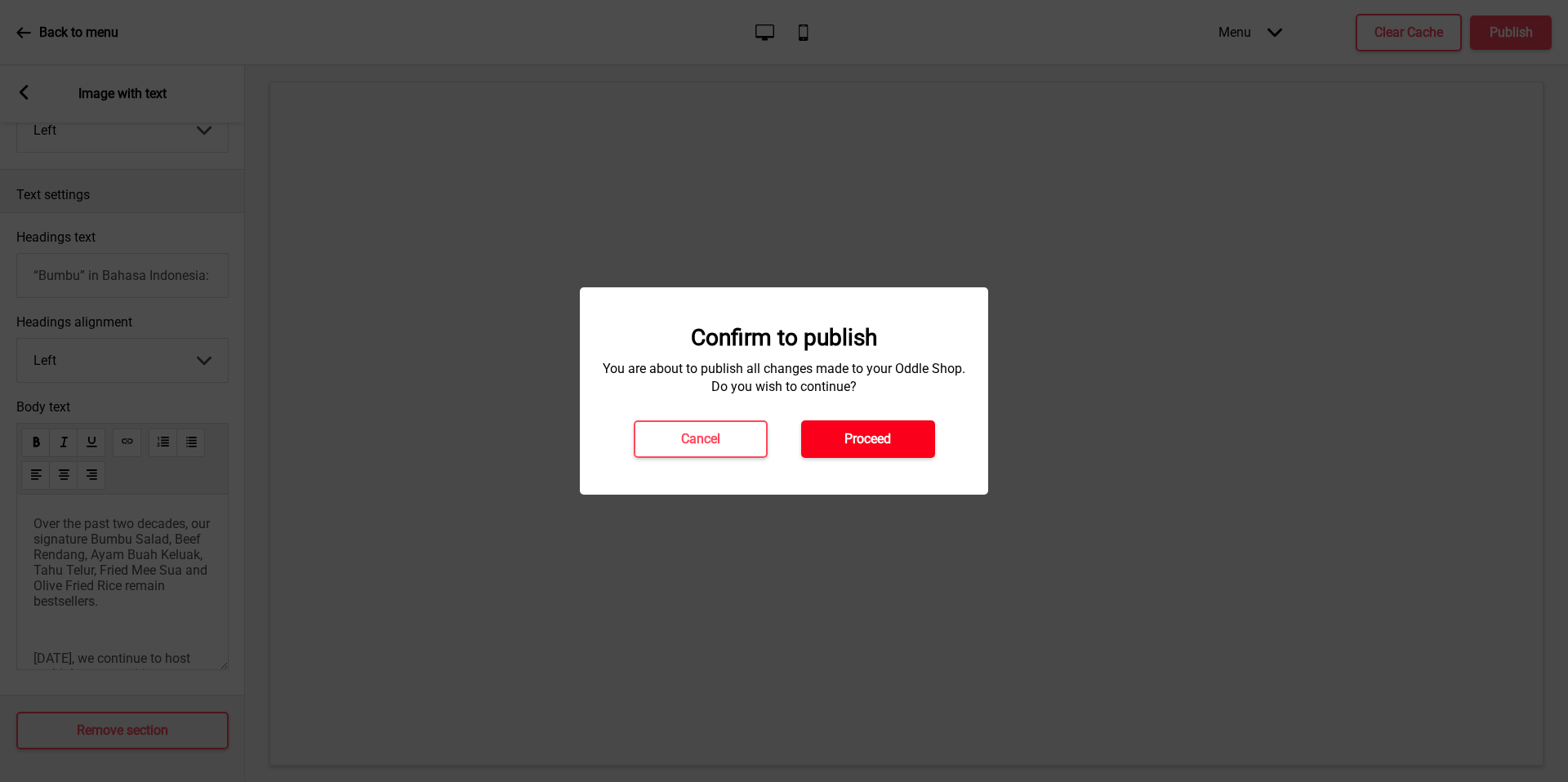
click at [871, 450] on button "Proceed" at bounding box center [868, 439] width 134 height 37
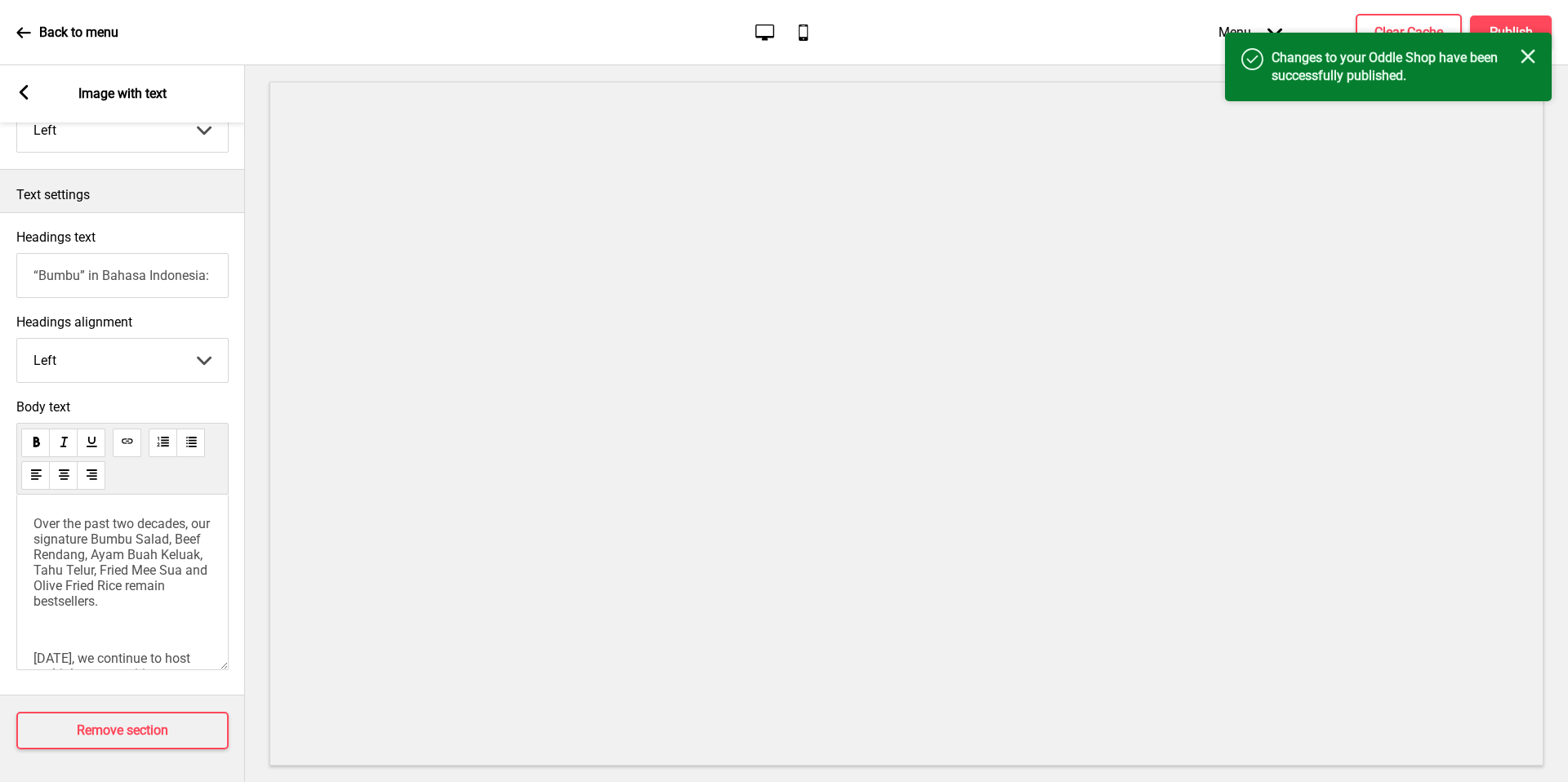
click at [1529, 57] on rect at bounding box center [1527, 55] width 14 height 14
